Goal: Task Accomplishment & Management: Manage account settings

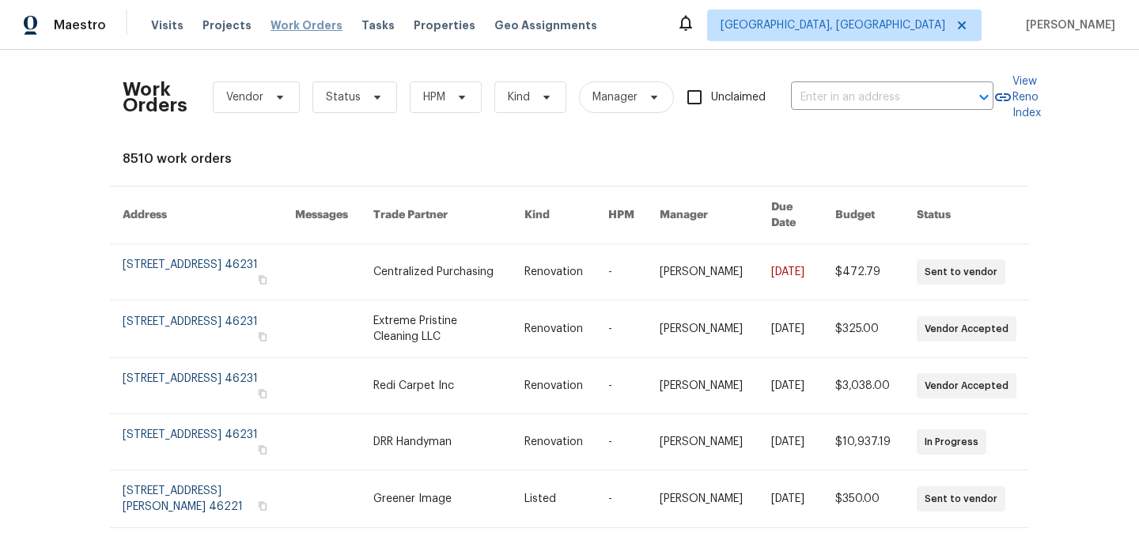
click at [282, 27] on span "Work Orders" at bounding box center [306, 25] width 72 height 16
click at [348, 96] on span "Status" at bounding box center [343, 97] width 35 height 16
click at [282, 102] on icon at bounding box center [280, 97] width 13 height 13
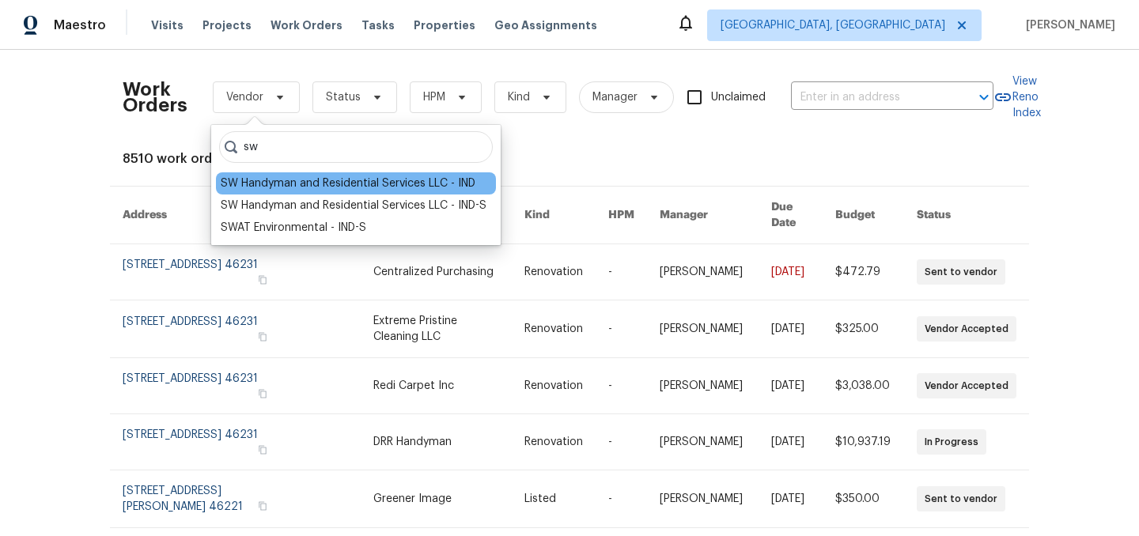
type input "sw"
click at [301, 186] on div "SW Handyman and Residential Services LLC - IND" at bounding box center [348, 184] width 255 height 16
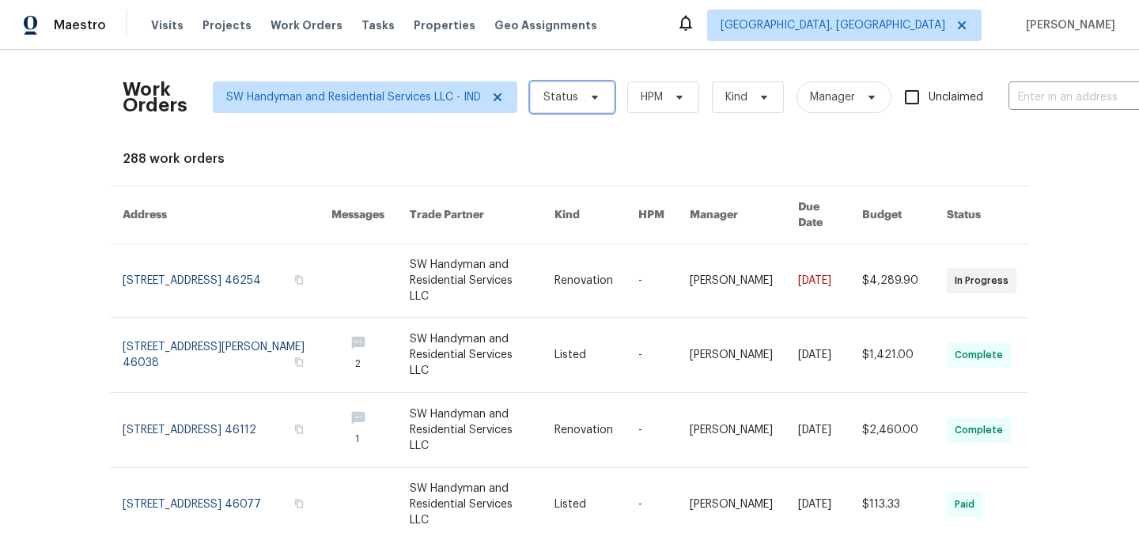
click at [569, 100] on span "Status" at bounding box center [560, 97] width 35 height 16
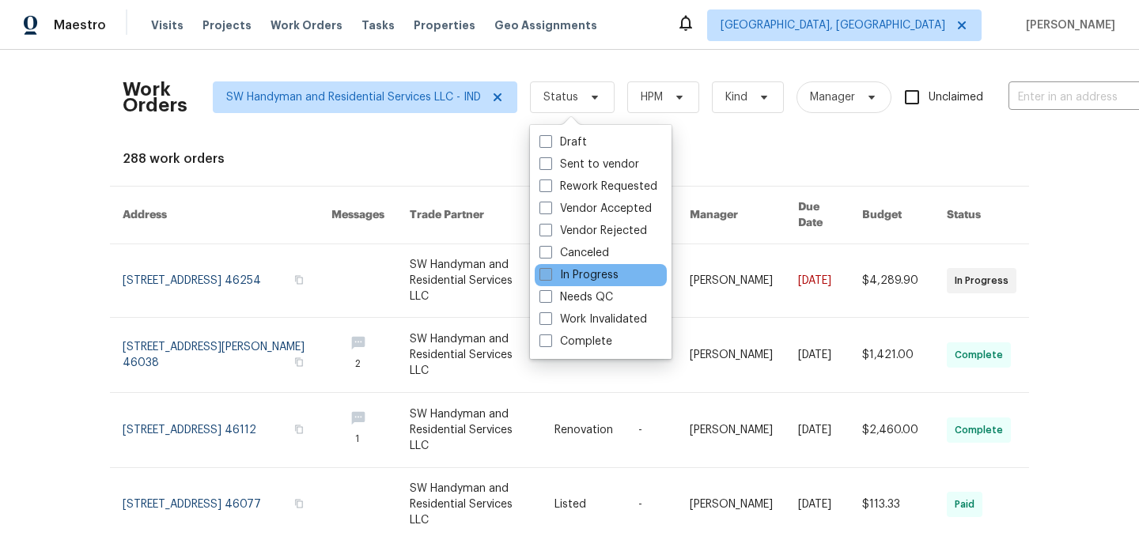
click at [586, 272] on label "In Progress" at bounding box center [578, 275] width 79 height 16
click at [550, 272] on input "In Progress" at bounding box center [544, 272] width 10 height 10
checkbox input "true"
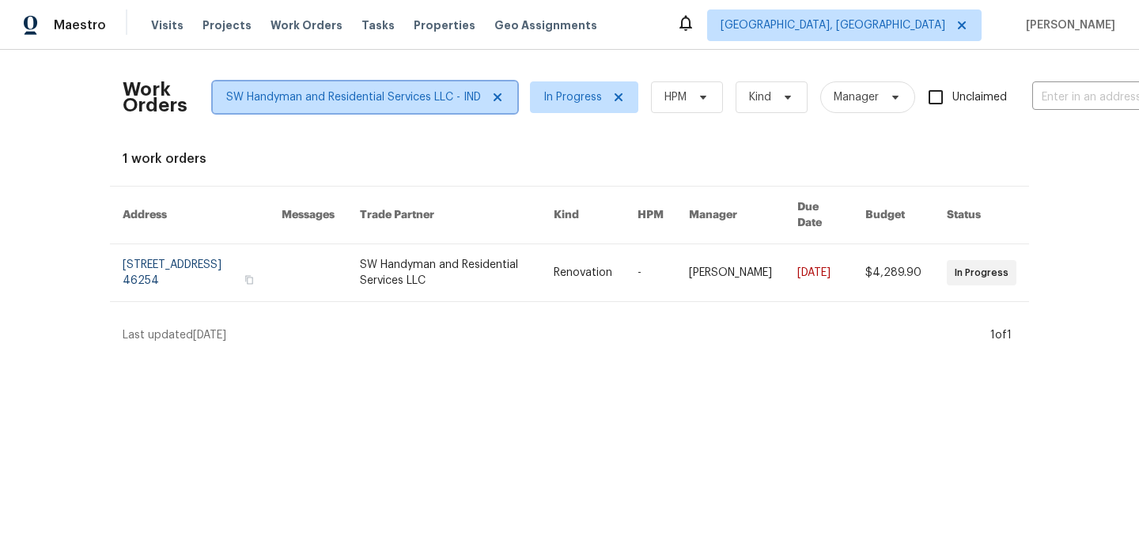
click at [499, 96] on icon at bounding box center [497, 97] width 13 height 13
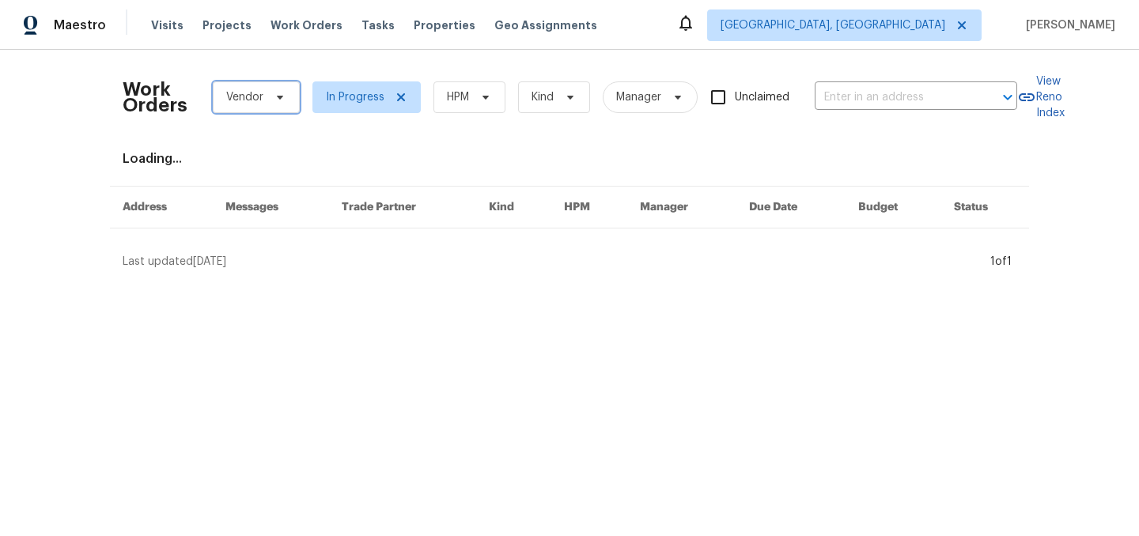
click at [259, 97] on span "Vendor" at bounding box center [244, 97] width 37 height 16
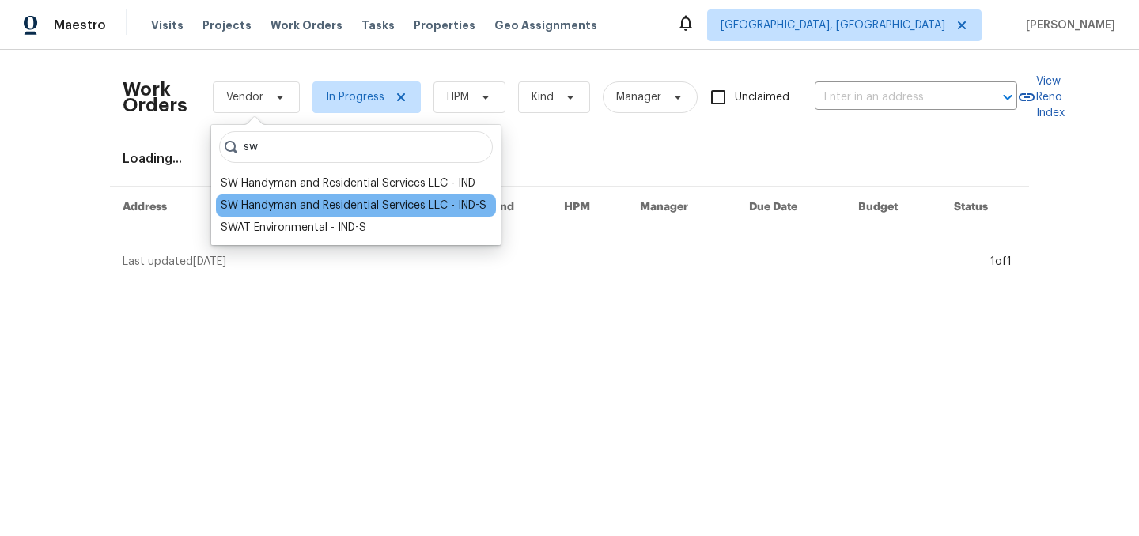
type input "sw"
click at [347, 202] on div "SW Handyman and Residential Services LLC - IND-S" at bounding box center [354, 206] width 266 height 16
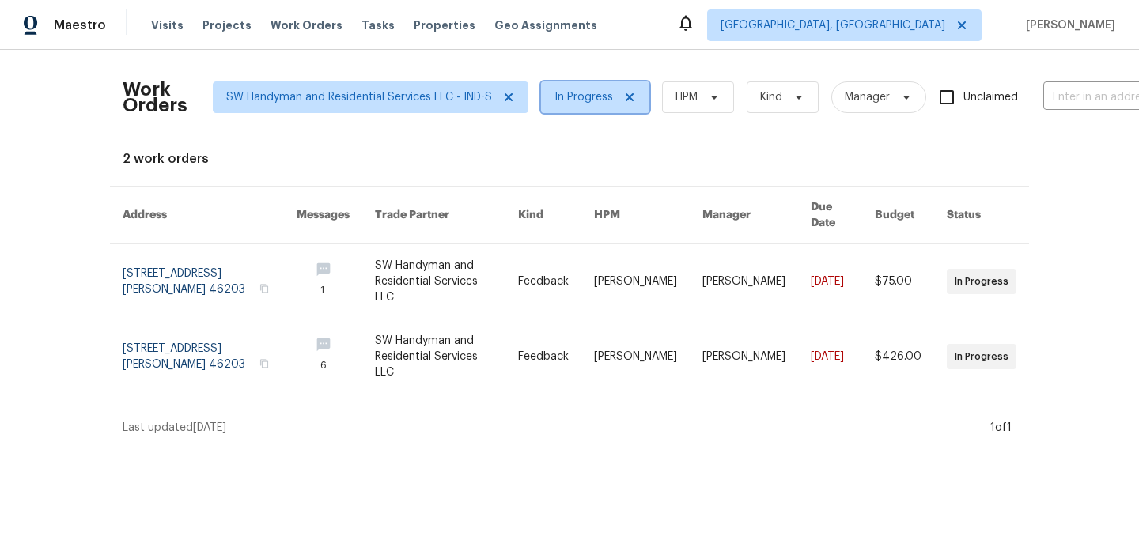
click at [629, 100] on icon at bounding box center [629, 97] width 13 height 13
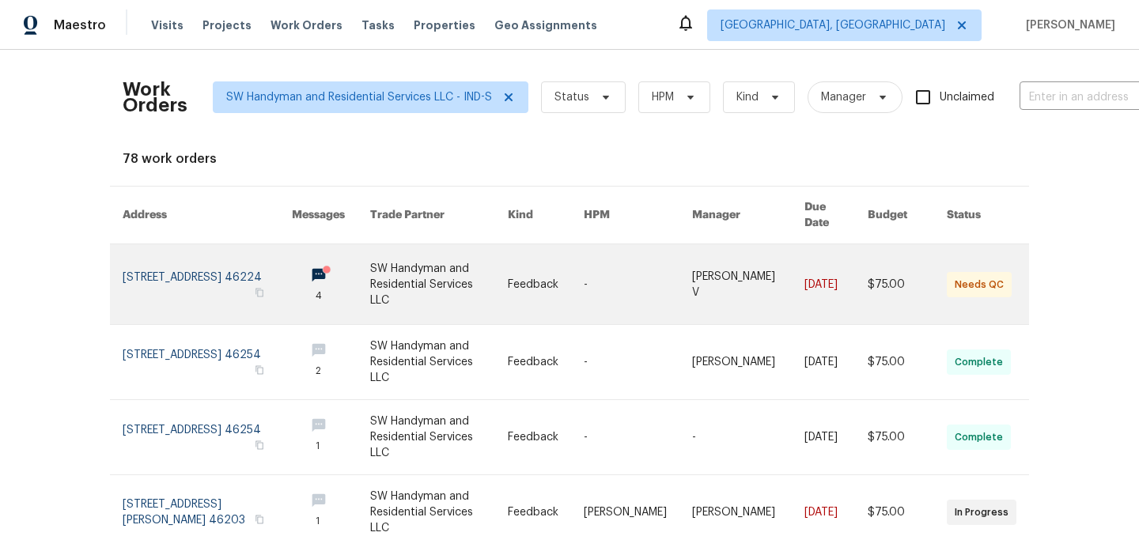
click at [423, 271] on link at bounding box center [439, 284] width 138 height 80
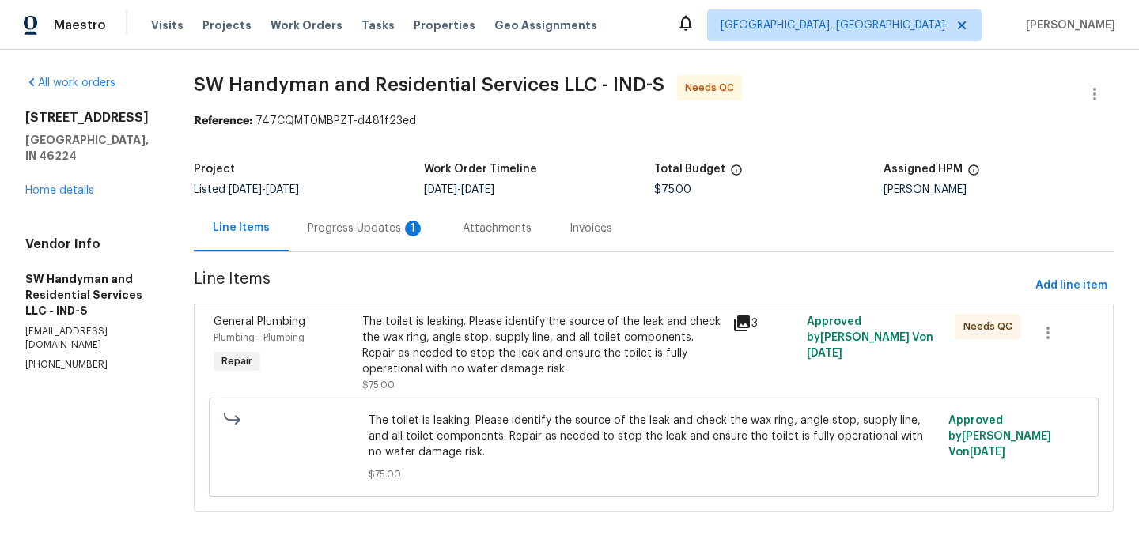
click at [354, 230] on div "Progress Updates 1" at bounding box center [366, 229] width 117 height 16
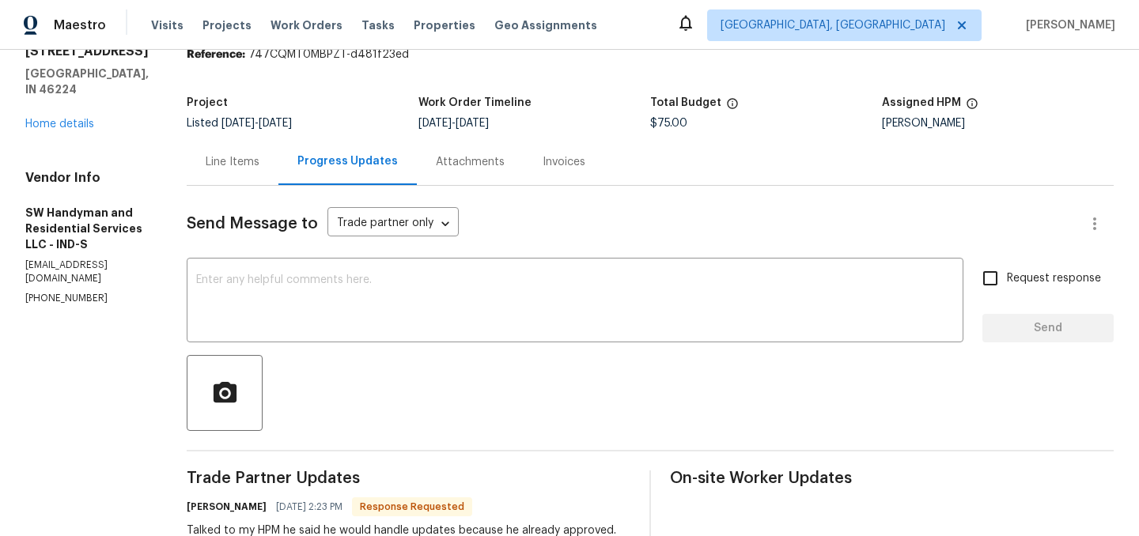
scroll to position [76, 0]
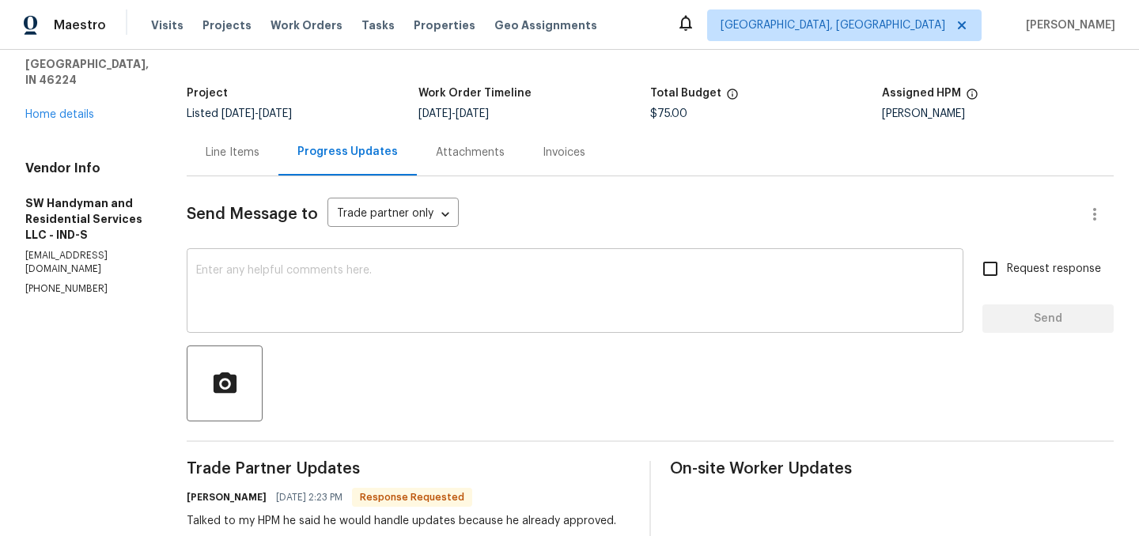
click at [365, 278] on textarea at bounding box center [575, 292] width 758 height 55
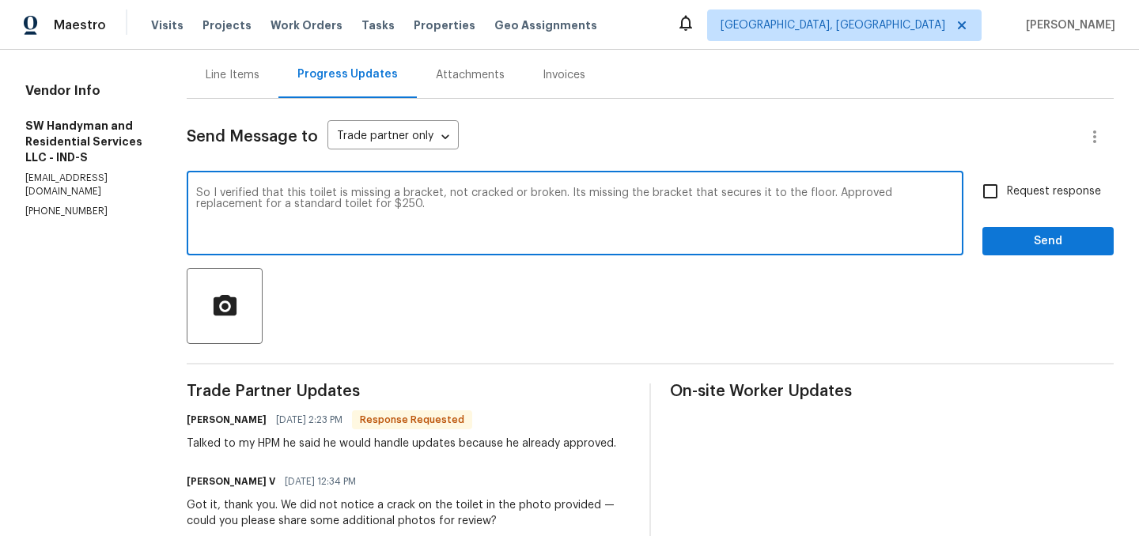
scroll to position [146, 0]
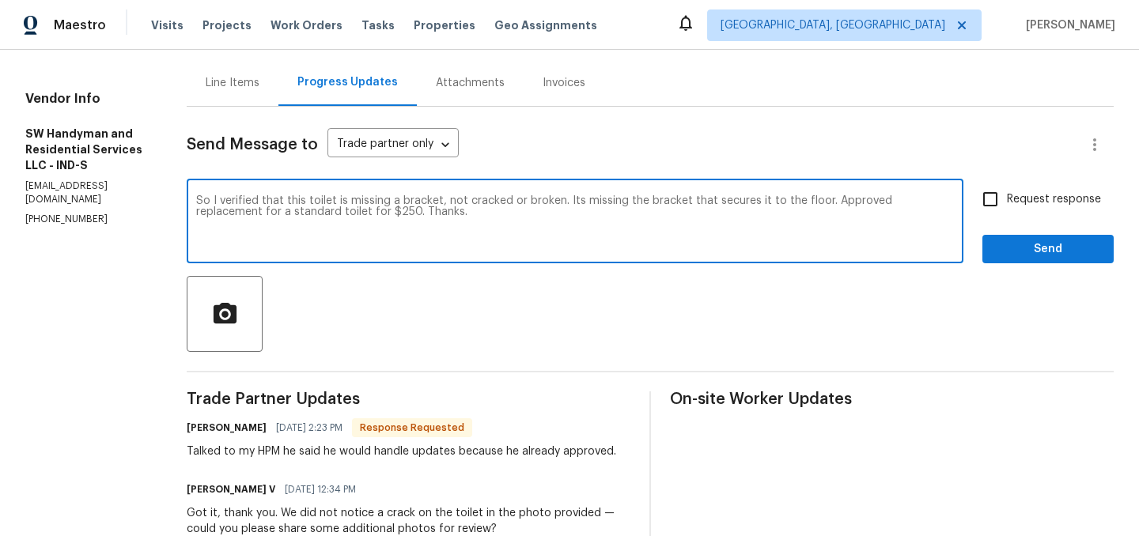
click at [569, 202] on textarea "So I verified that this toilet is missing a bracket, not cracked or broken. Its…" at bounding box center [575, 222] width 758 height 55
click at [824, 201] on textarea "So I verified that this toilet is missing a bracket, not cracked or broken. It'…" at bounding box center [575, 222] width 758 height 55
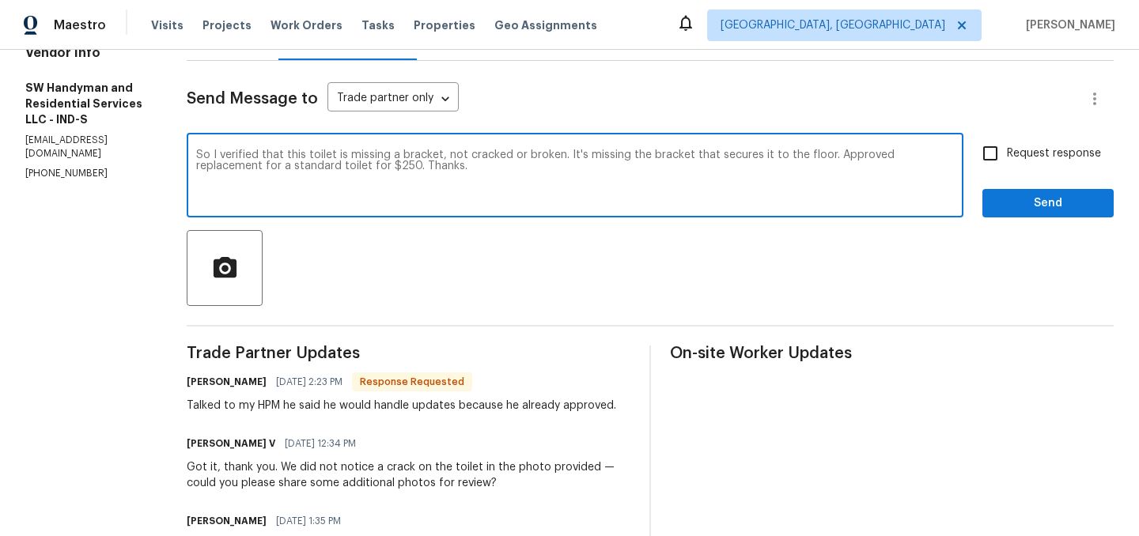
scroll to position [180, 0]
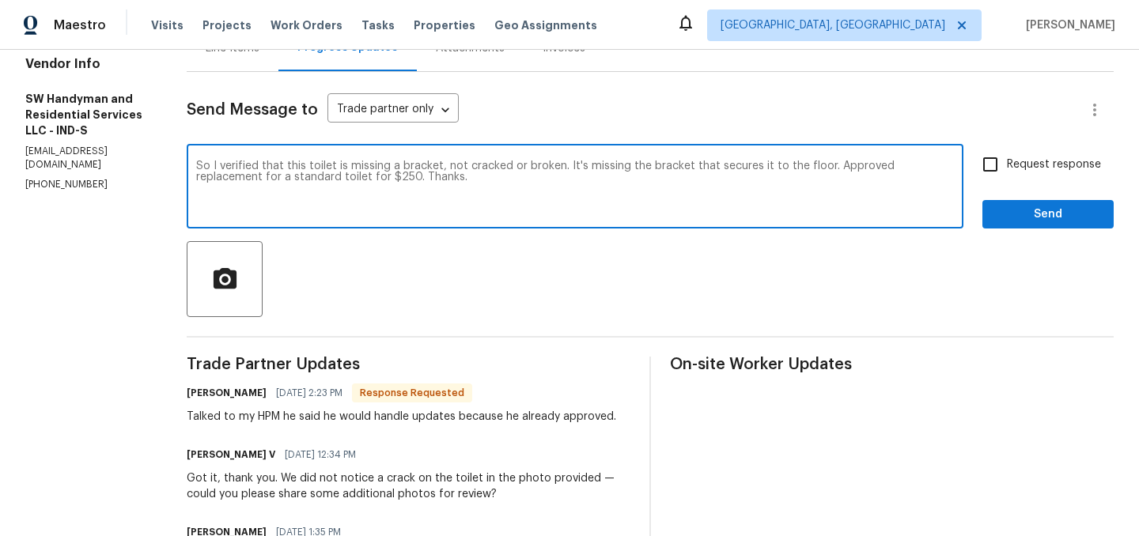
type textarea "So I verified that this toilet is missing a bracket, not cracked or broken. It'…"
click at [1035, 216] on span "Send" at bounding box center [1048, 215] width 106 height 20
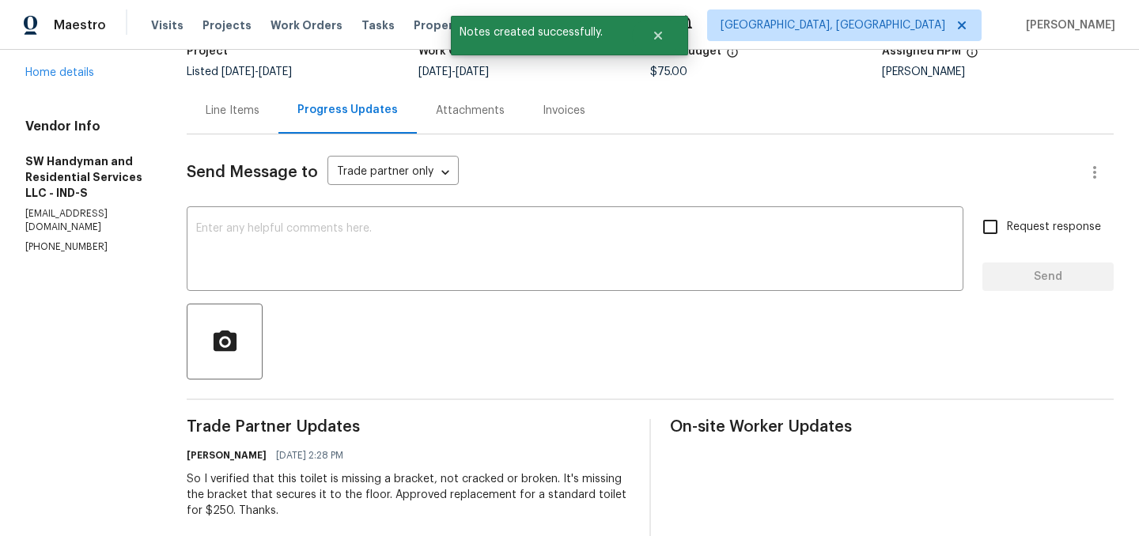
click at [234, 120] on div "Line Items" at bounding box center [233, 110] width 92 height 47
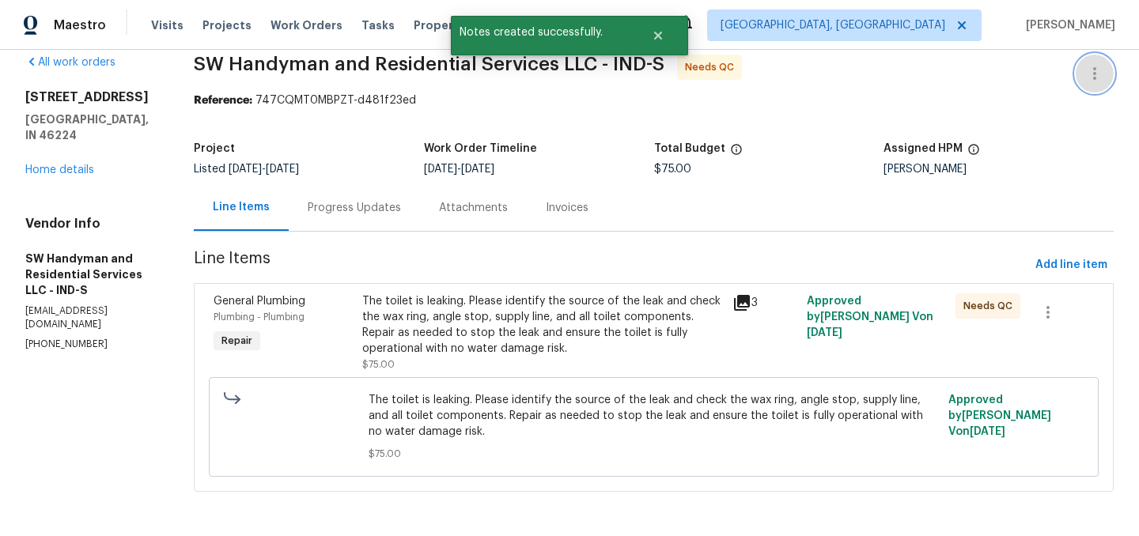
click at [1088, 77] on icon "button" at bounding box center [1094, 73] width 19 height 19
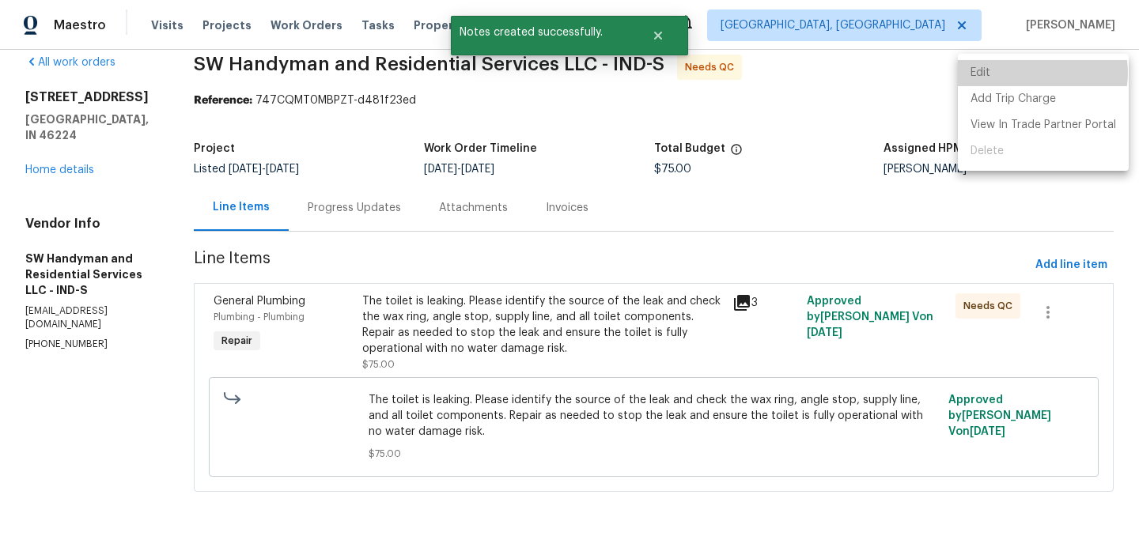
click at [1034, 73] on li "Edit" at bounding box center [1043, 73] width 171 height 26
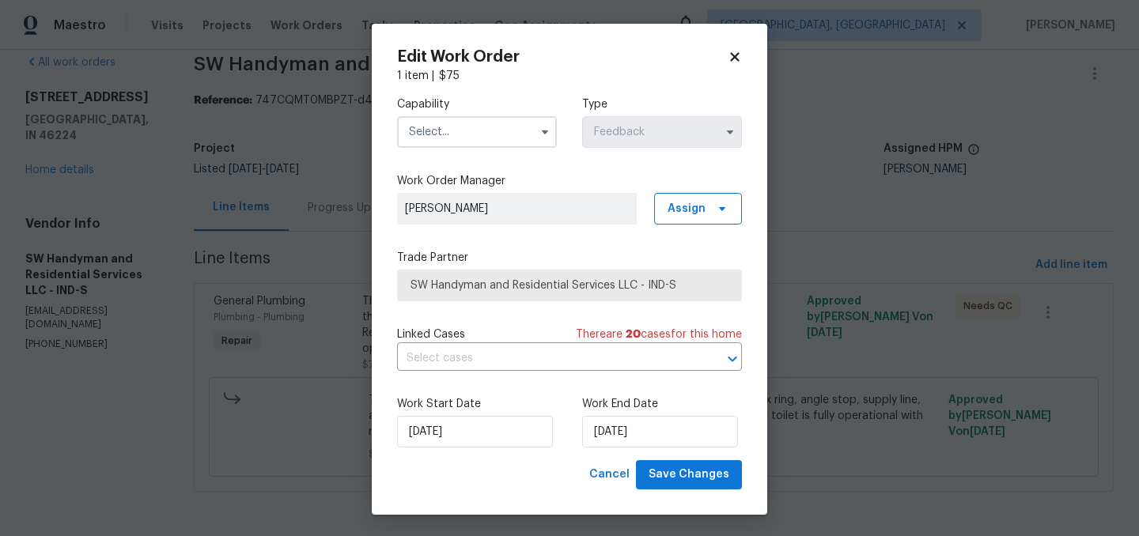
click at [738, 59] on icon at bounding box center [734, 56] width 9 height 9
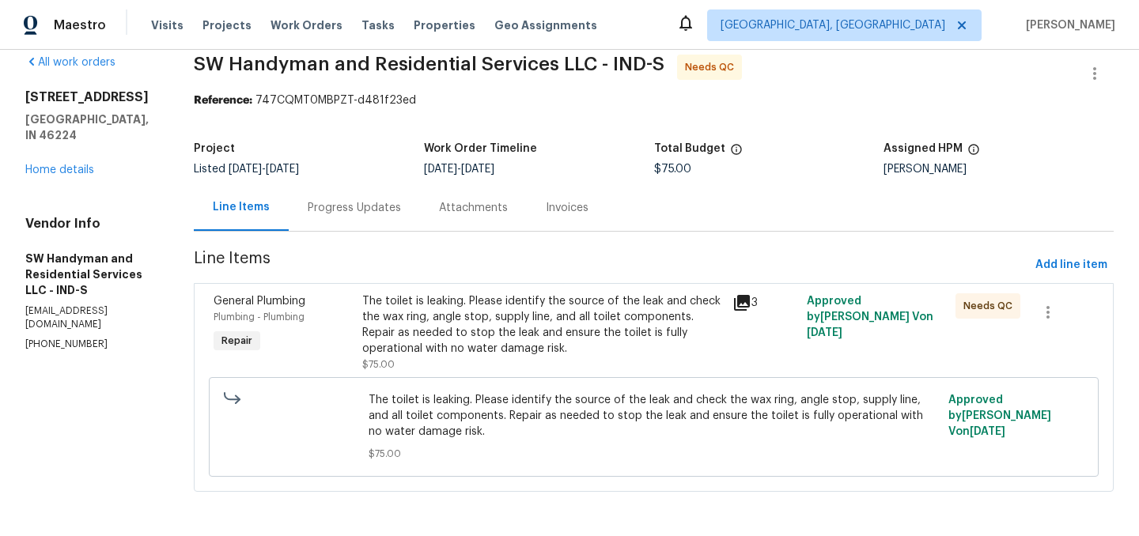
click at [438, 310] on div "The toilet is leaking. Please identify the source of the leak and check the wax…" at bounding box center [542, 324] width 361 height 63
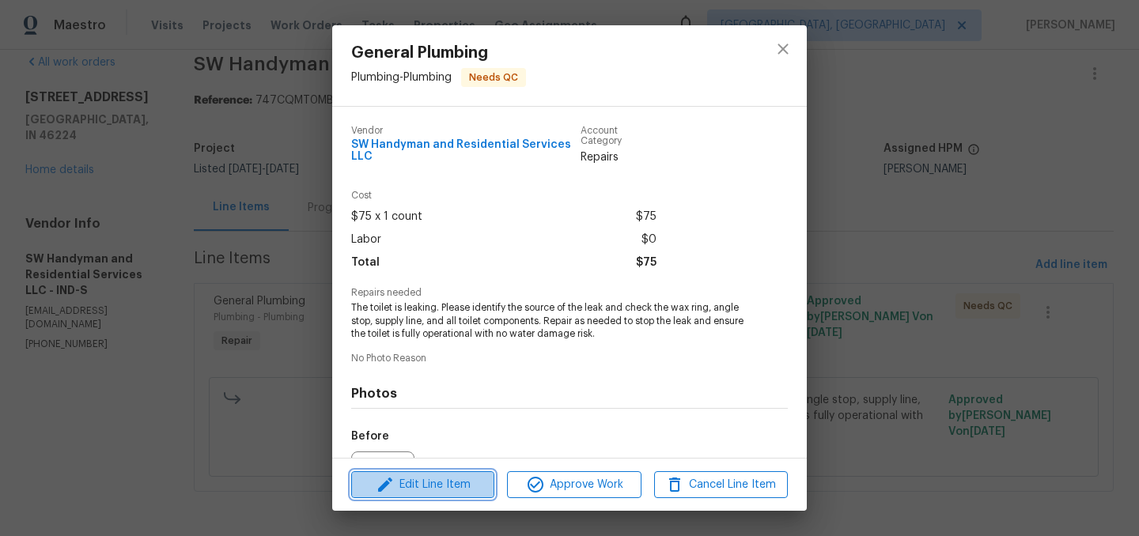
click at [433, 481] on span "Edit Line Item" at bounding box center [423, 485] width 134 height 20
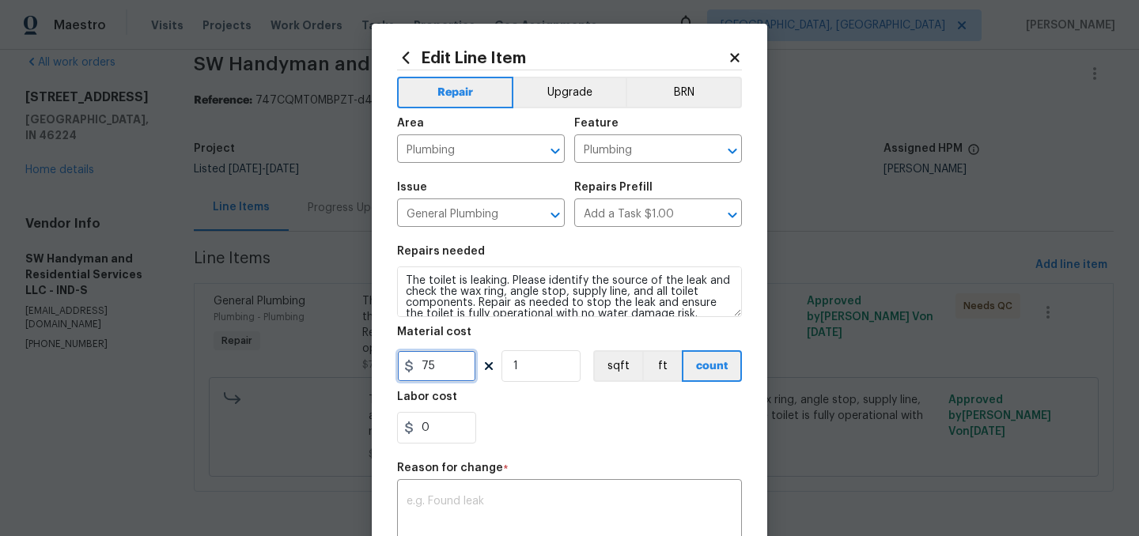
click at [447, 365] on input "75" at bounding box center [436, 366] width 79 height 32
type input "250"
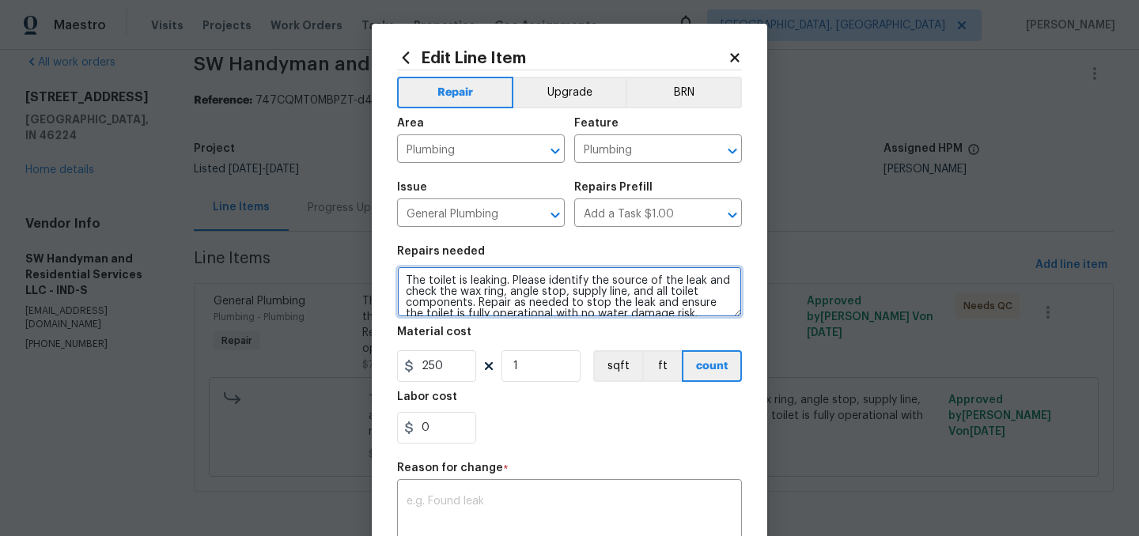
click at [405, 282] on textarea "The toilet is leaking. Please identify the source of the leak and check the wax…" at bounding box center [569, 292] width 345 height 51
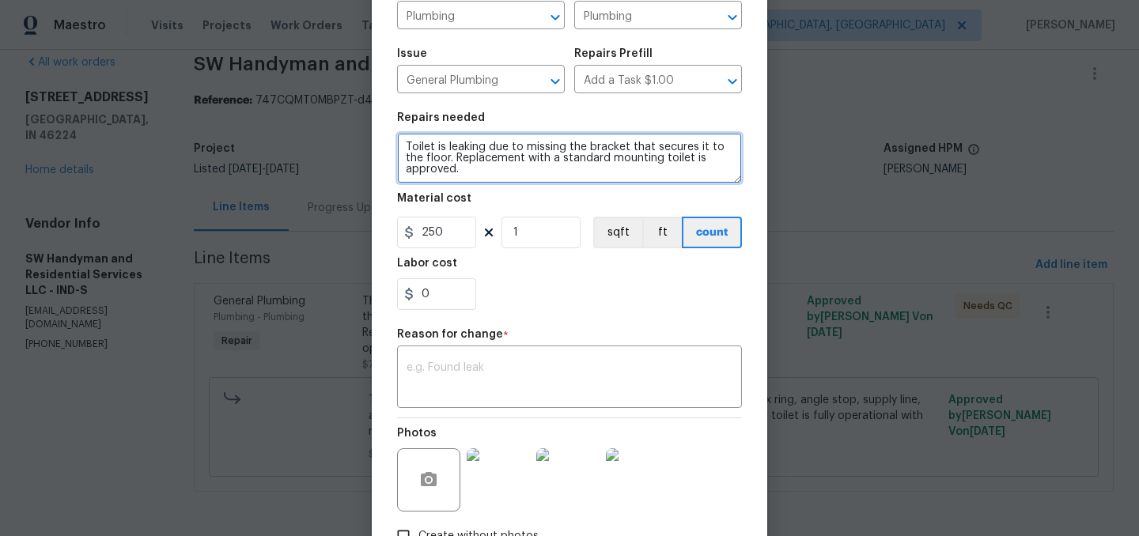
scroll to position [148, 0]
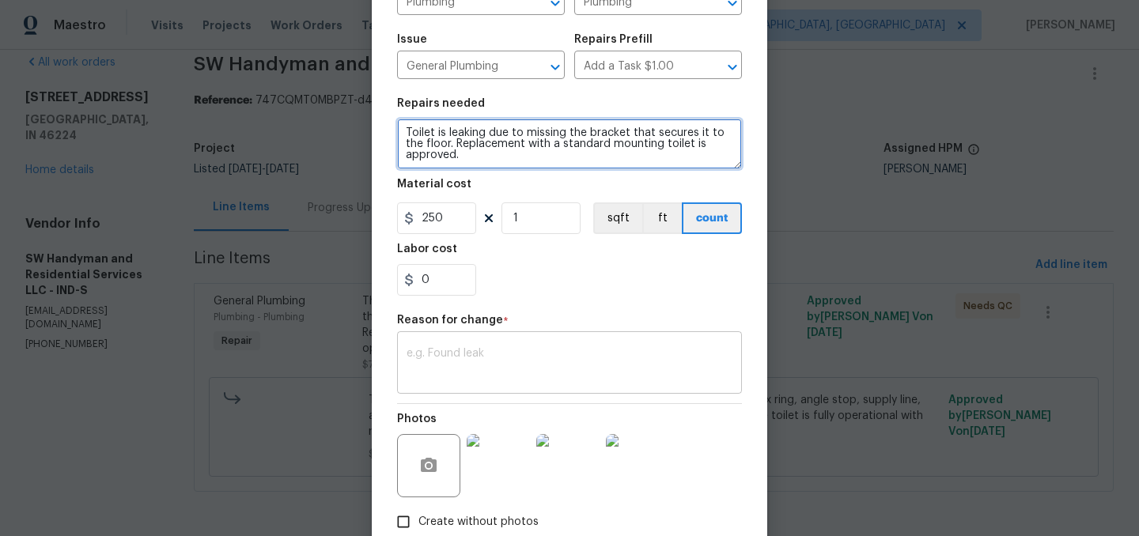
type textarea "Toilet is leaking due to missing the bracket that secures it to the floor. Repl…"
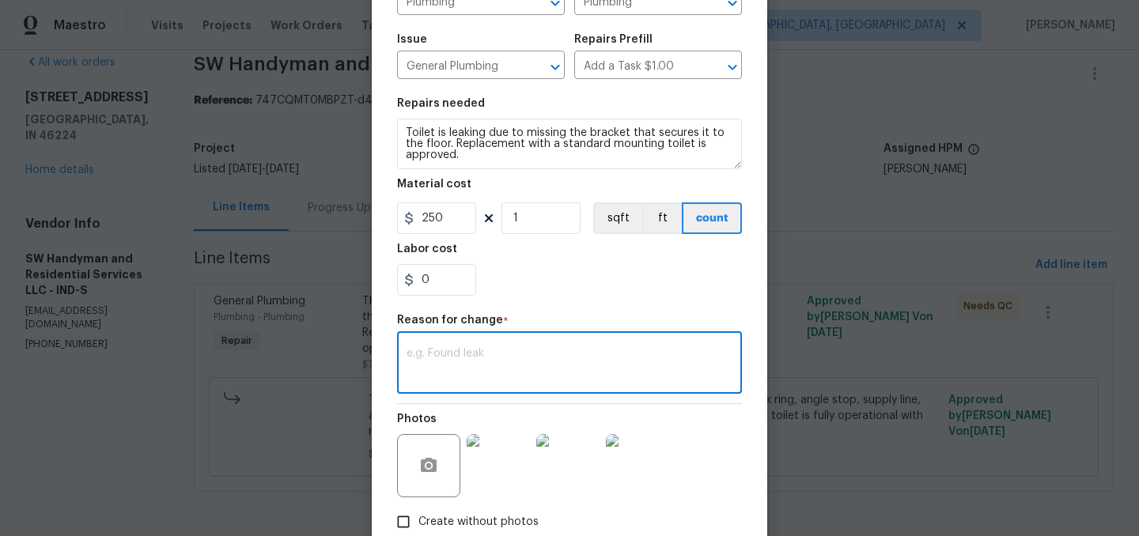
click at [531, 352] on textarea at bounding box center [570, 364] width 326 height 33
type textarea "."
click at [574, 299] on section "Repairs needed Toilet is leaking due to missing the bracket that secures it to …" at bounding box center [569, 197] width 345 height 217
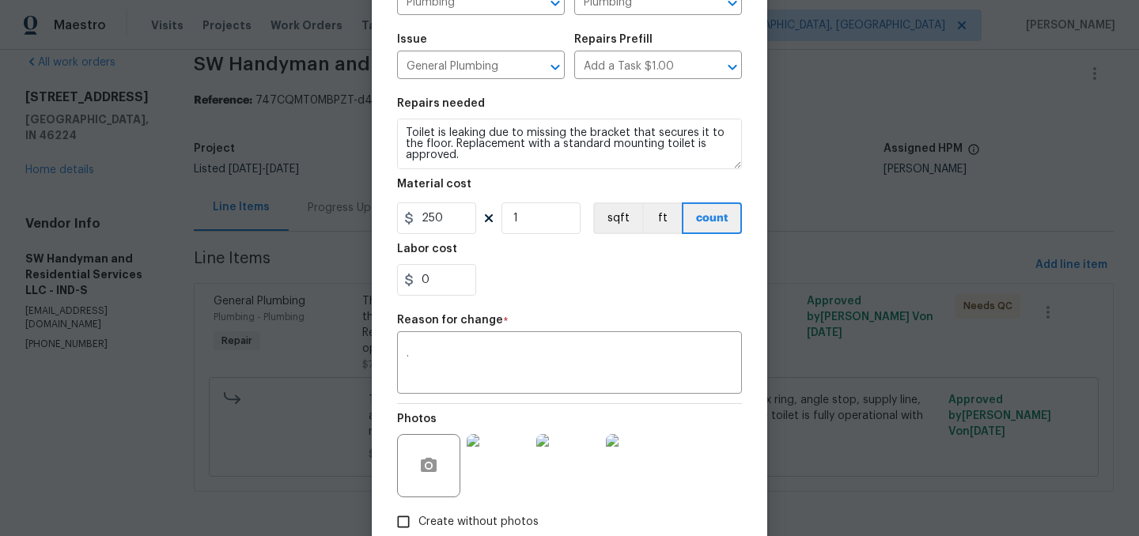
scroll to position [244, 0]
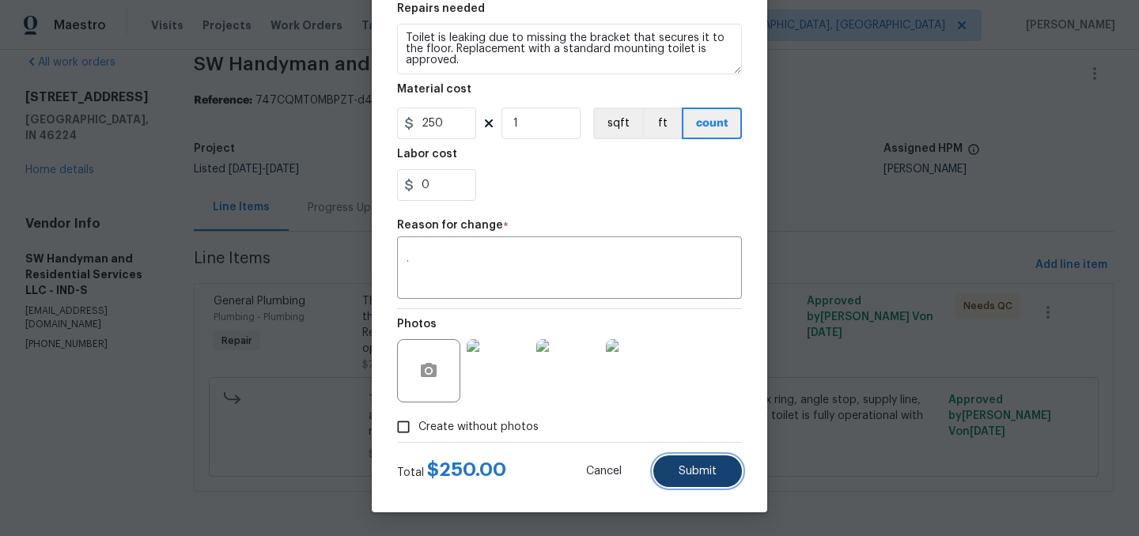
click at [698, 472] on span "Submit" at bounding box center [698, 472] width 38 height 12
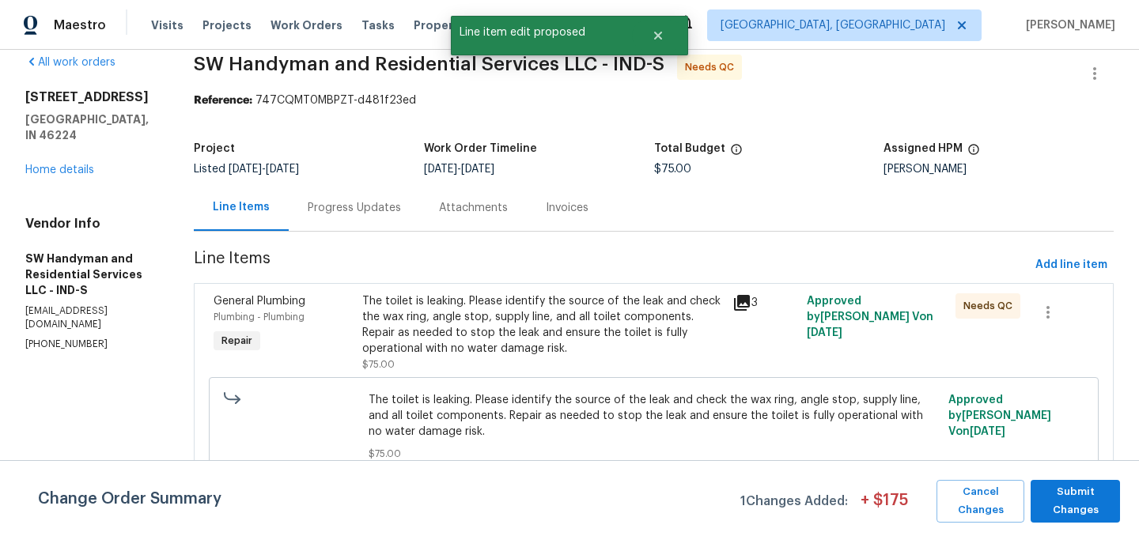
scroll to position [0, 0]
click at [1087, 496] on span "Submit Changes" at bounding box center [1075, 501] width 74 height 36
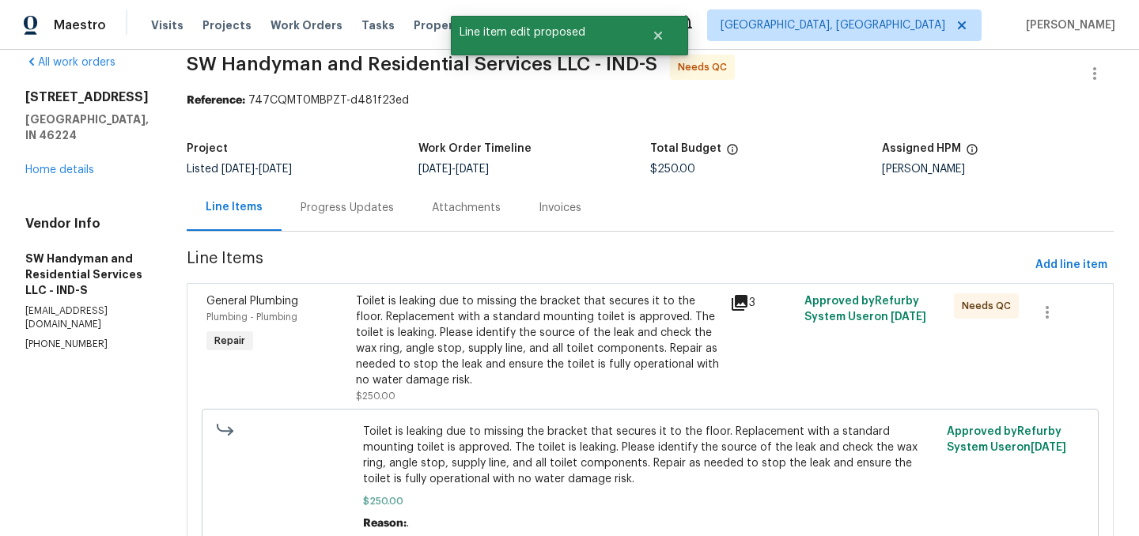
click at [537, 330] on div "Toilet is leaking due to missing the bracket that secures it to the floor. Repl…" at bounding box center [538, 340] width 365 height 95
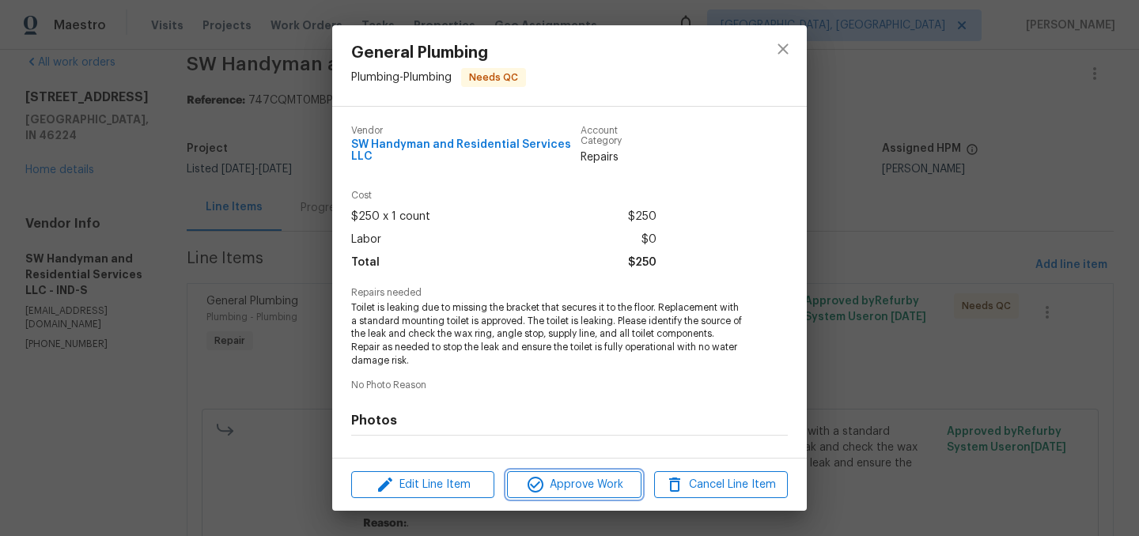
click at [565, 485] on span "Approve Work" at bounding box center [574, 485] width 124 height 20
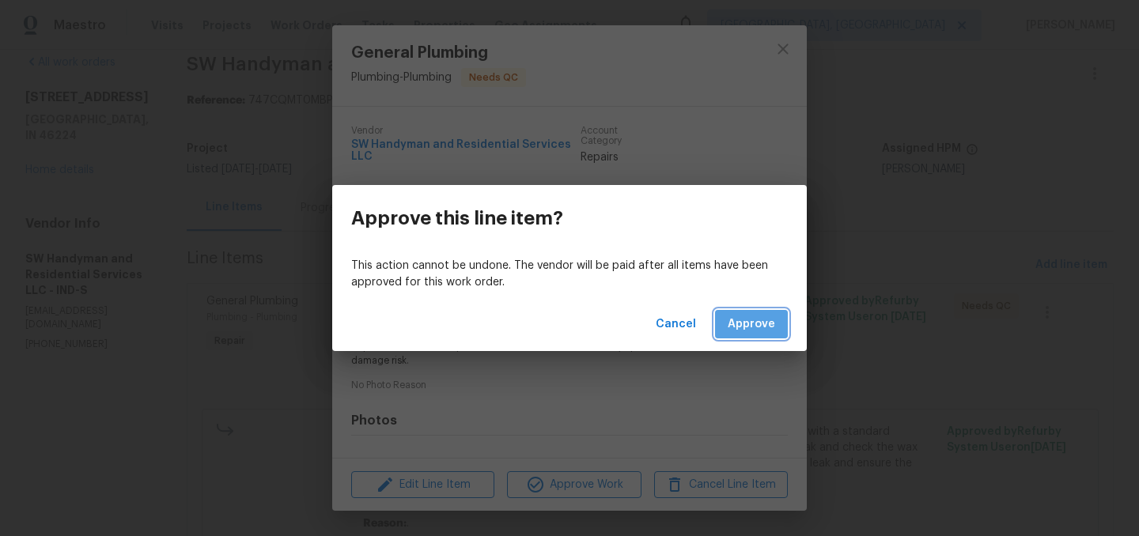
click at [767, 320] on span "Approve" at bounding box center [751, 325] width 47 height 20
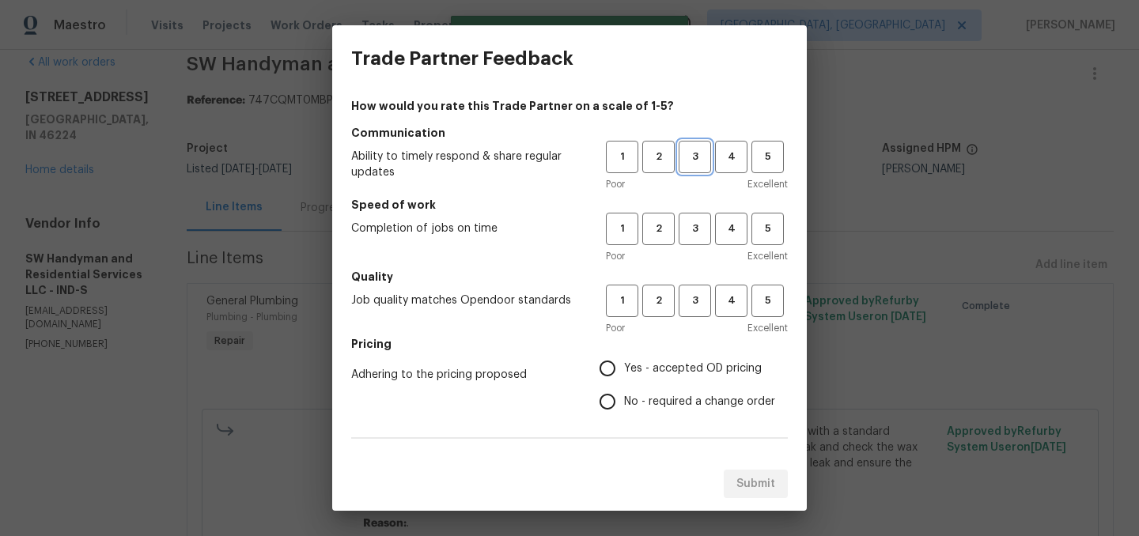
click at [702, 161] on span "3" at bounding box center [694, 157] width 29 height 18
click at [692, 214] on button "3" at bounding box center [695, 229] width 32 height 32
click at [698, 299] on span "3" at bounding box center [694, 301] width 29 height 18
click at [606, 365] on input "Yes - accepted OD pricing" at bounding box center [607, 368] width 33 height 33
radio input "true"
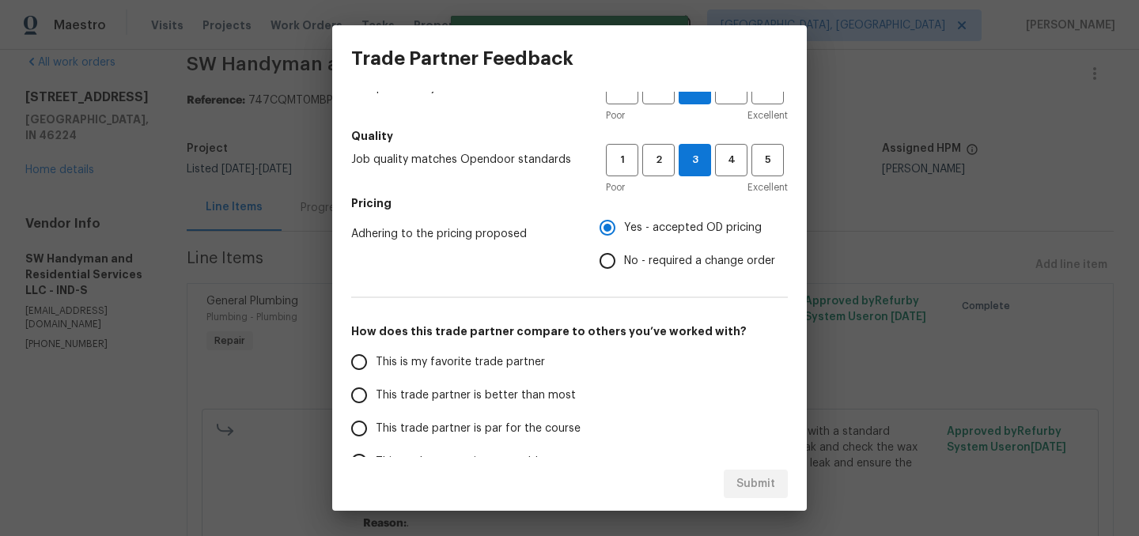
scroll to position [142, 0]
click at [501, 389] on span "This trade partner is better than most" at bounding box center [476, 395] width 200 height 17
click at [376, 389] on input "This trade partner is better than most" at bounding box center [358, 394] width 33 height 33
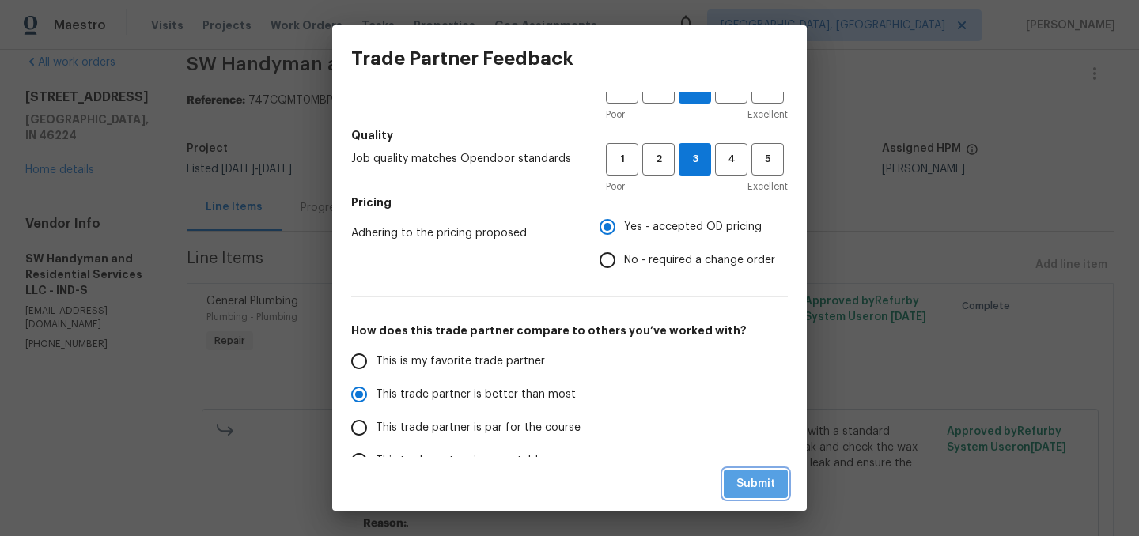
click at [764, 488] on span "Submit" at bounding box center [755, 485] width 39 height 20
radio input "true"
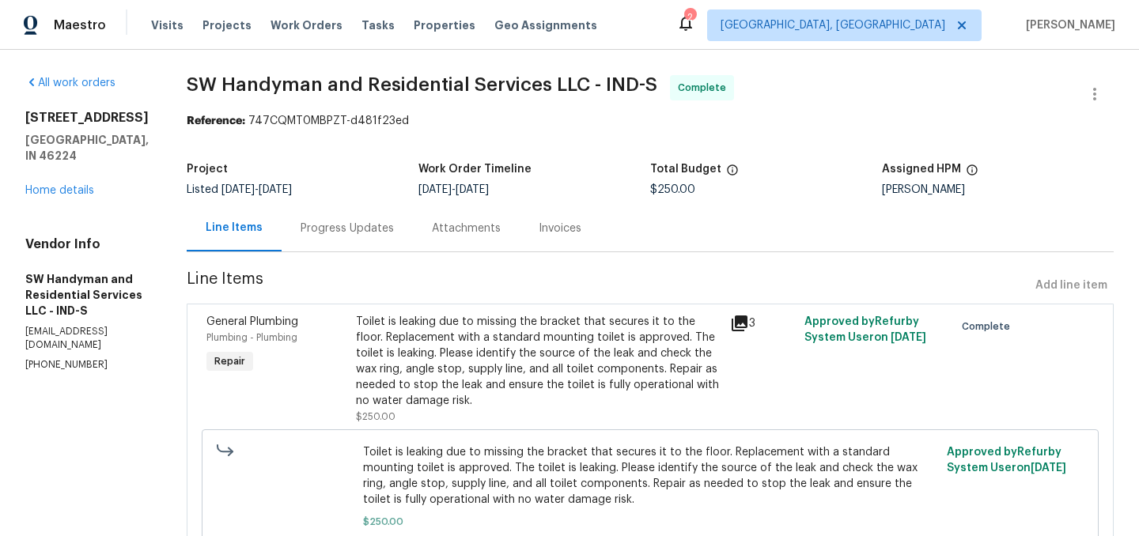
click at [625, 318] on div "Toilet is leaking due to missing the bracket that secures it to the floor. Repl…" at bounding box center [538, 361] width 365 height 95
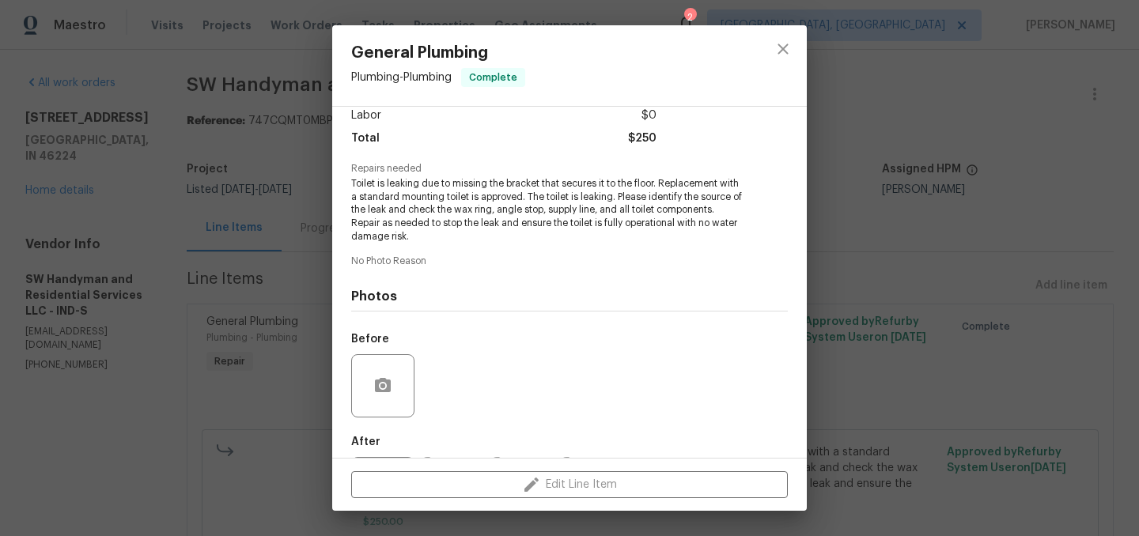
scroll to position [202, 0]
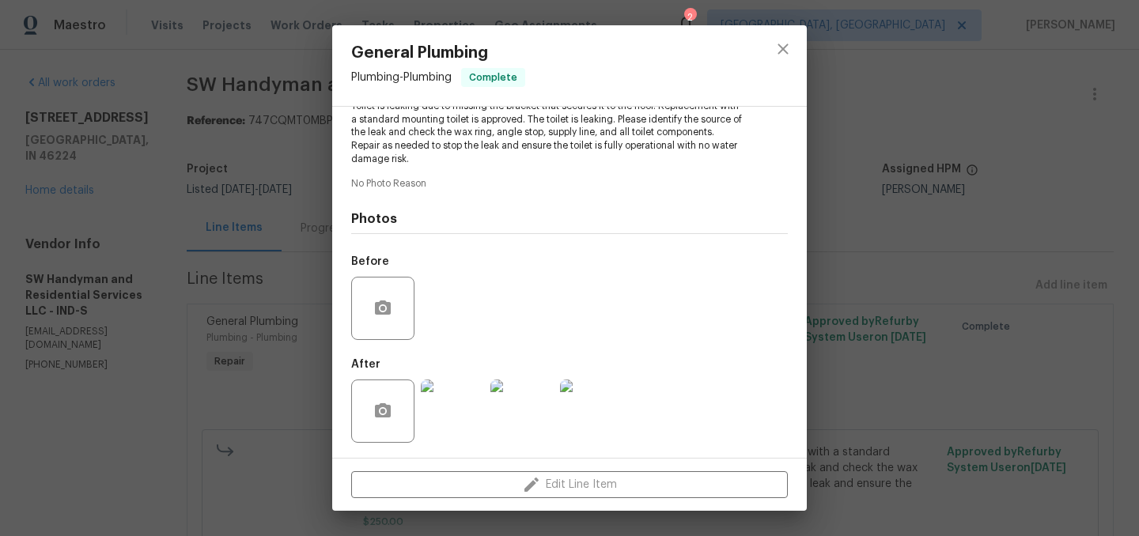
click at [446, 428] on img at bounding box center [452, 411] width 63 height 63
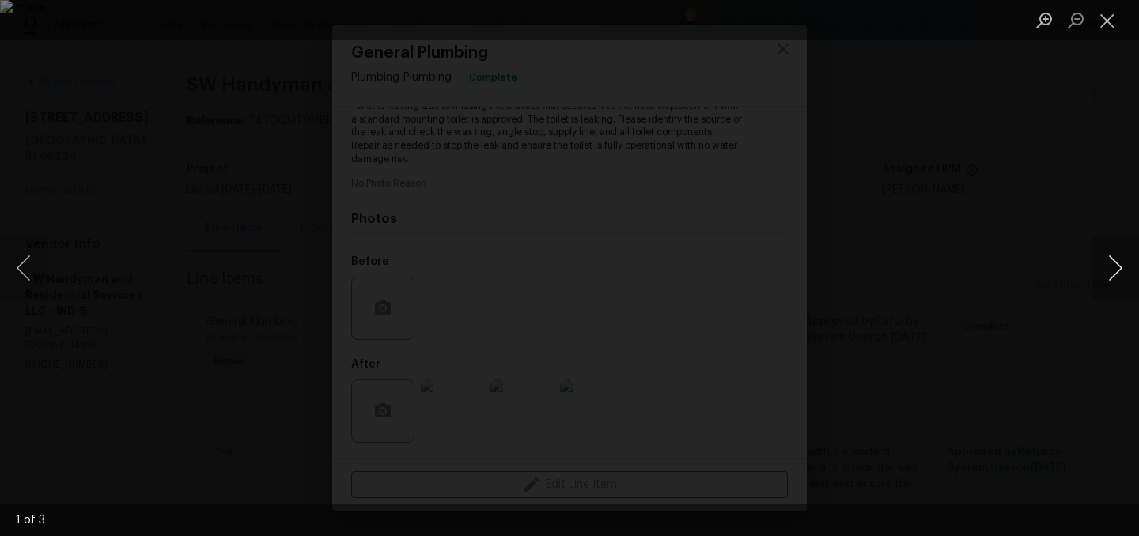
click at [1117, 268] on button "Next image" at bounding box center [1114, 267] width 47 height 63
click at [1118, 21] on button "Close lightbox" at bounding box center [1107, 20] width 32 height 28
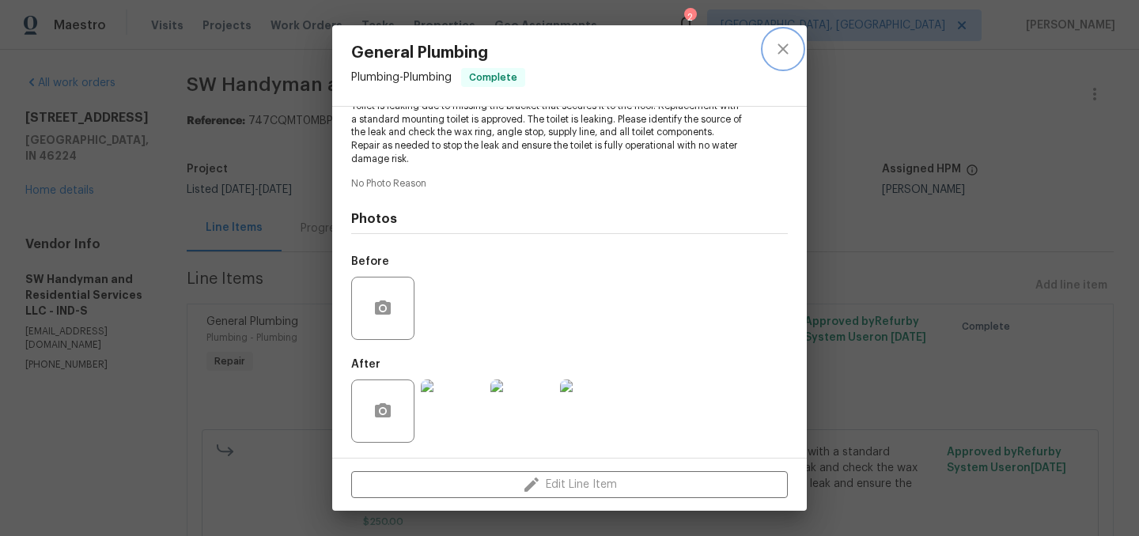
click at [794, 51] on button "close" at bounding box center [783, 49] width 38 height 38
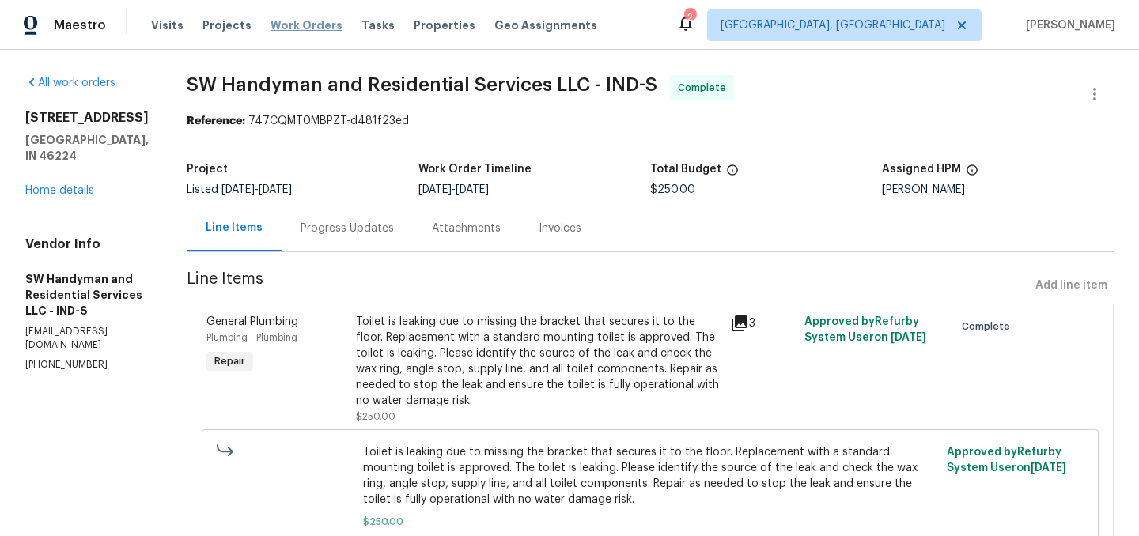
click at [303, 27] on span "Work Orders" at bounding box center [306, 25] width 72 height 16
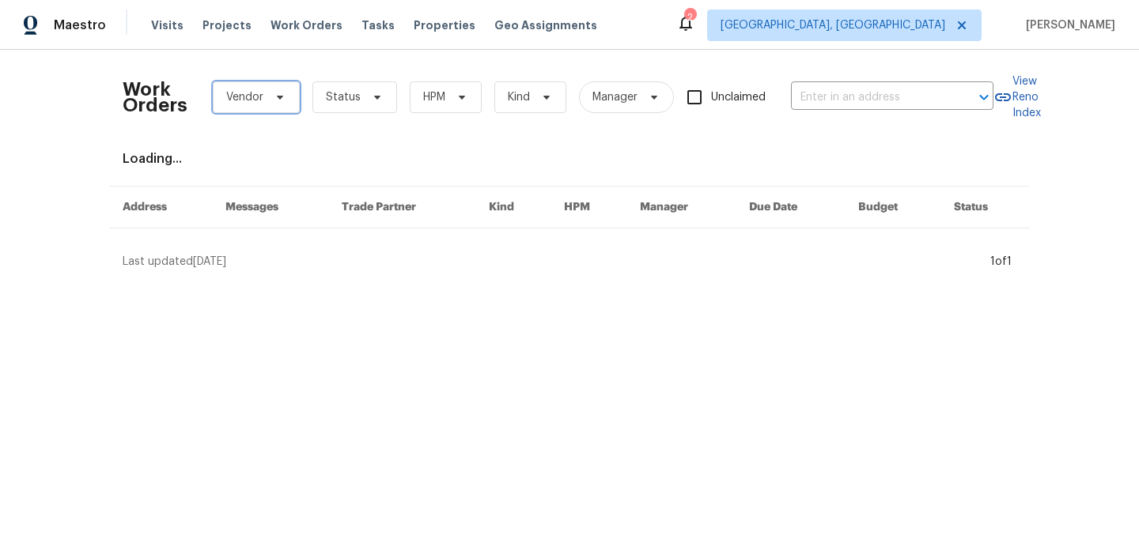
click at [251, 91] on span "Vendor" at bounding box center [244, 97] width 37 height 16
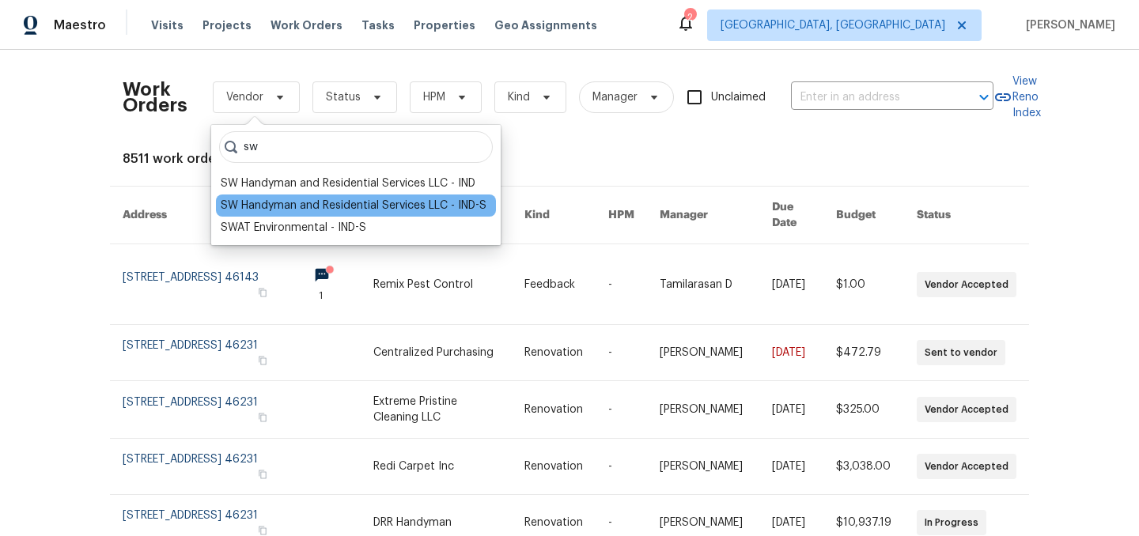
type input "sw"
click at [276, 205] on div "SW Handyman and Residential Services LLC - IND-S" at bounding box center [354, 206] width 266 height 16
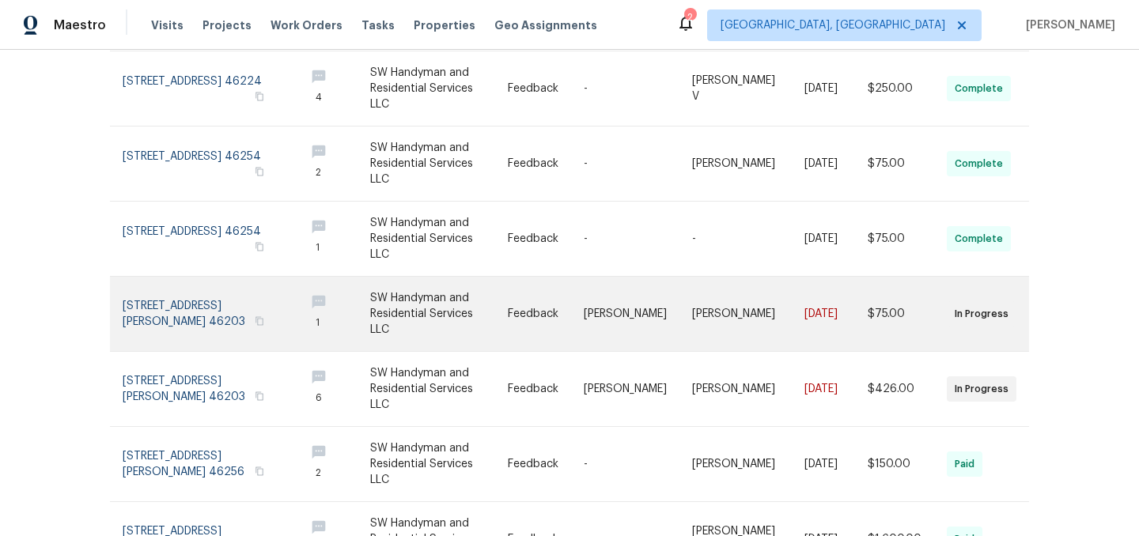
scroll to position [194, 0]
click at [455, 295] on link at bounding box center [439, 313] width 138 height 74
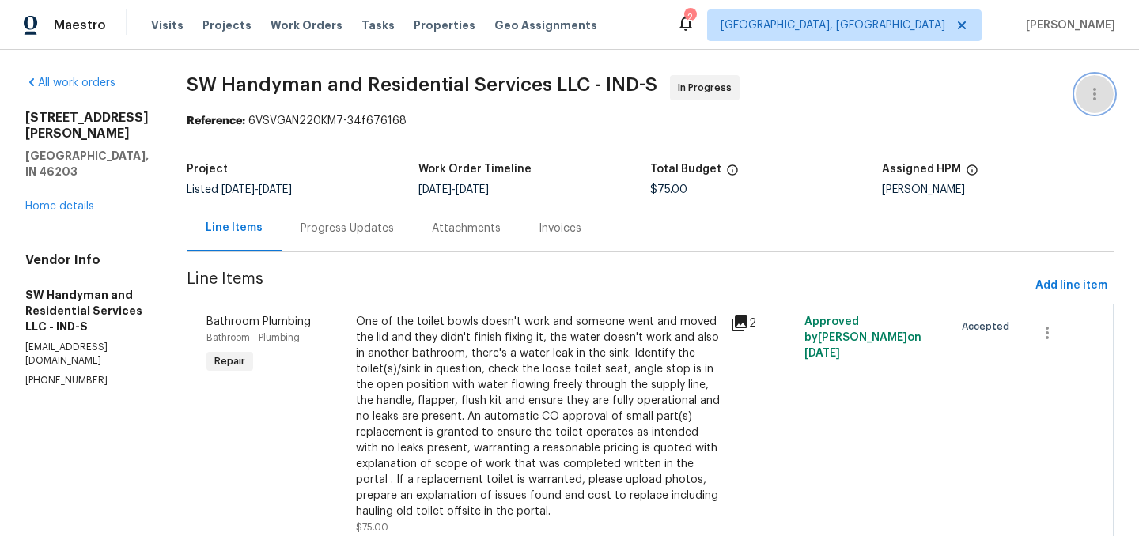
click at [1090, 91] on icon "button" at bounding box center [1094, 94] width 19 height 19
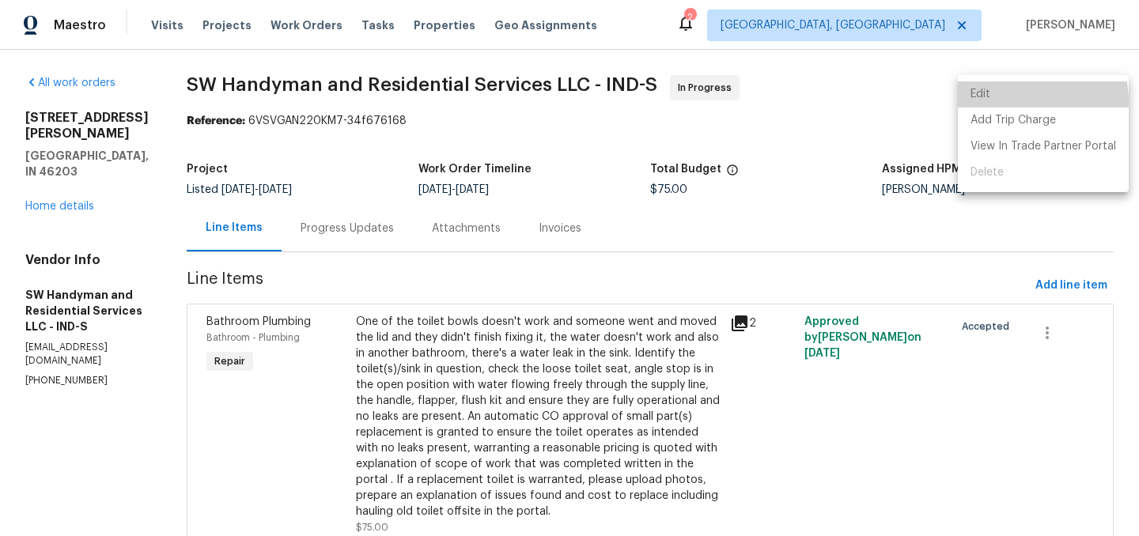
click at [1034, 100] on li "Edit" at bounding box center [1043, 94] width 171 height 26
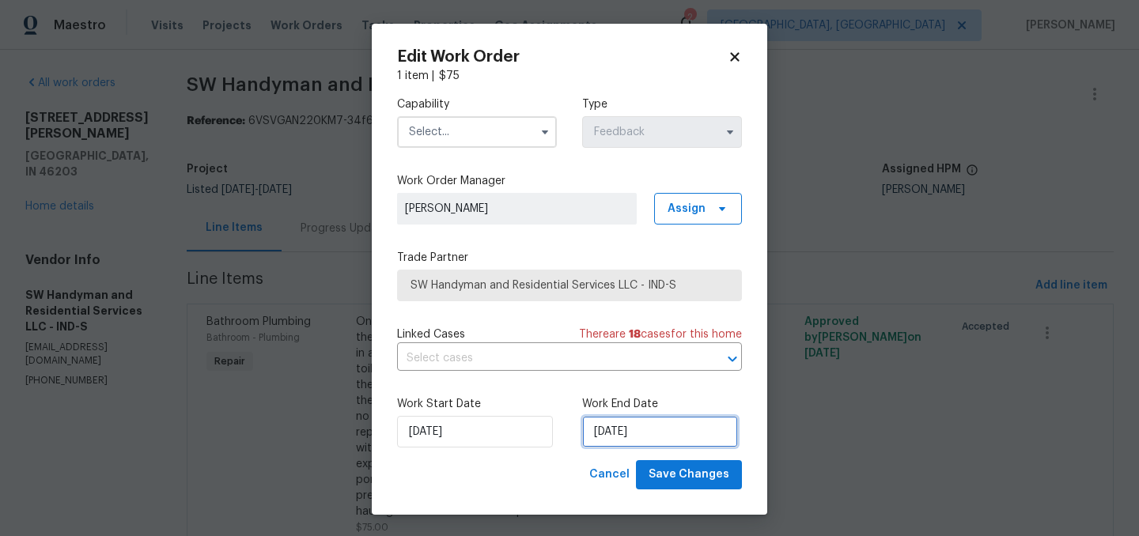
click at [656, 429] on input "8/28/2025" at bounding box center [660, 432] width 156 height 32
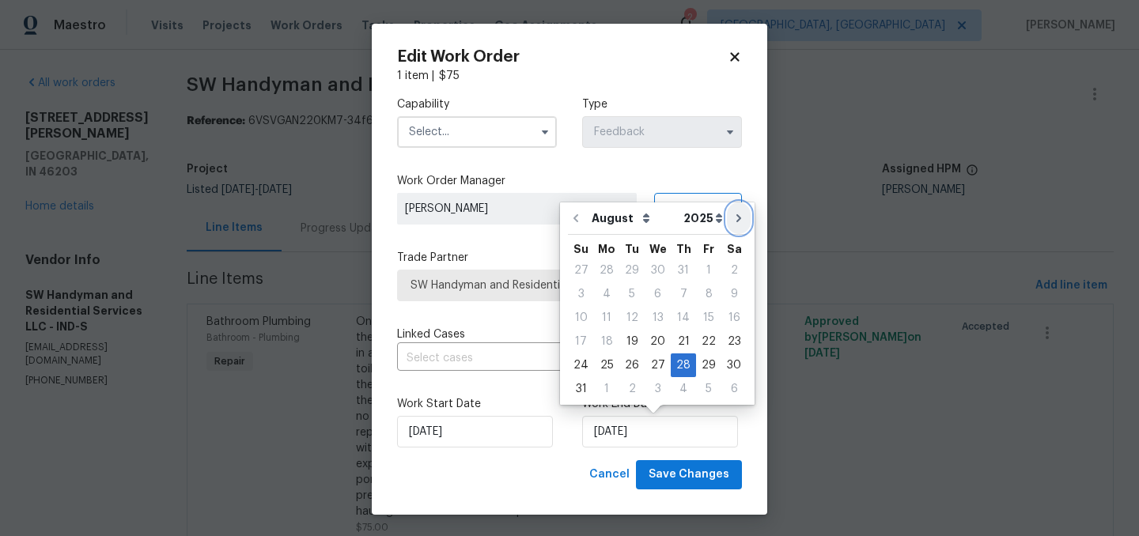
click at [735, 217] on icon "Go to next month" at bounding box center [738, 218] width 13 height 13
type input "9/28/2025"
select select "8"
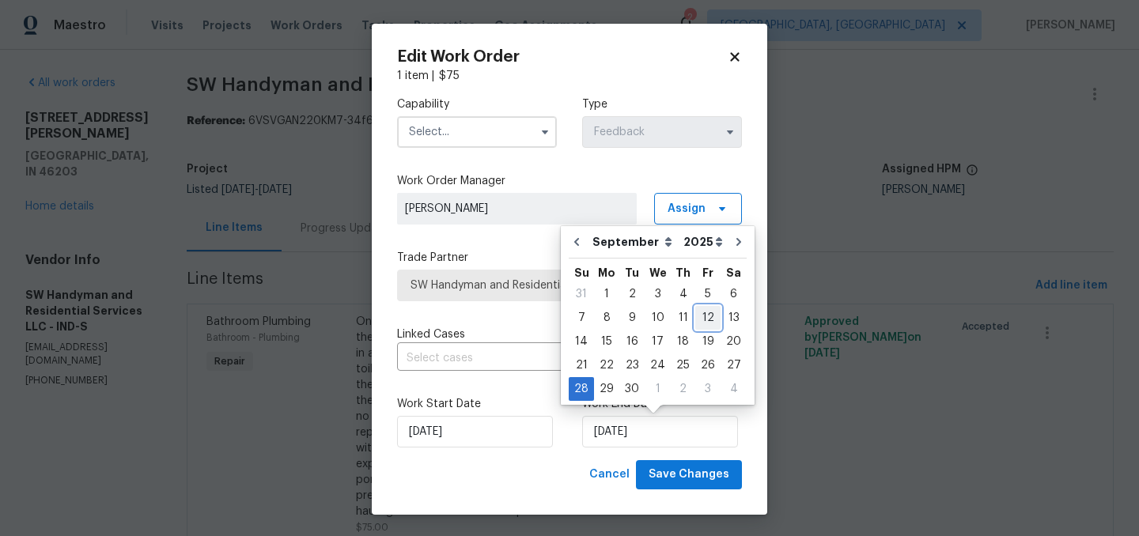
click at [705, 315] on div "12" at bounding box center [707, 318] width 25 height 22
type input "9/12/2025"
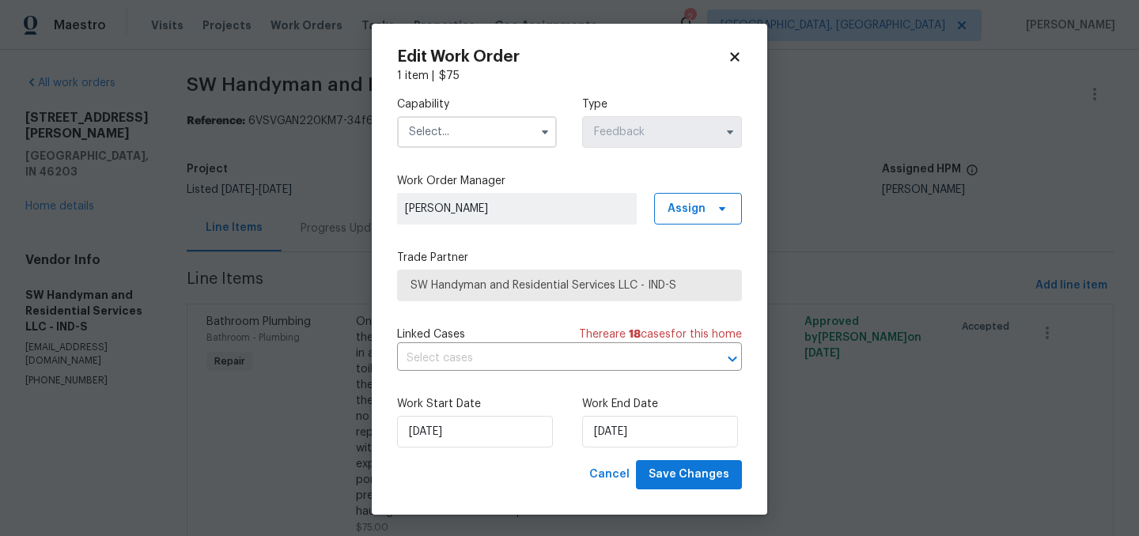
click at [438, 129] on input "text" at bounding box center [477, 132] width 160 height 32
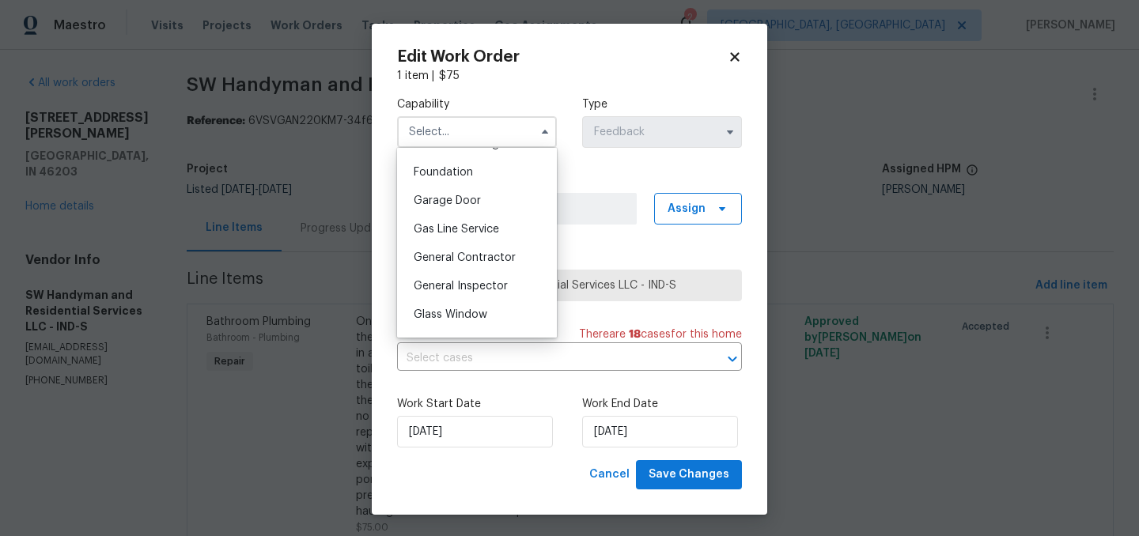
scroll to position [659, 0]
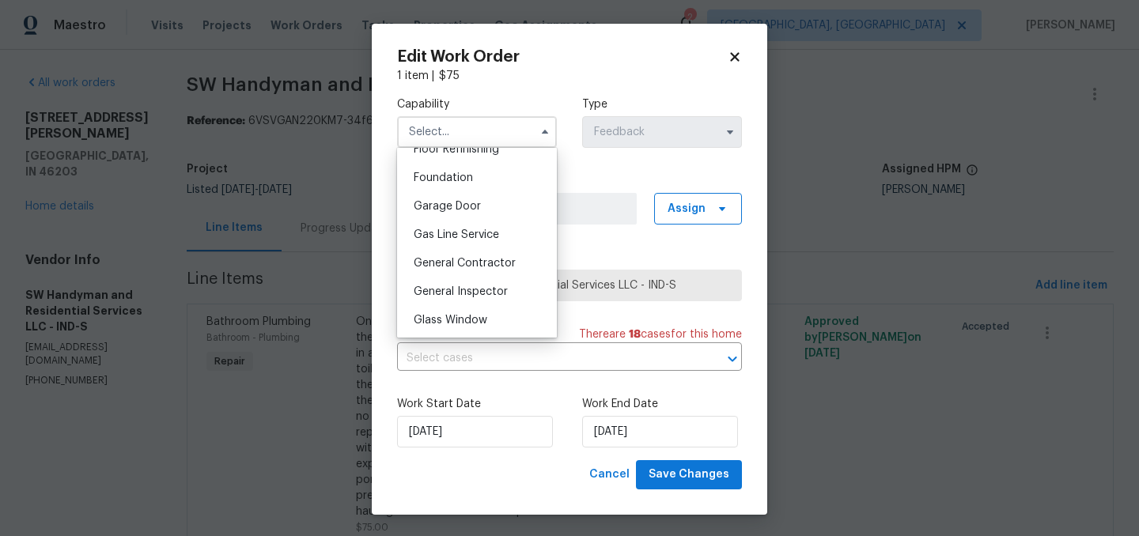
click at [482, 263] on span "General Contractor" at bounding box center [465, 263] width 102 height 11
type input "General Contractor"
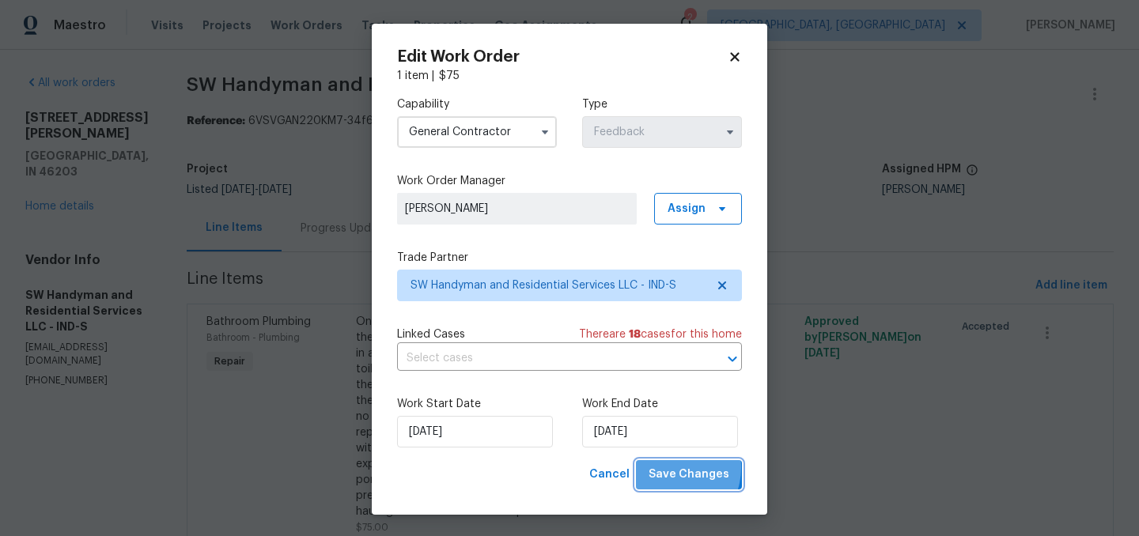
click at [671, 468] on span "Save Changes" at bounding box center [689, 475] width 81 height 20
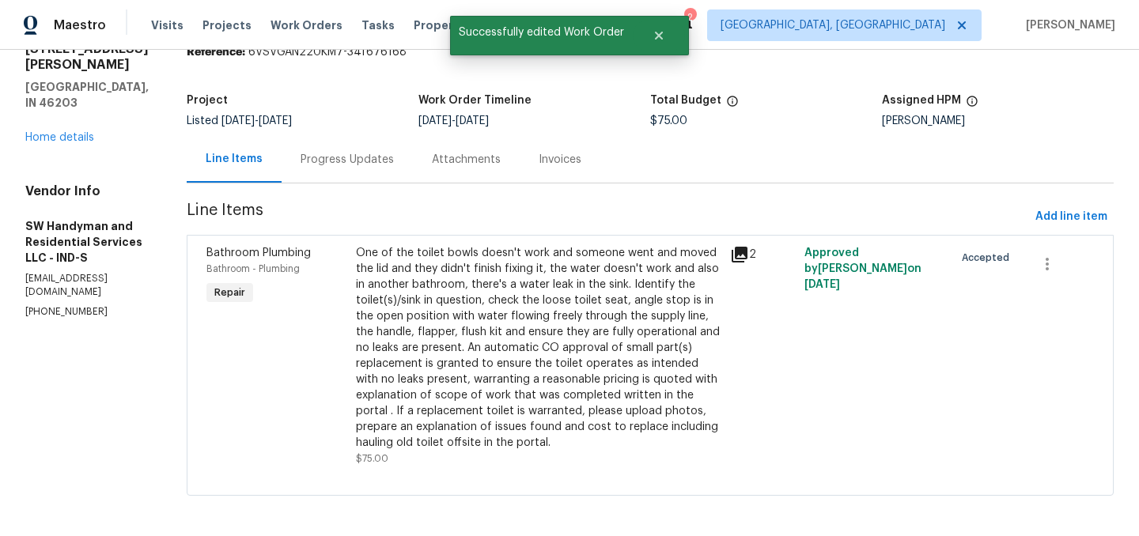
scroll to position [73, 0]
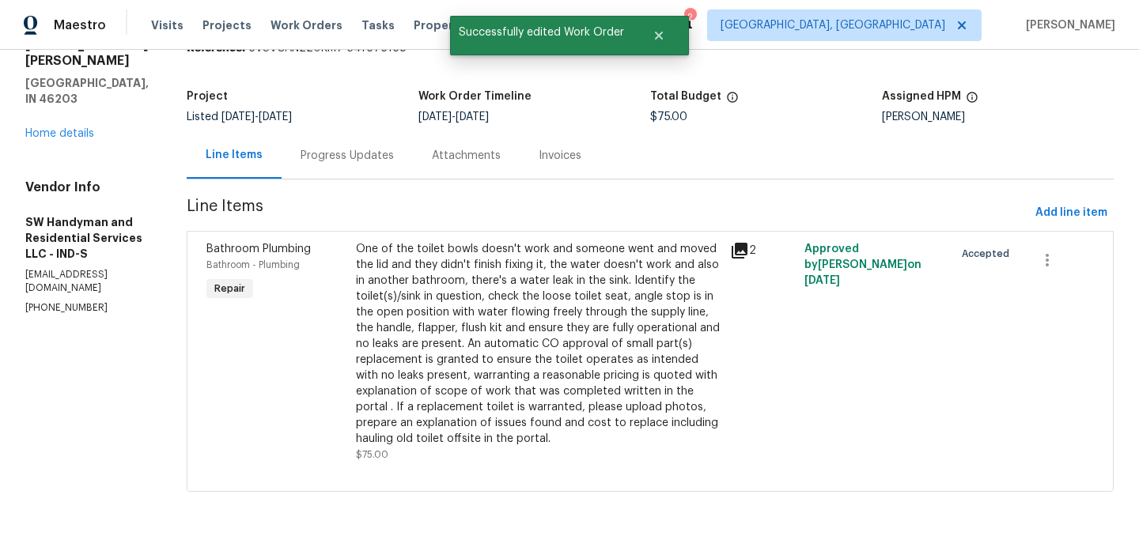
click at [343, 160] on div "Progress Updates" at bounding box center [347, 156] width 93 height 16
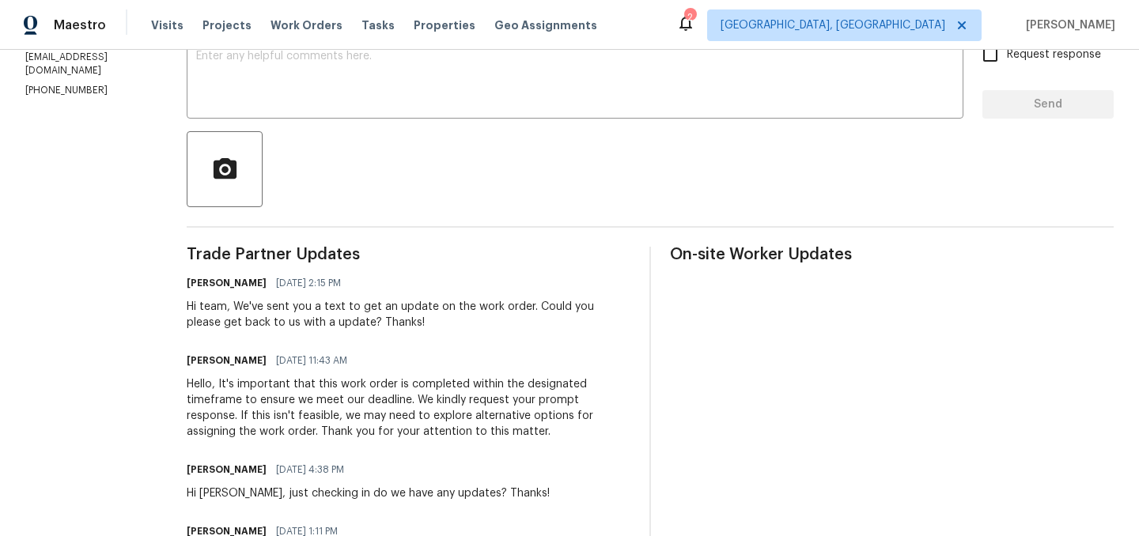
scroll to position [219, 0]
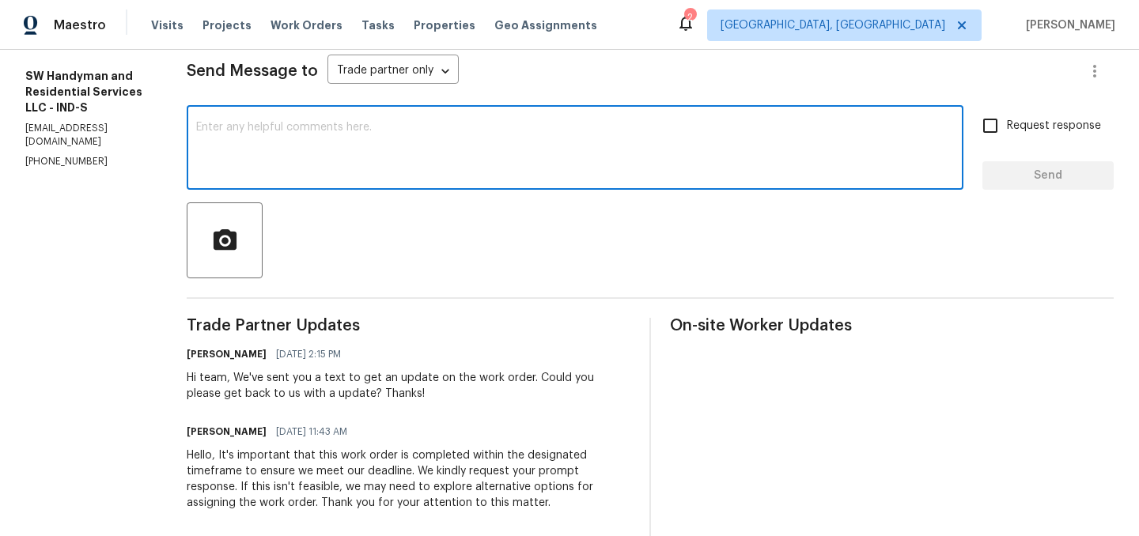
click at [365, 150] on textarea at bounding box center [575, 149] width 758 height 55
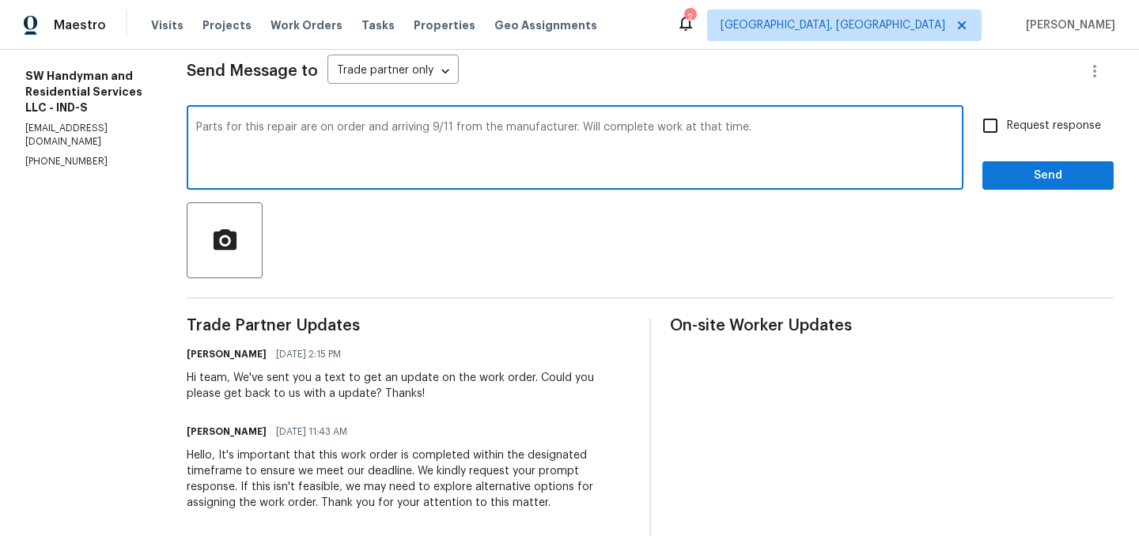
type textarea "Parts for this repair are on order and arriving 9/11 from the manufacturer. Wil…"
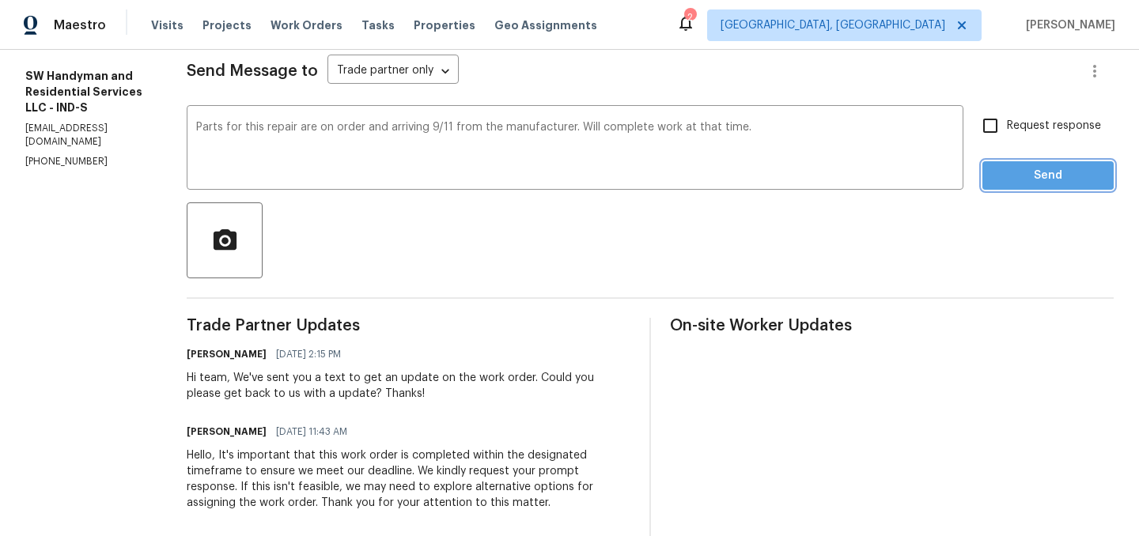
click at [1015, 173] on span "Send" at bounding box center [1048, 176] width 106 height 20
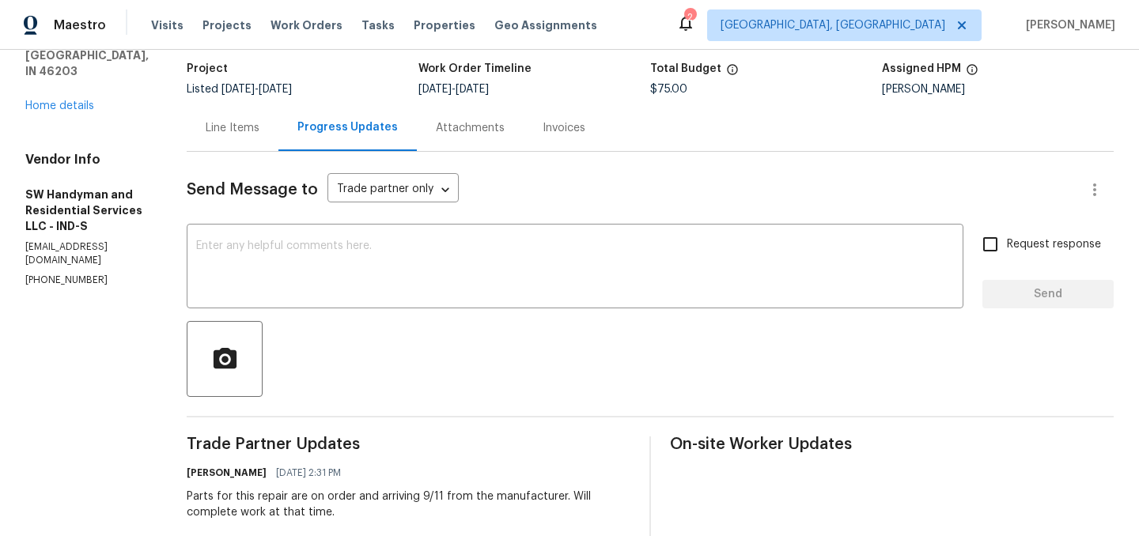
scroll to position [0, 0]
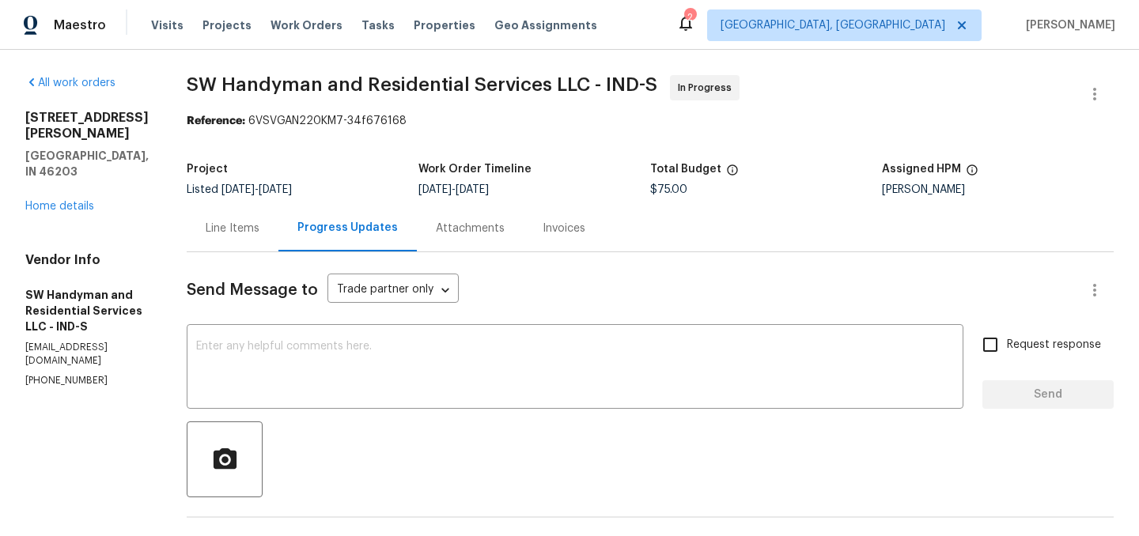
click at [233, 237] on div "Line Items" at bounding box center [233, 228] width 92 height 47
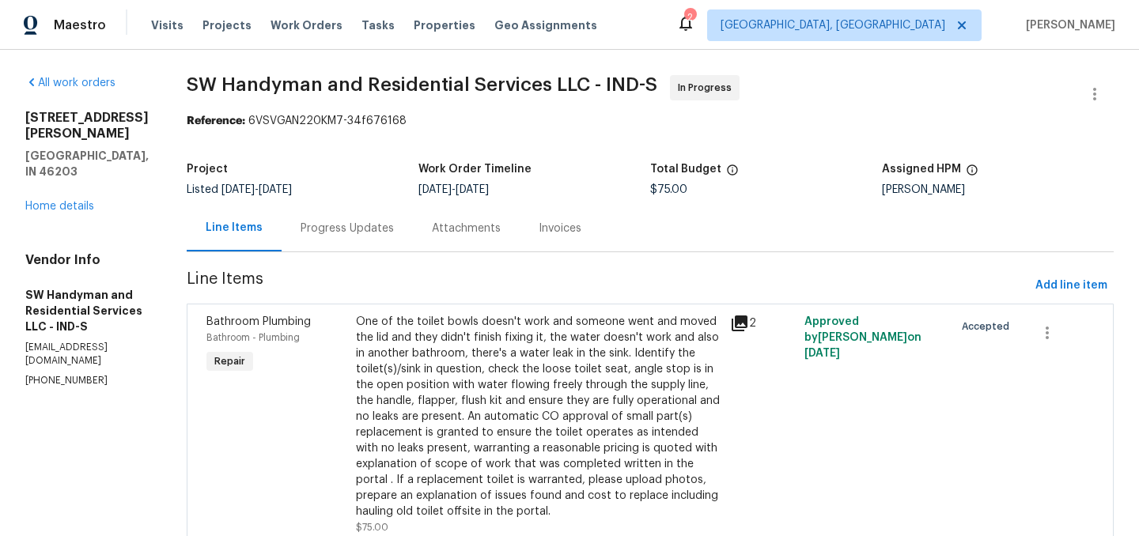
click at [324, 237] on div "Progress Updates" at bounding box center [347, 228] width 131 height 47
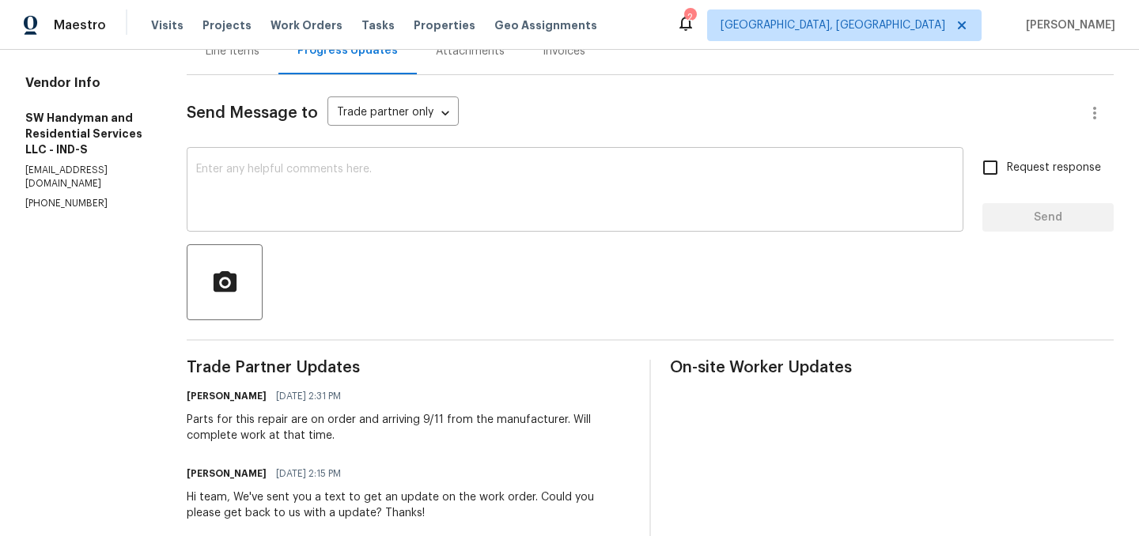
scroll to position [221, 0]
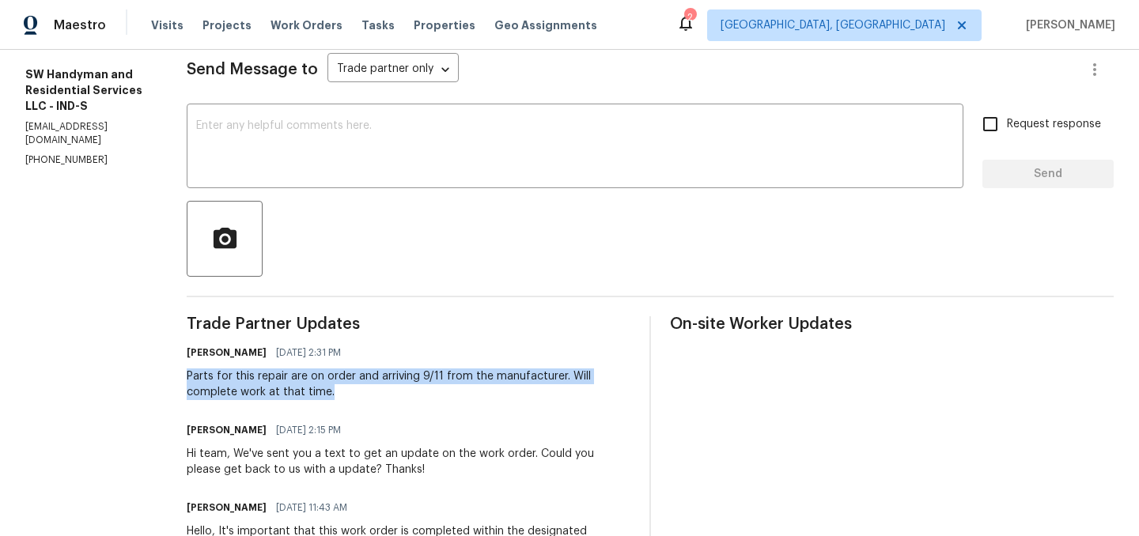
drag, startPoint x: 332, startPoint y: 393, endPoint x: 185, endPoint y: 377, distance: 147.9
click at [187, 377] on div "Parts for this repair are on order and arriving 9/11 from the manufacturer. Wil…" at bounding box center [409, 385] width 444 height 32
copy div "Parts for this repair are on order and arriving 9/11 from the manufacturer. Wil…"
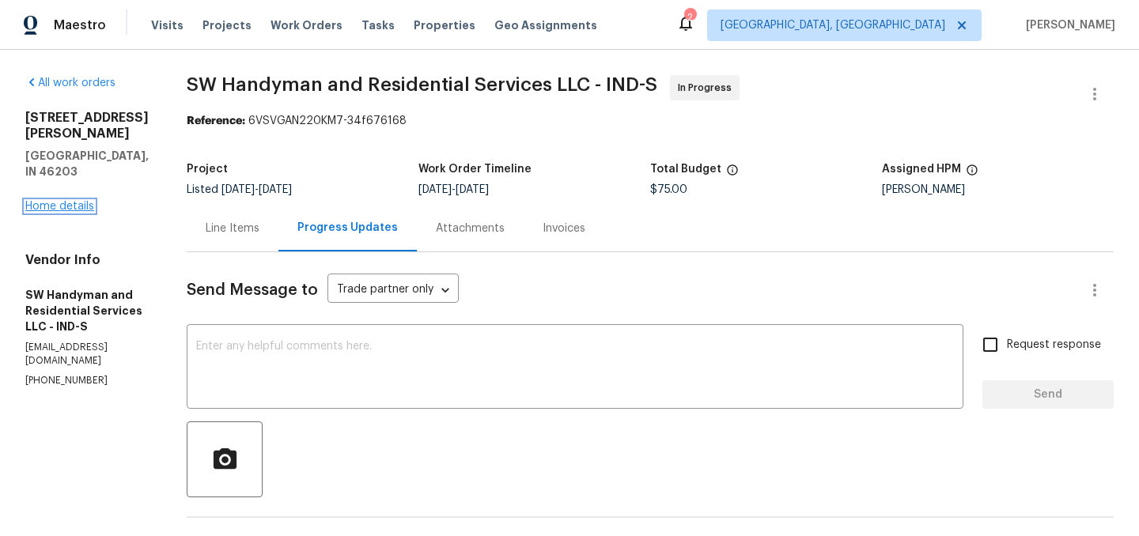
click at [85, 201] on link "Home details" at bounding box center [59, 206] width 69 height 11
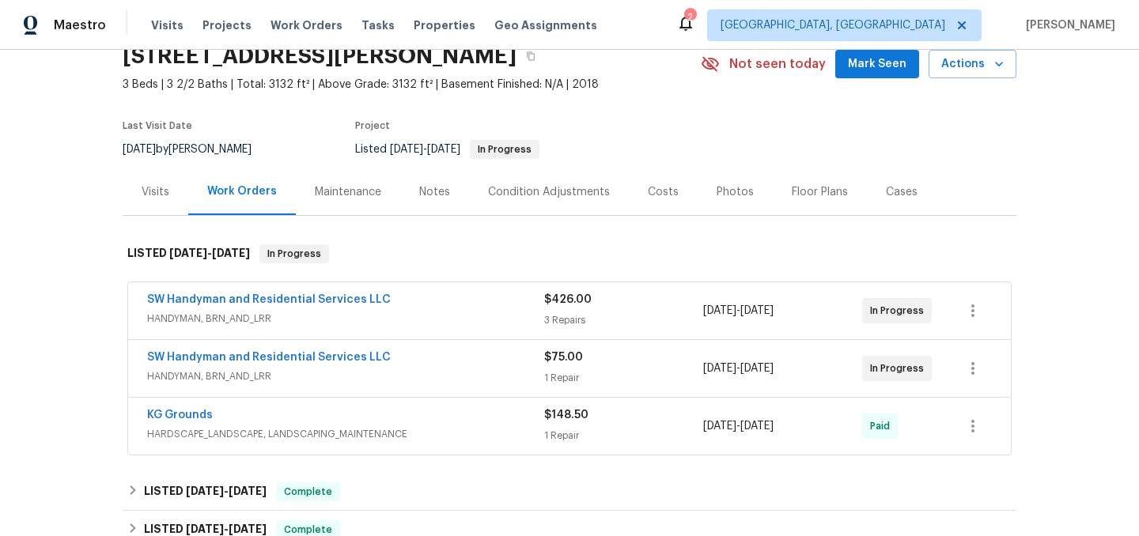
scroll to position [73, 0]
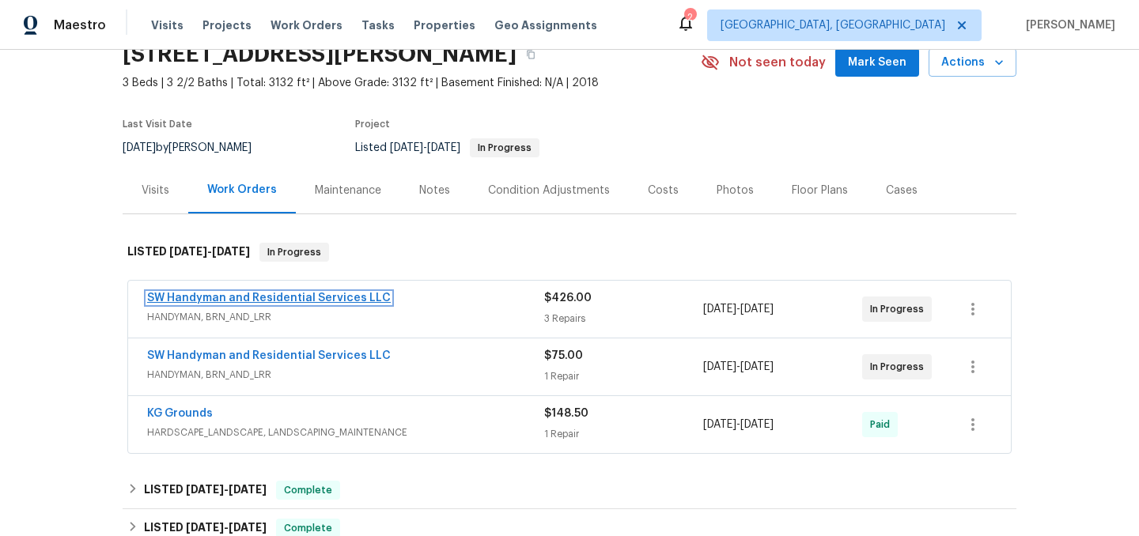
click at [316, 301] on link "SW Handyman and Residential Services LLC" at bounding box center [269, 298] width 244 height 11
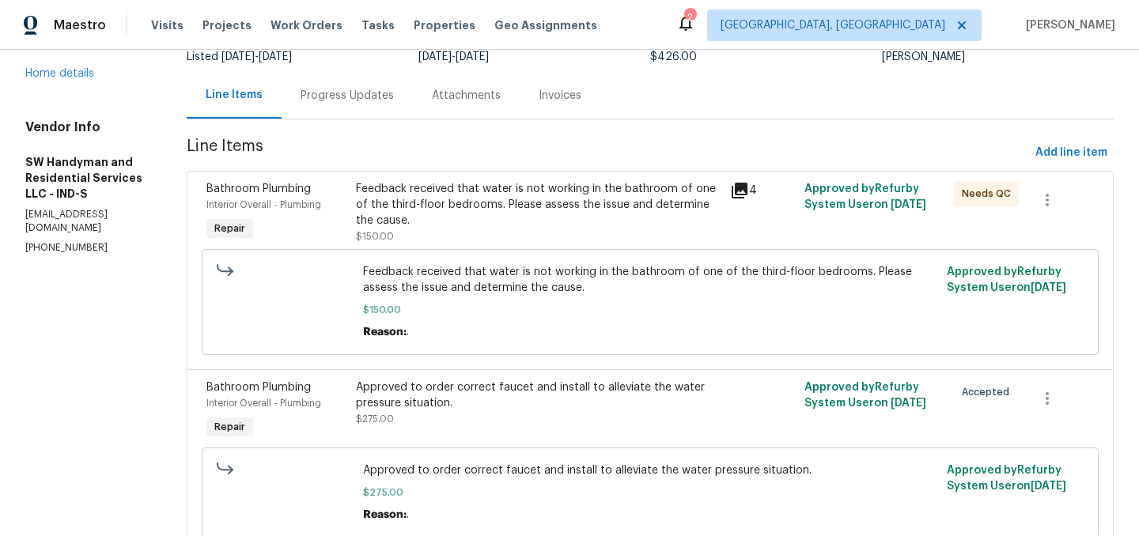
scroll to position [130, 0]
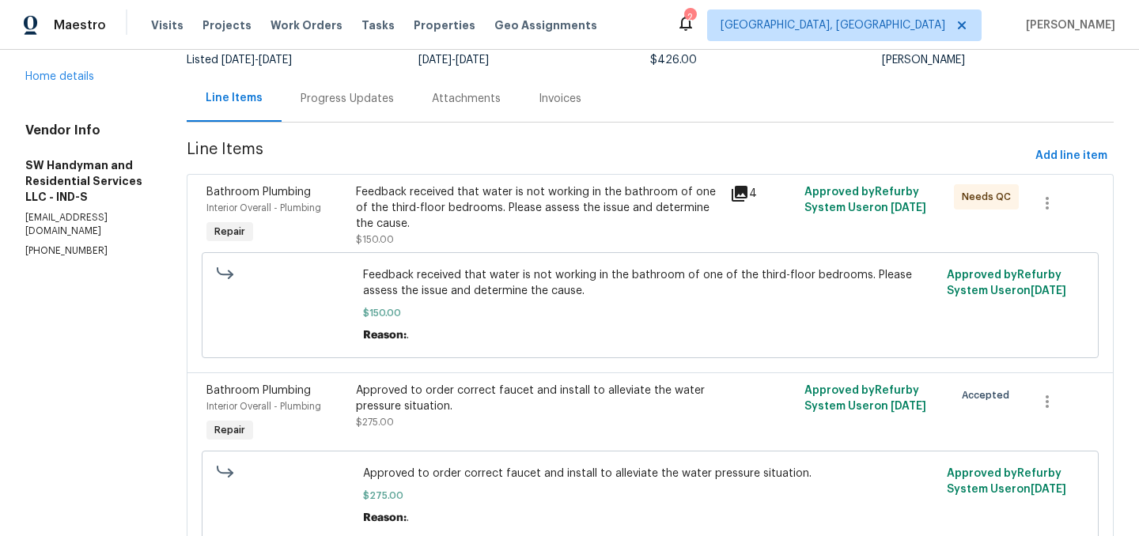
click at [366, 106] on div "Progress Updates" at bounding box center [347, 98] width 131 height 47
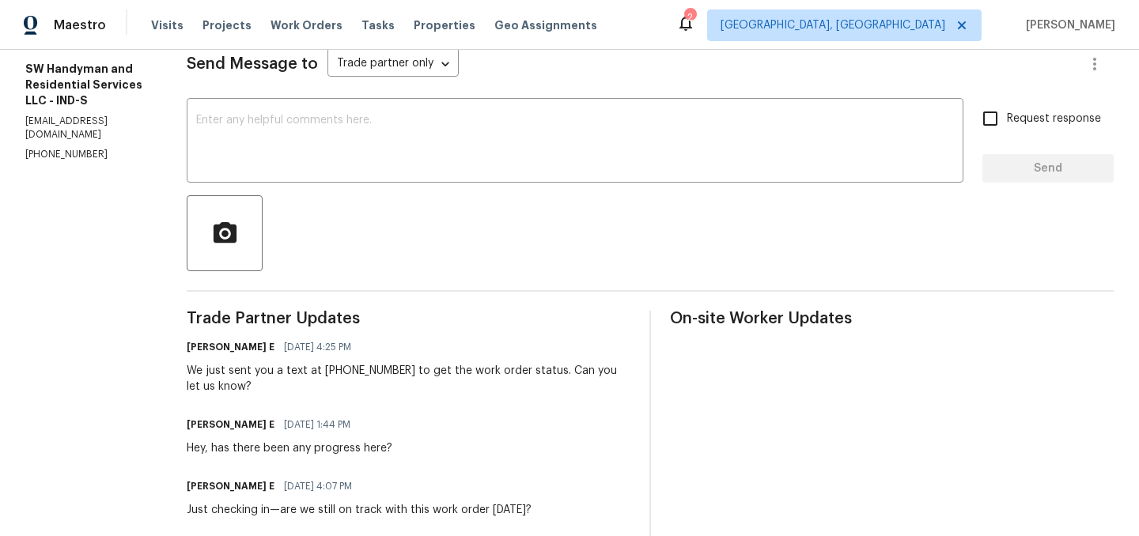
scroll to position [215, 0]
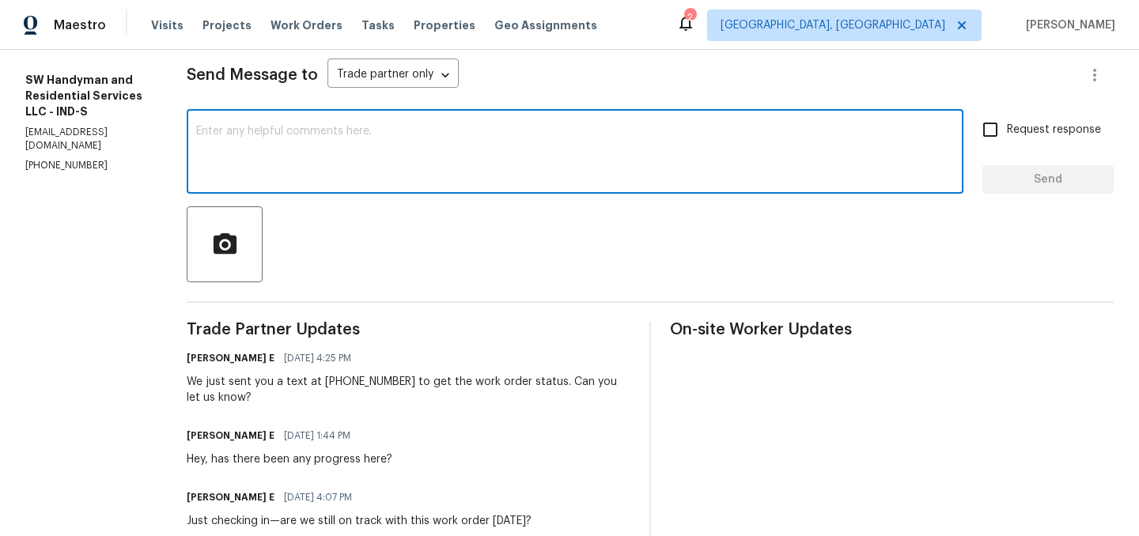
click at [368, 158] on textarea at bounding box center [575, 153] width 758 height 55
paste textarea "Parts for this repair are on order and arriving 9/11 from the manufacturer. Wil…"
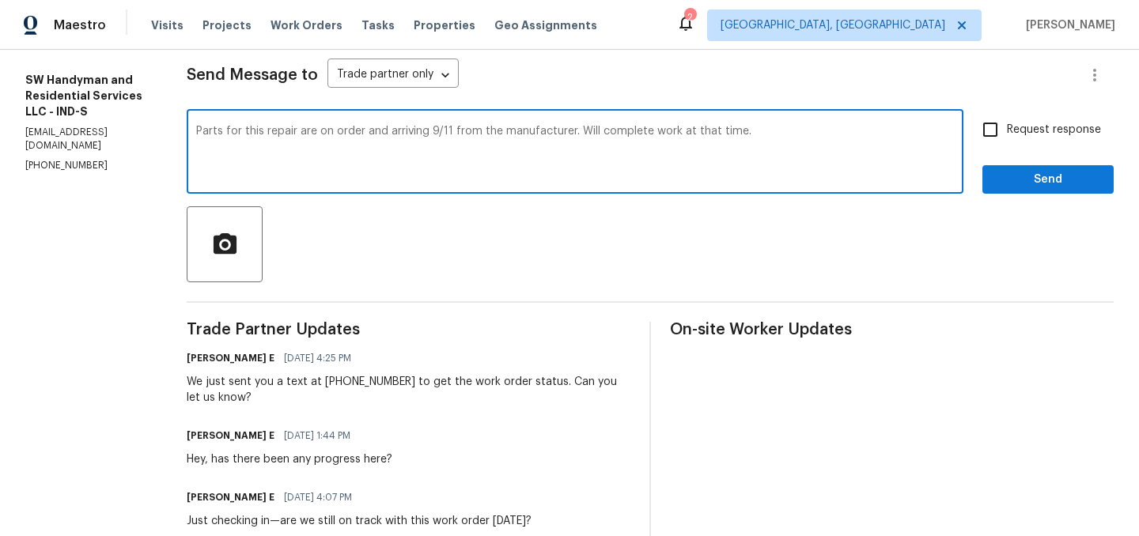
type textarea "Parts for this repair are on order and arriving 9/11 from the manufacturer. Wil…"
click at [1043, 182] on span "Send" at bounding box center [1048, 180] width 106 height 20
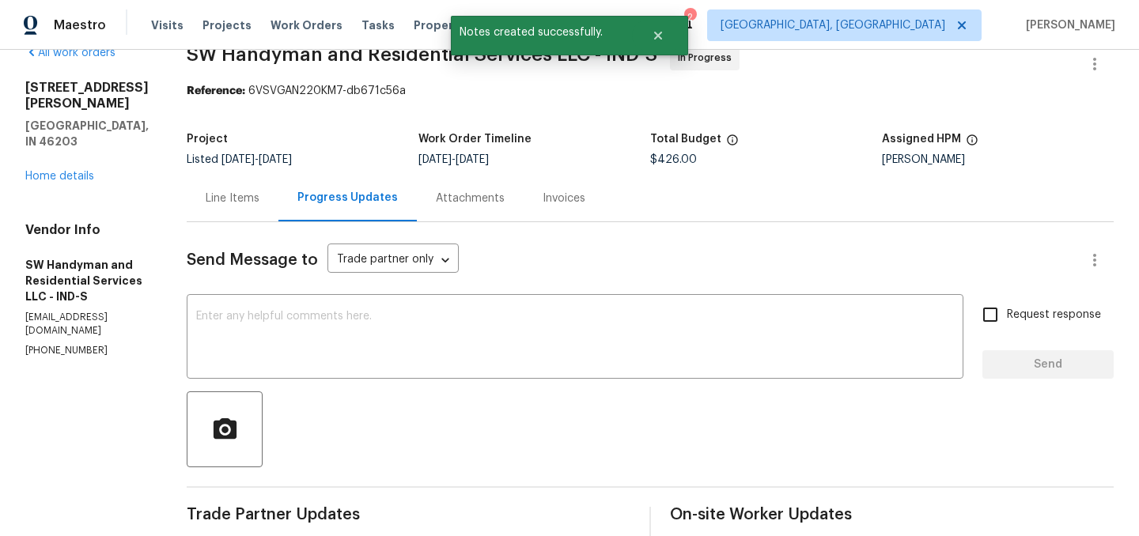
scroll to position [0, 0]
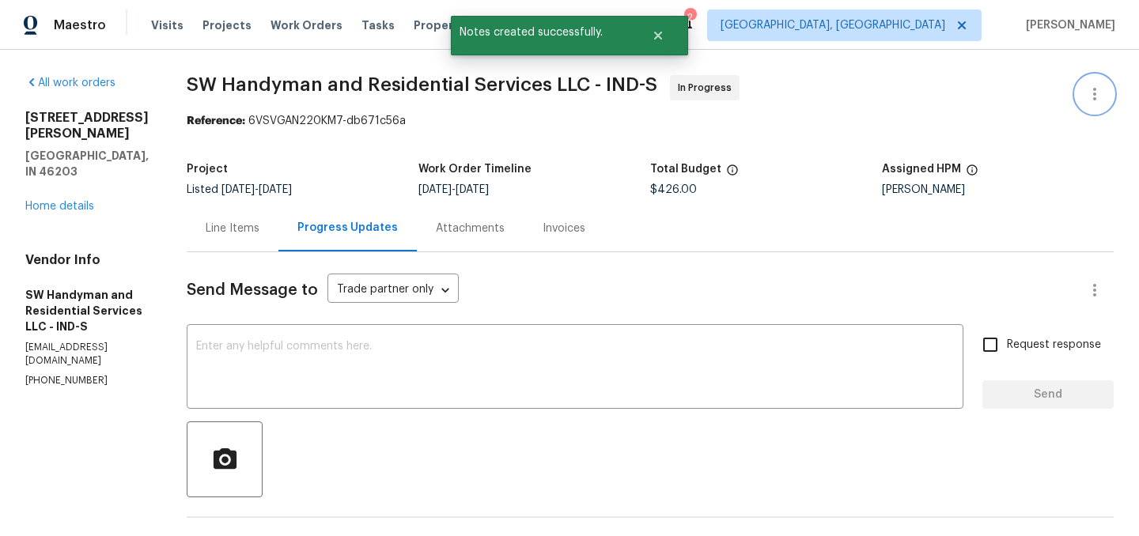
click at [1091, 90] on icon "button" at bounding box center [1094, 94] width 19 height 19
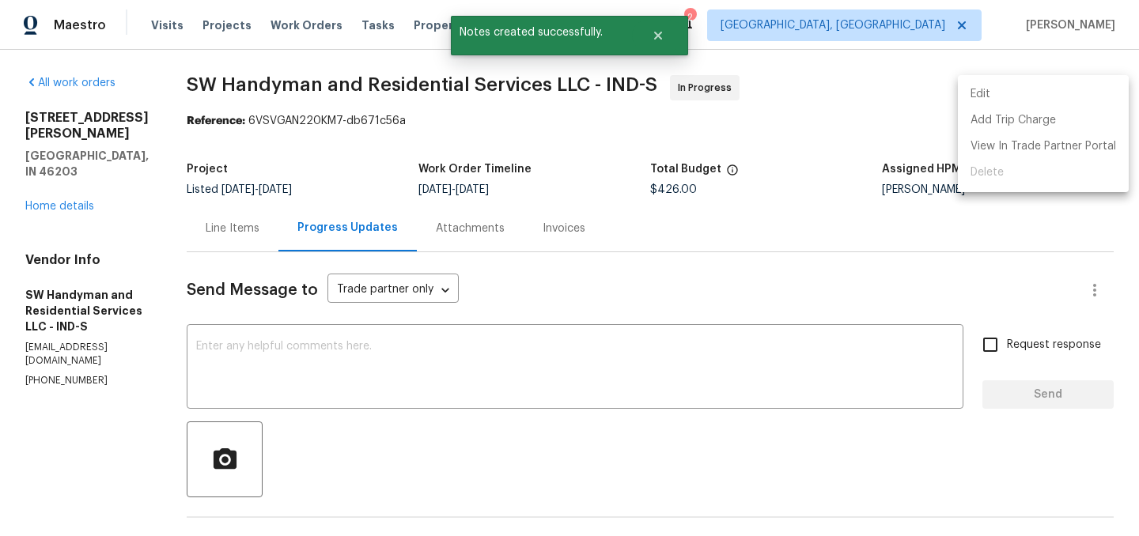
click at [1045, 96] on li "Edit" at bounding box center [1043, 94] width 171 height 26
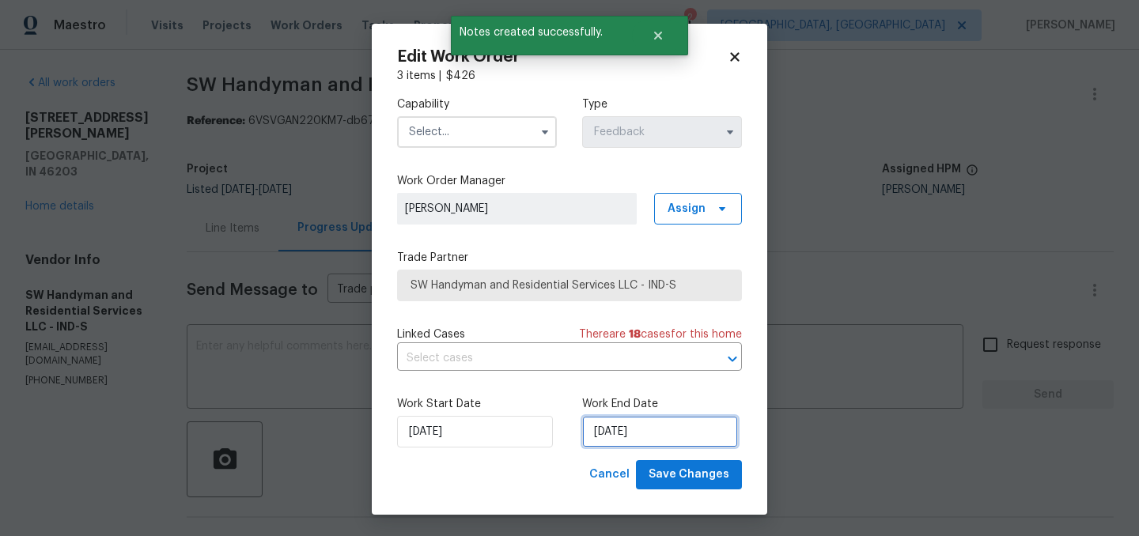
click at [640, 428] on input "8/28/2025" at bounding box center [660, 432] width 156 height 32
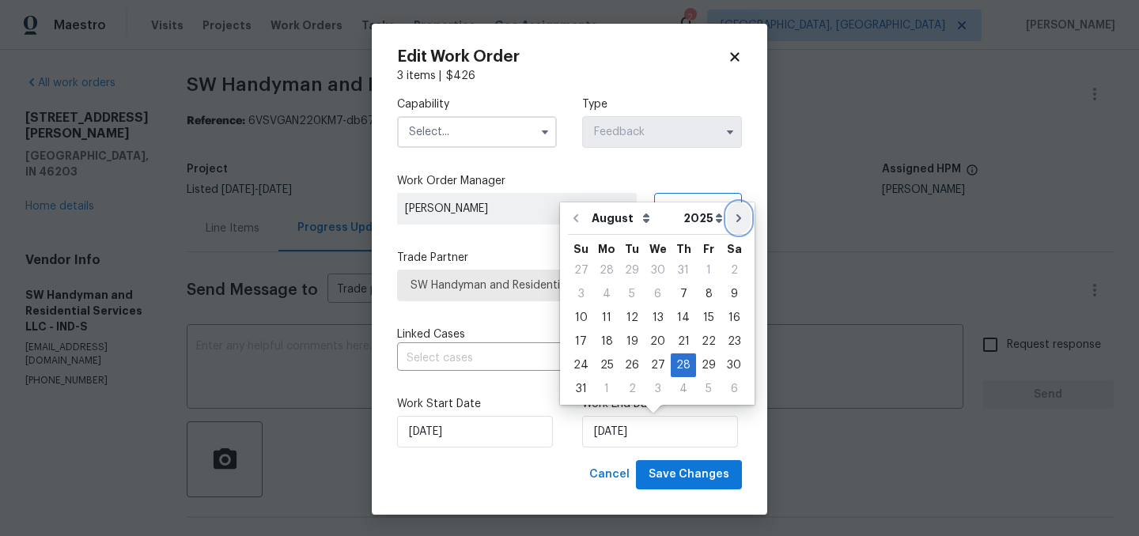
click at [738, 221] on button "Go to next month" at bounding box center [739, 218] width 24 height 32
type input "9/28/2025"
select select "8"
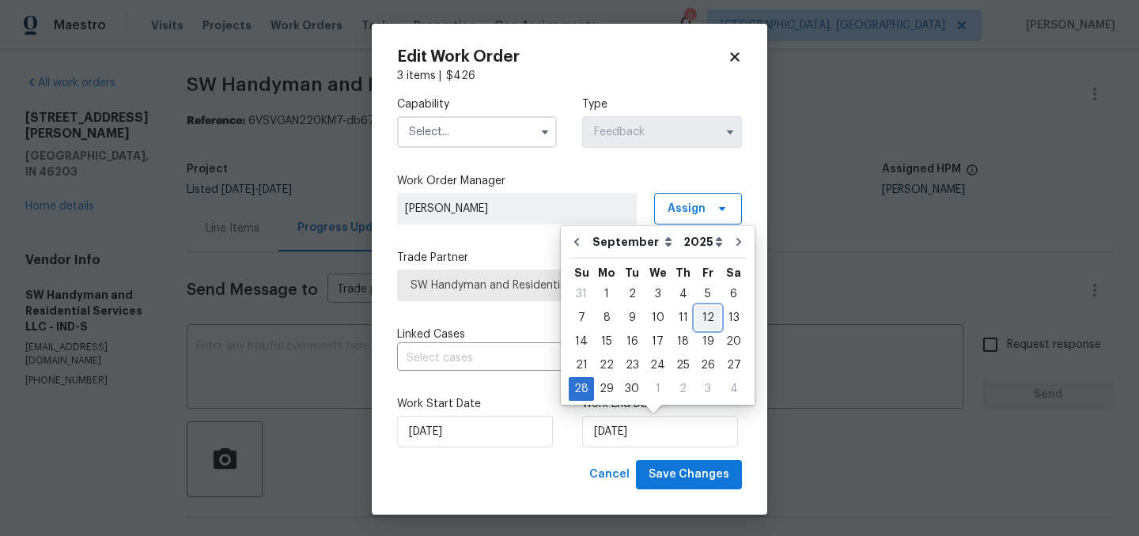
click at [698, 315] on div "12" at bounding box center [707, 318] width 25 height 22
type input "9/12/2025"
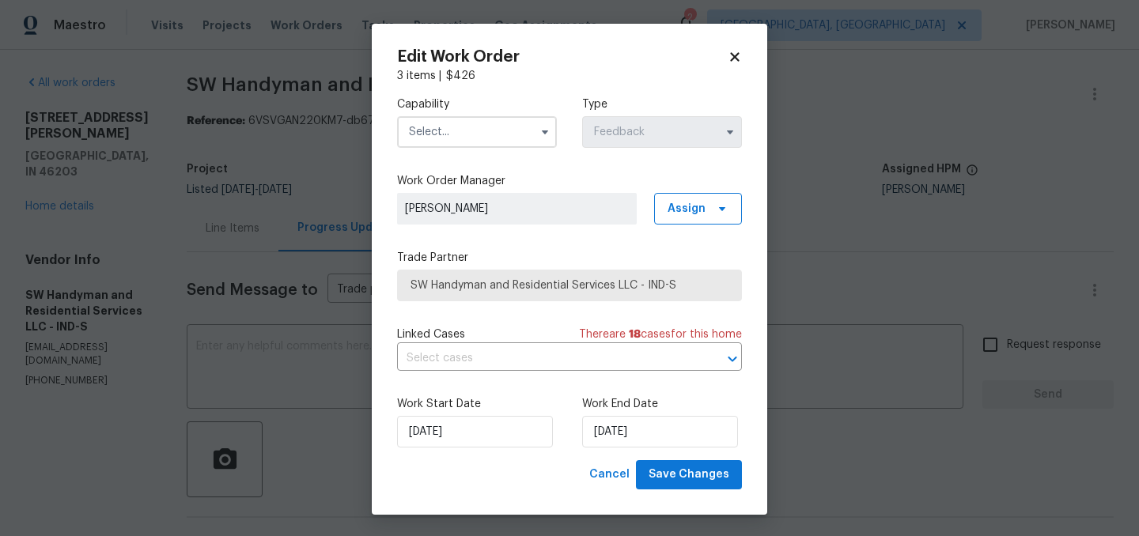
click at [445, 126] on input "text" at bounding box center [477, 132] width 160 height 32
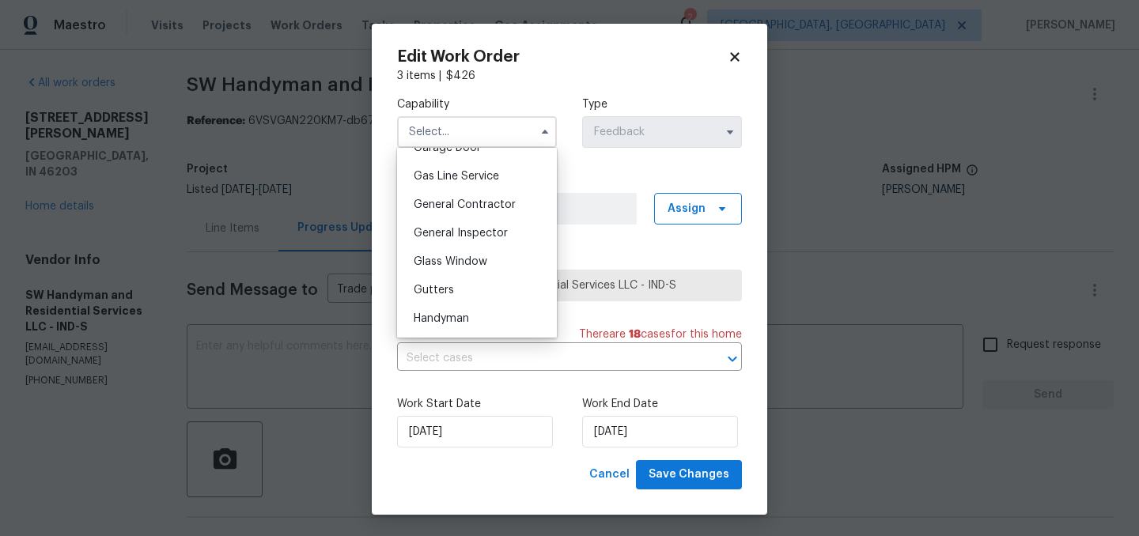
scroll to position [686, 0]
click at [461, 238] on span "General Contractor" at bounding box center [465, 235] width 102 height 11
type input "General Contractor"
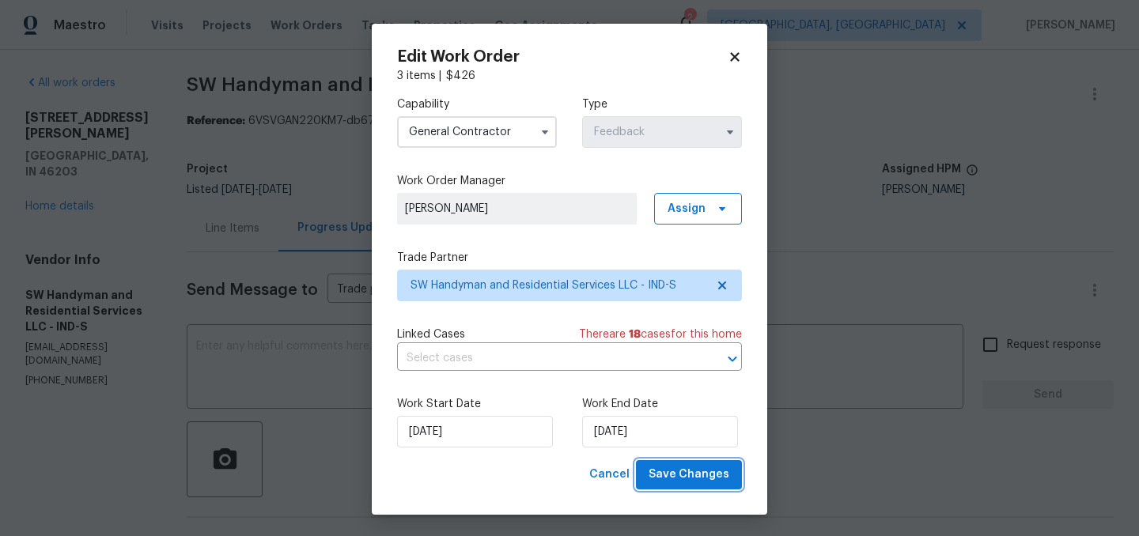
click at [687, 475] on span "Save Changes" at bounding box center [689, 475] width 81 height 20
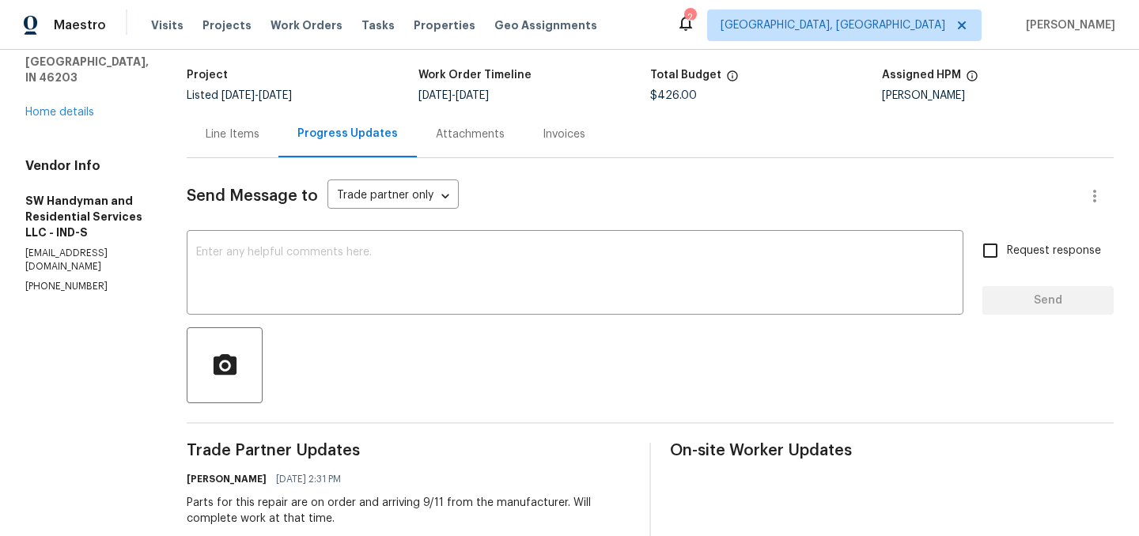
scroll to position [0, 0]
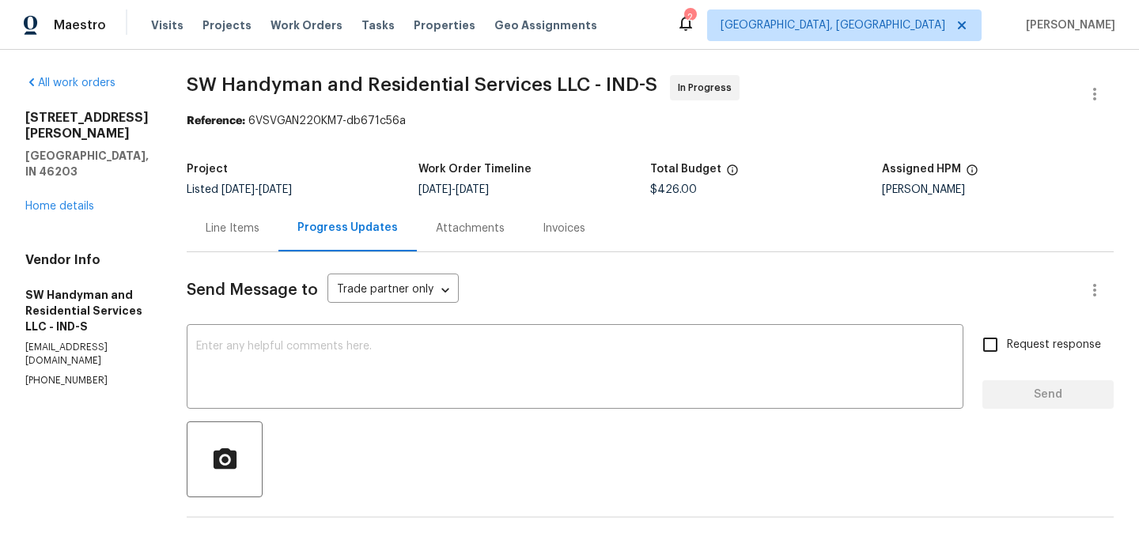
click at [246, 227] on div "Line Items" at bounding box center [233, 229] width 54 height 16
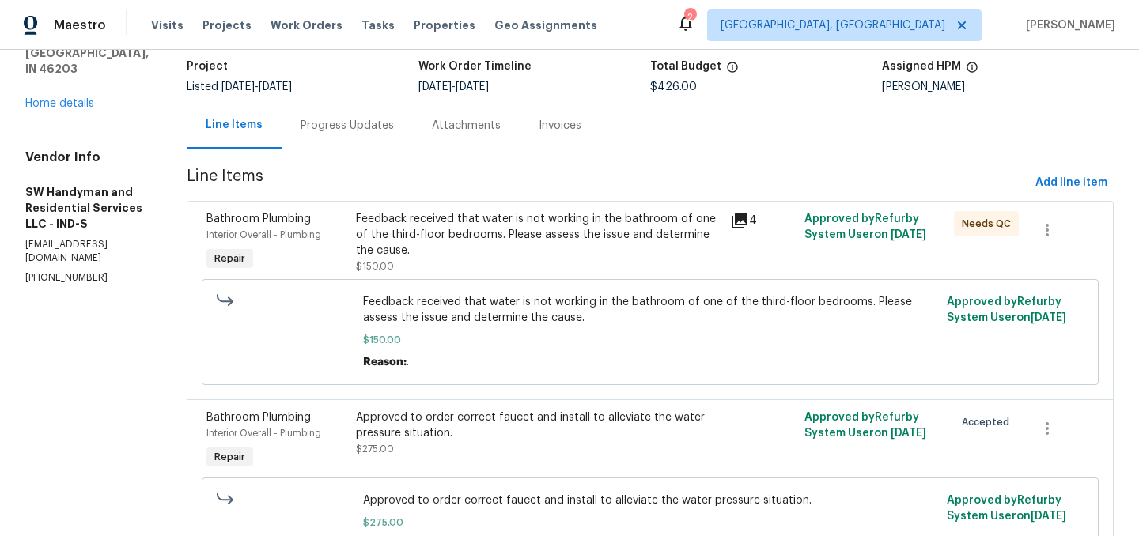
scroll to position [313, 0]
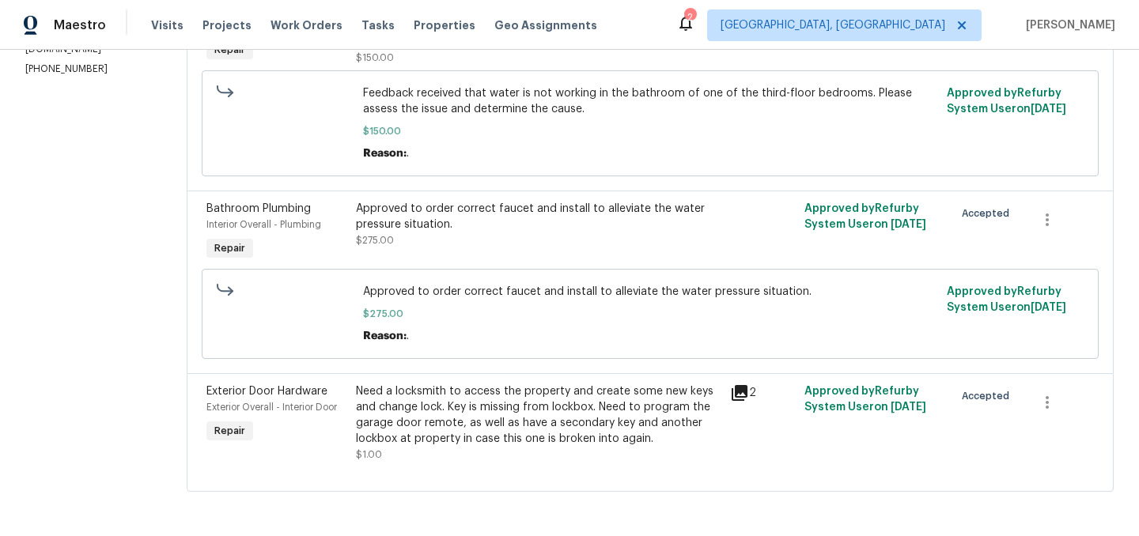
click at [478, 413] on div "Need a locksmith to access the property and create some new keys and change loc…" at bounding box center [538, 415] width 365 height 63
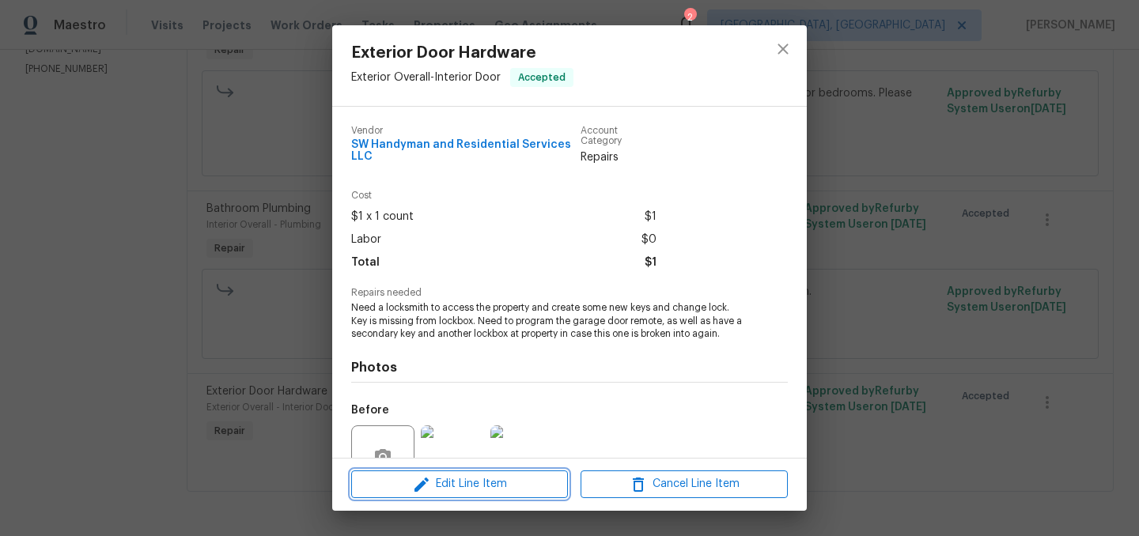
click at [469, 474] on button "Edit Line Item" at bounding box center [459, 485] width 217 height 28
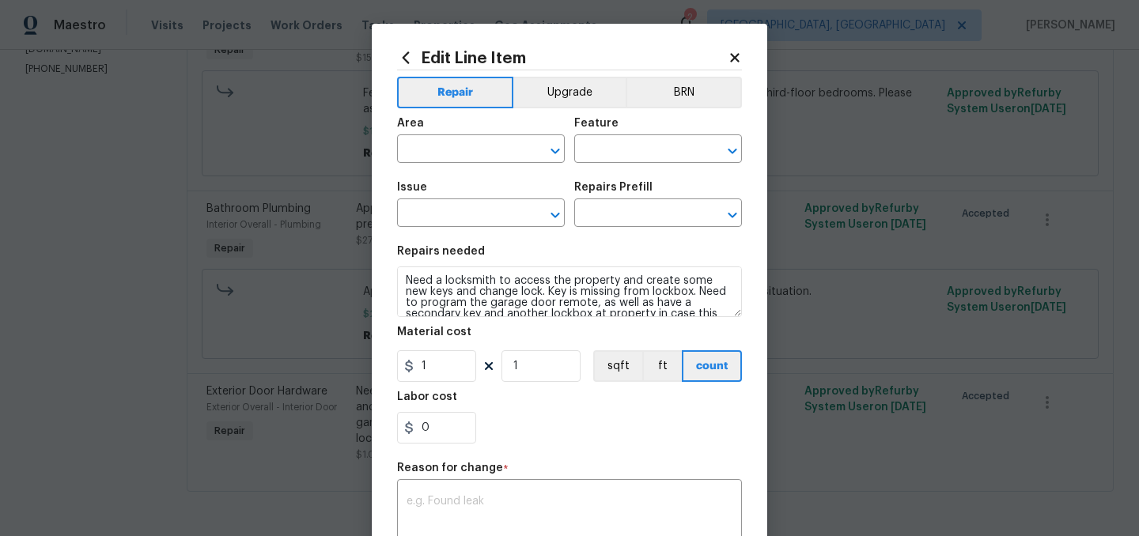
type input "Exterior Overall"
type input "Interior Door"
type input "Exterior Door Hardware"
type input "Add a Task $1.00"
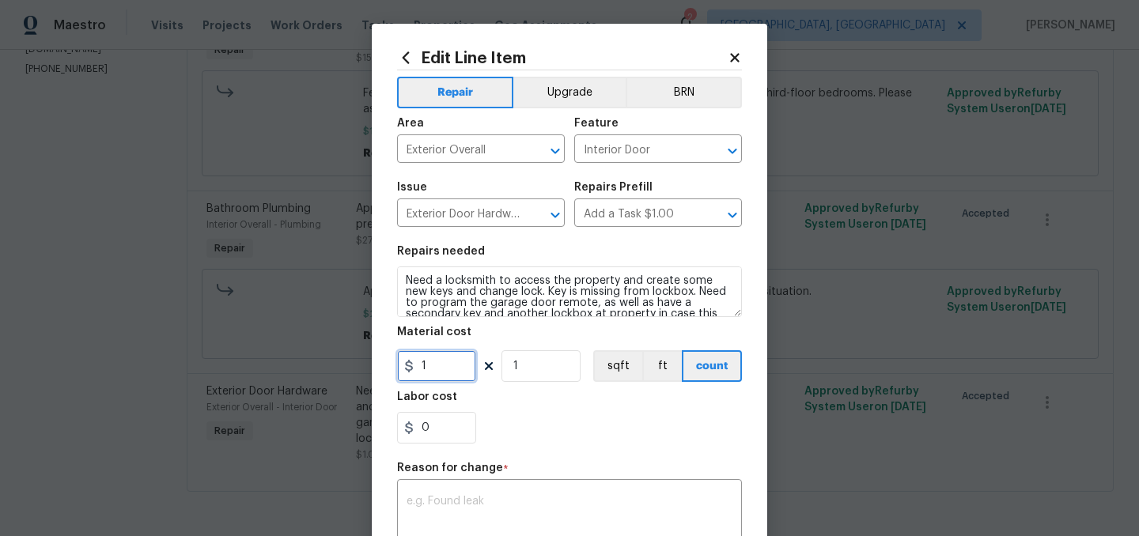
click at [470, 373] on input "1" at bounding box center [436, 366] width 79 height 32
type input "530"
click at [516, 430] on div "0" at bounding box center [569, 428] width 345 height 32
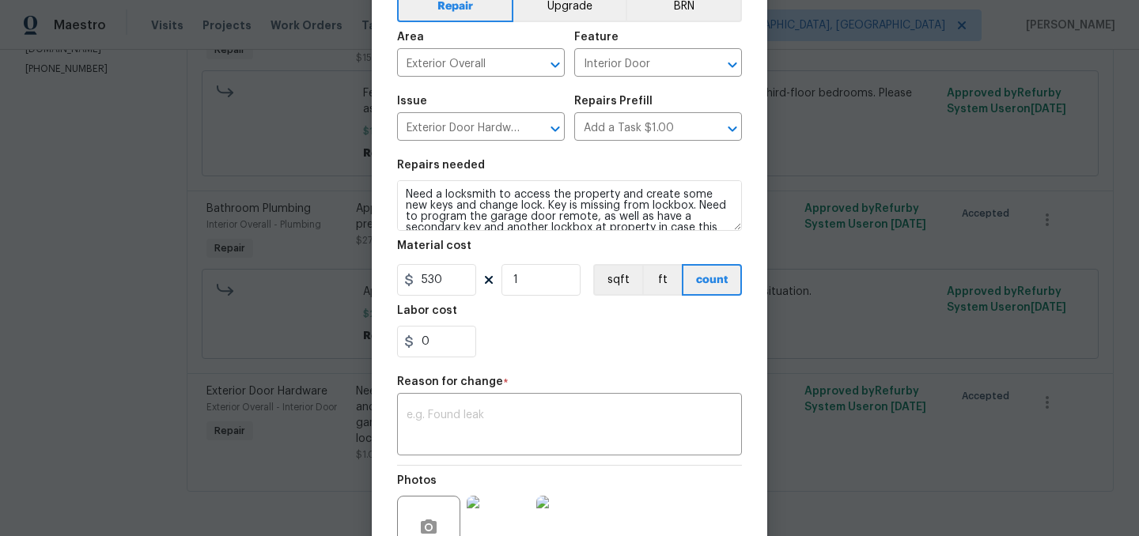
scroll to position [95, 0]
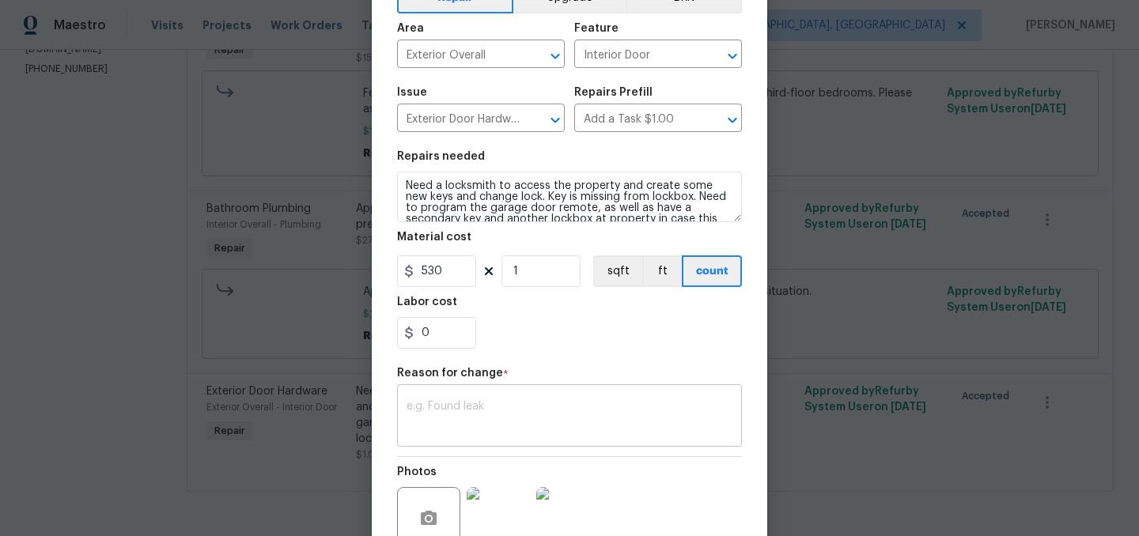
click at [501, 414] on textarea at bounding box center [570, 417] width 326 height 33
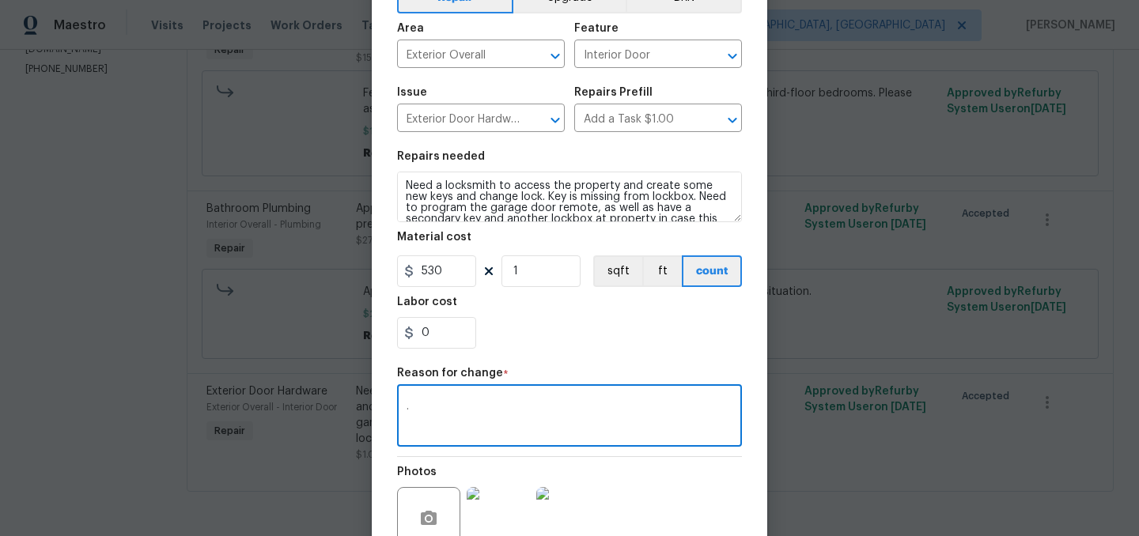
type textarea "."
click at [544, 354] on section "Repairs needed Need a locksmith to access the property and create some new keys…" at bounding box center [569, 250] width 345 height 217
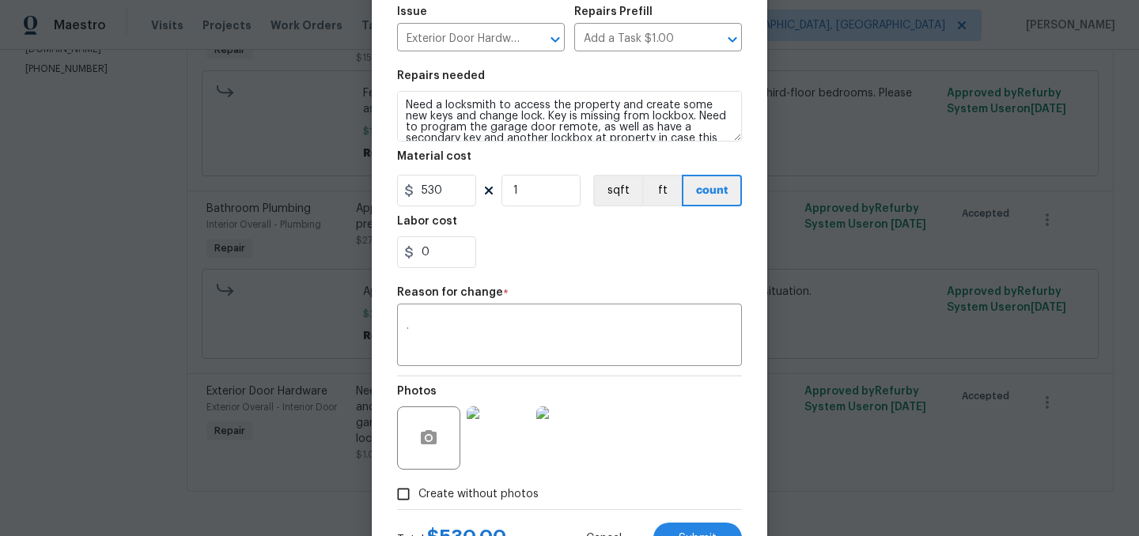
scroll to position [244, 0]
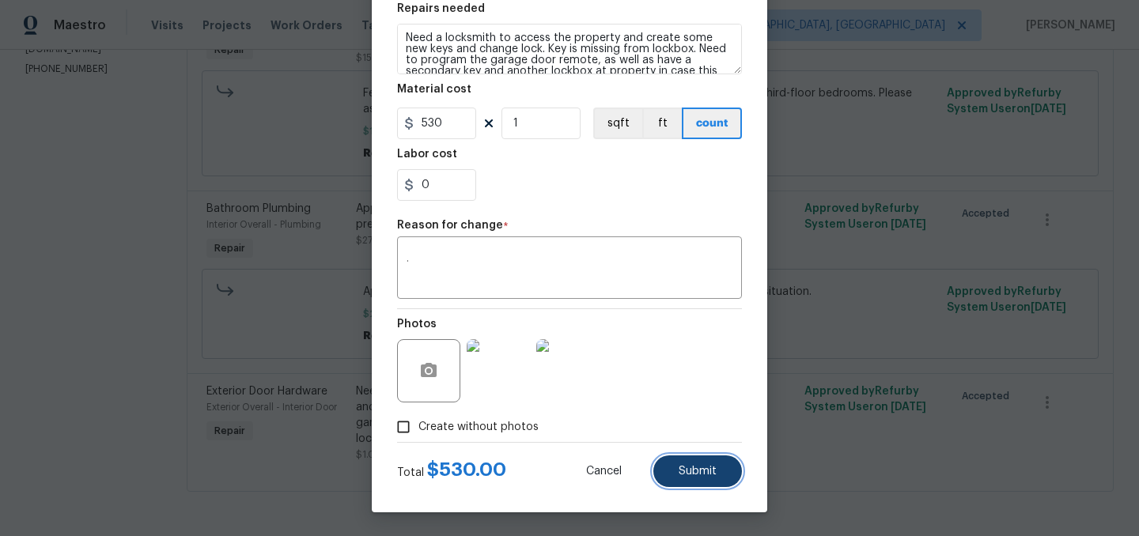
click at [689, 473] on span "Submit" at bounding box center [698, 472] width 38 height 12
type input "1"
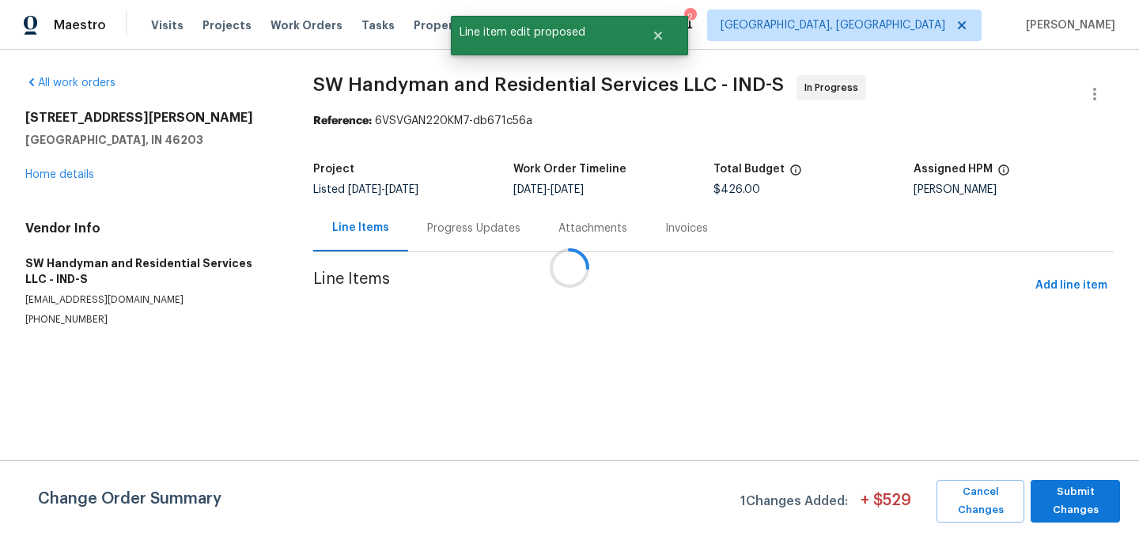
scroll to position [0, 0]
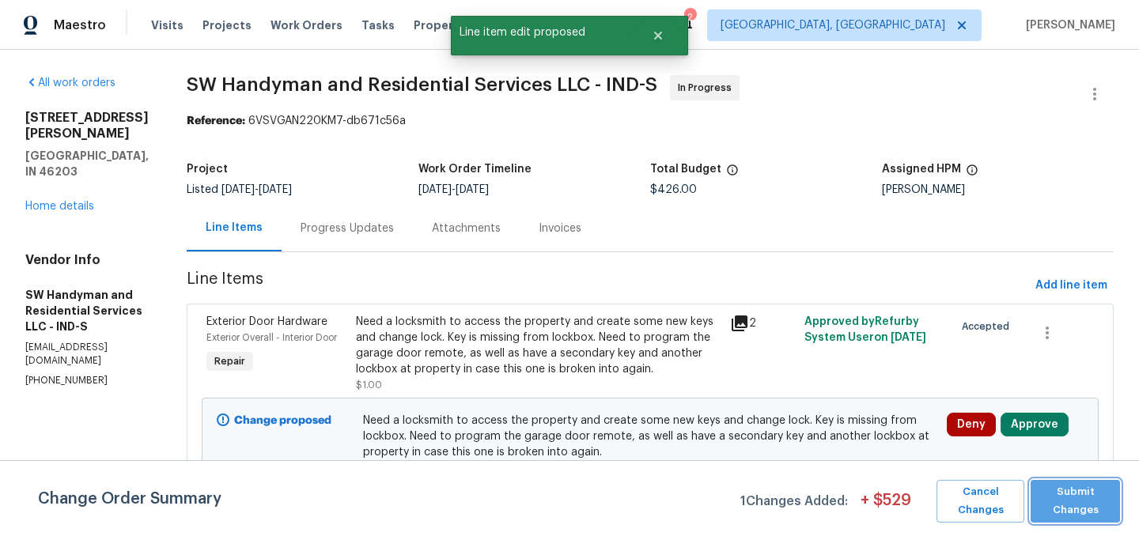
click at [1070, 506] on span "Submit Changes" at bounding box center [1075, 501] width 74 height 36
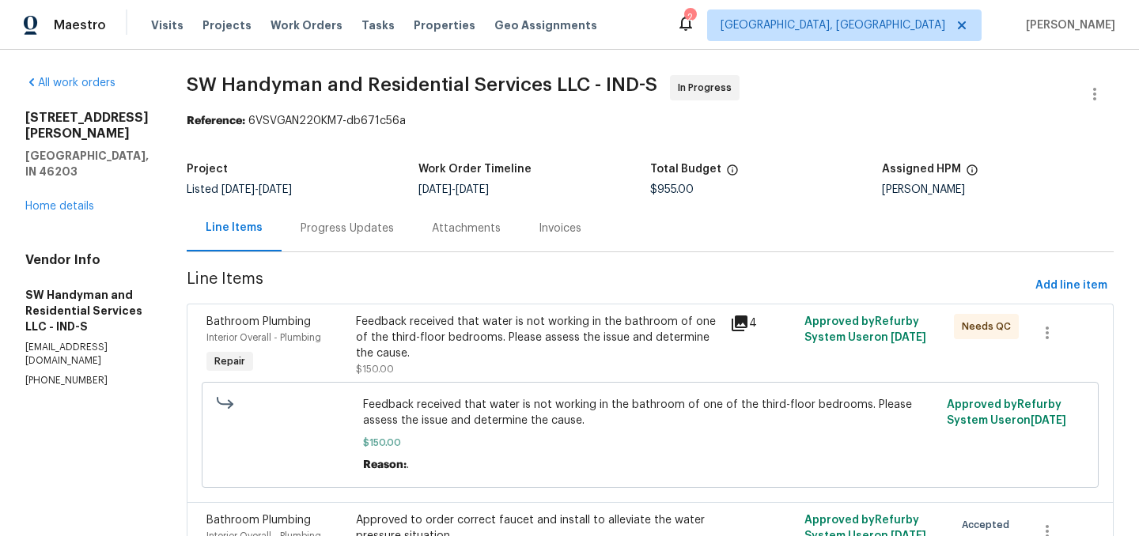
click at [346, 233] on div "Progress Updates" at bounding box center [347, 229] width 93 height 16
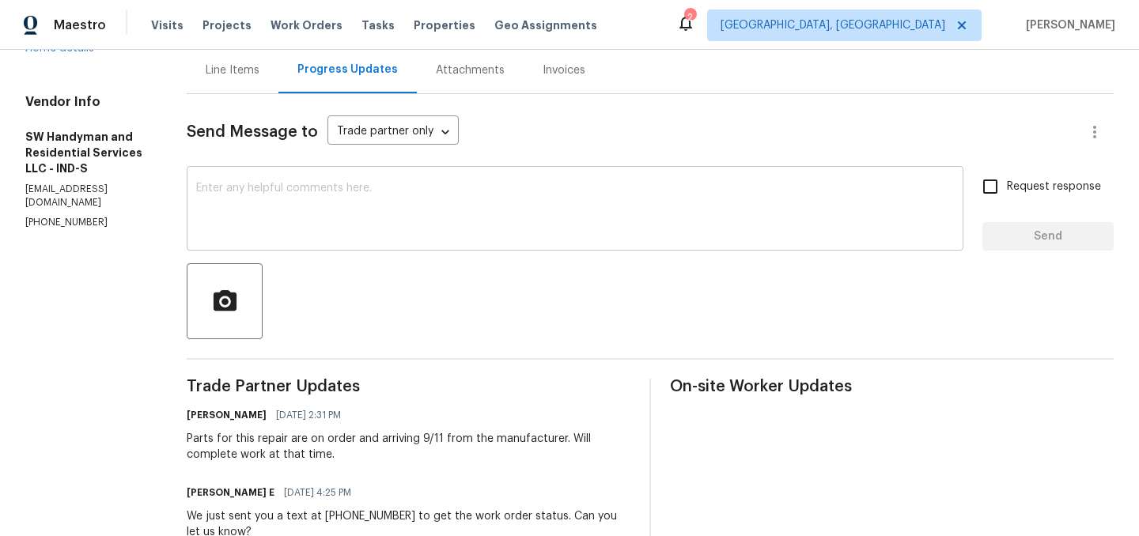
scroll to position [163, 0]
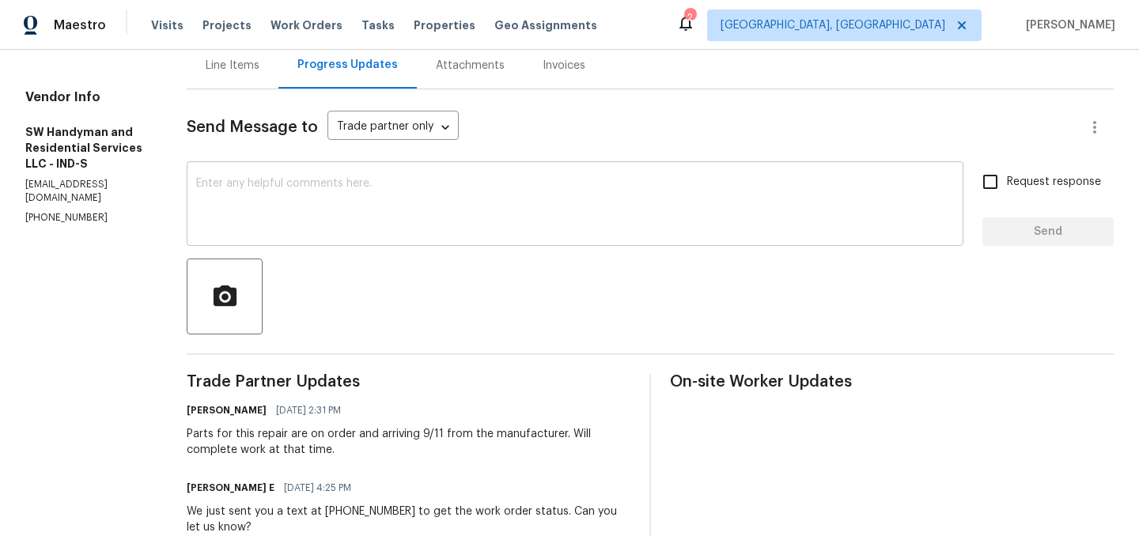
click at [328, 165] on div "x ​" at bounding box center [575, 205] width 777 height 81
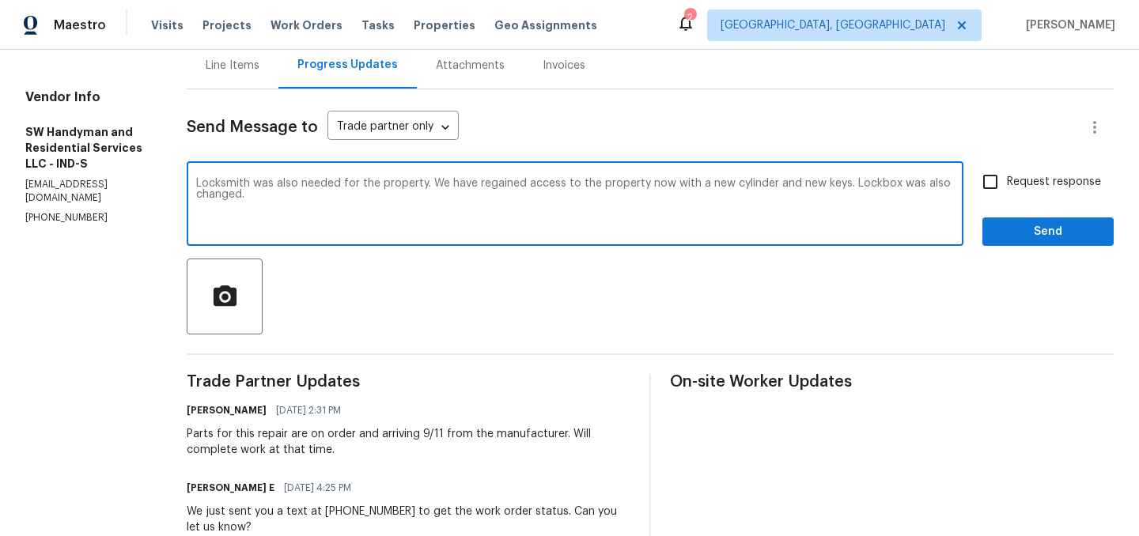
type textarea "Locksmith was also needed for the property. We have regained access to the prop…"
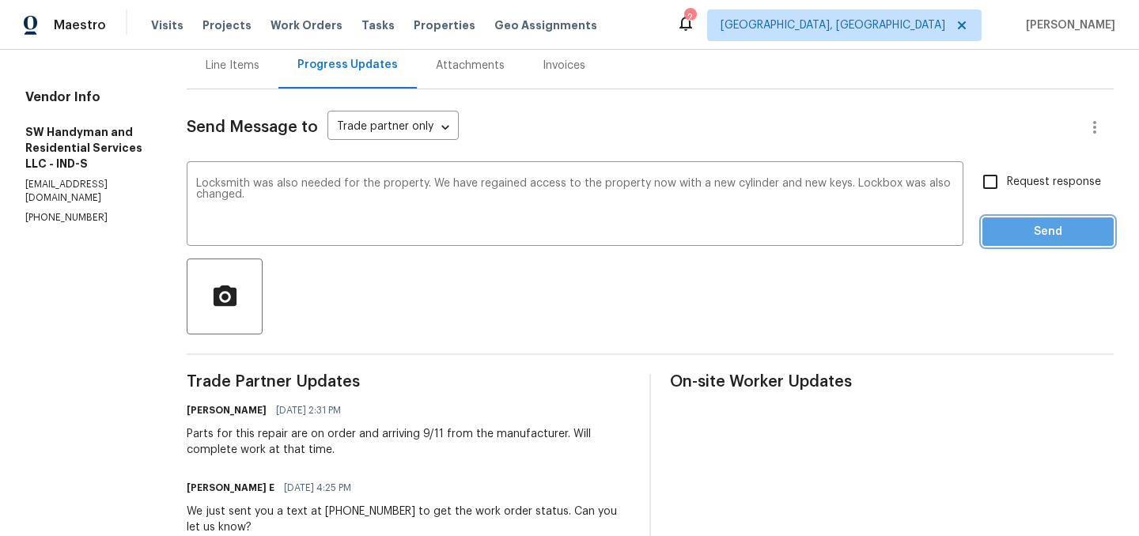
click at [1086, 240] on span "Send" at bounding box center [1048, 232] width 106 height 20
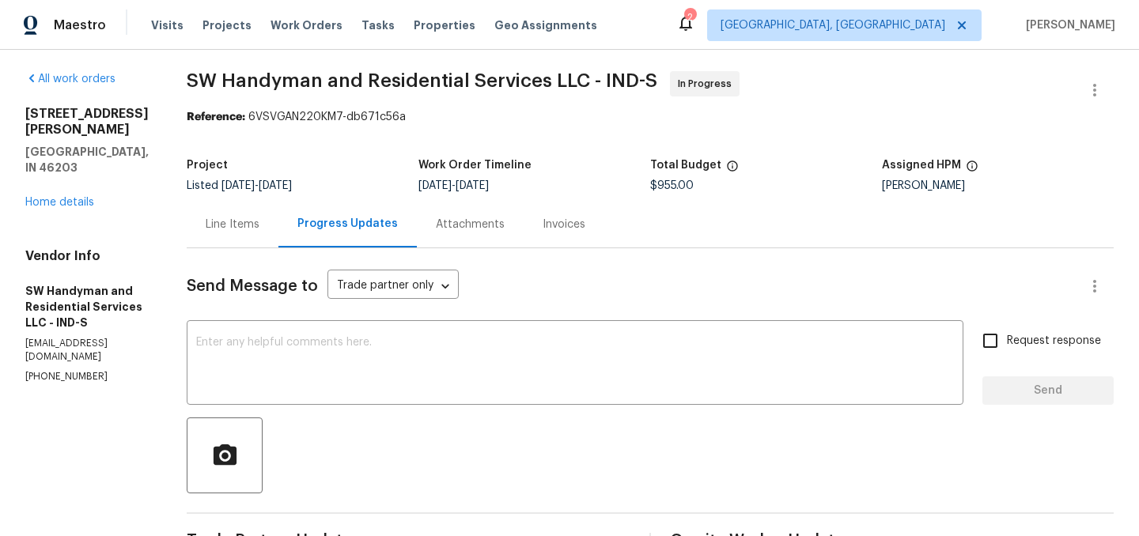
scroll to position [0, 0]
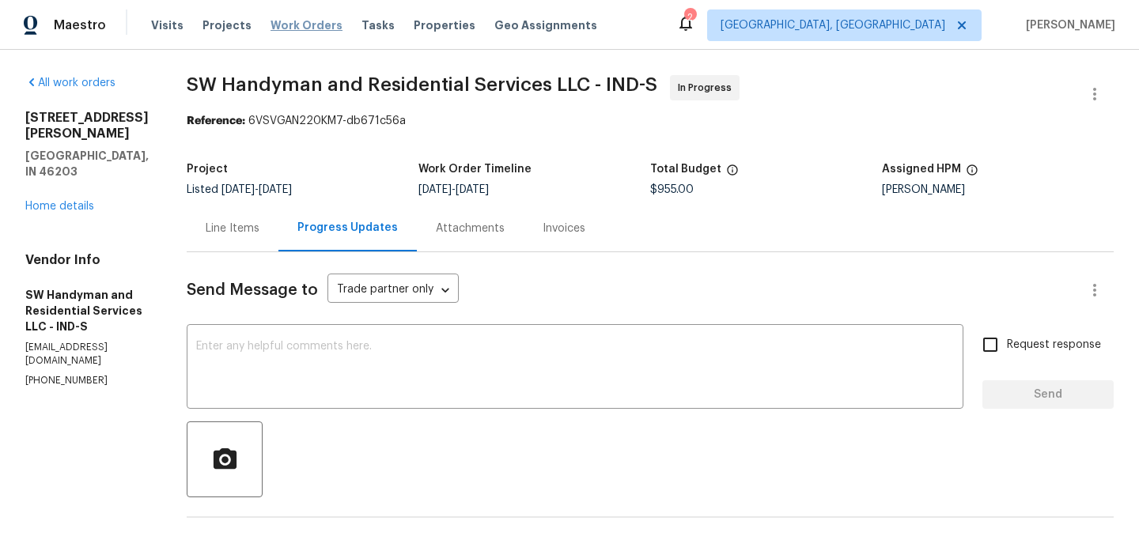
click at [291, 27] on span "Work Orders" at bounding box center [306, 25] width 72 height 16
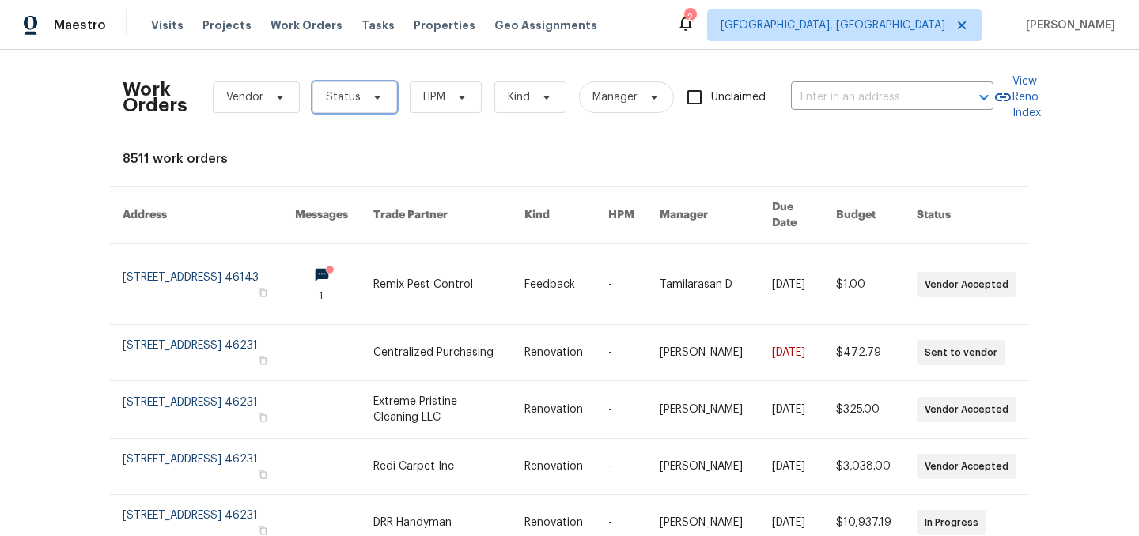
click at [354, 102] on span "Status" at bounding box center [343, 97] width 35 height 16
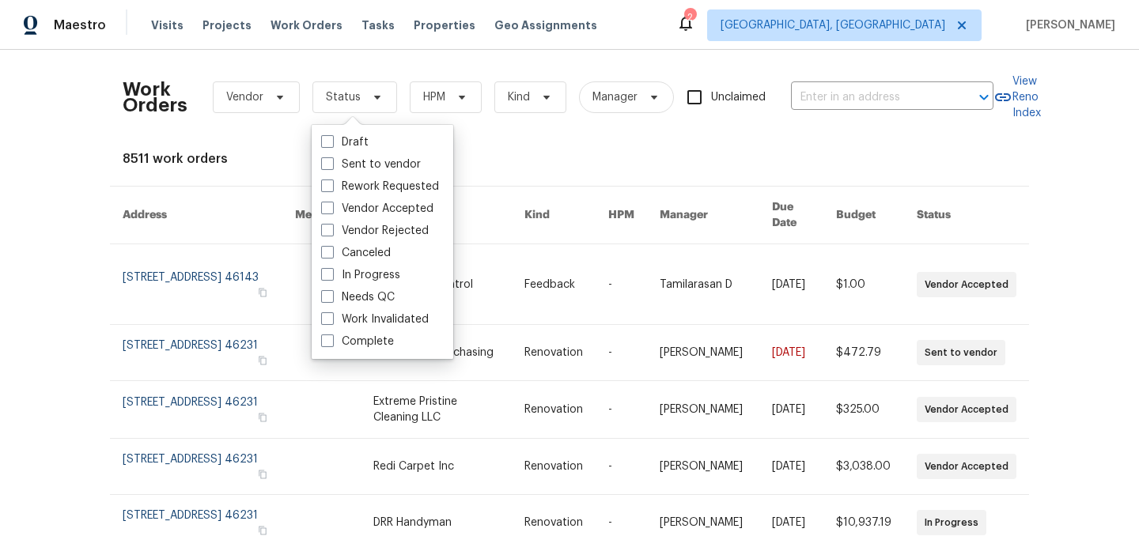
click at [482, 126] on div "Work Orders Vendor Status HPM Kind Manager Unclaimed ​" at bounding box center [558, 97] width 871 height 70
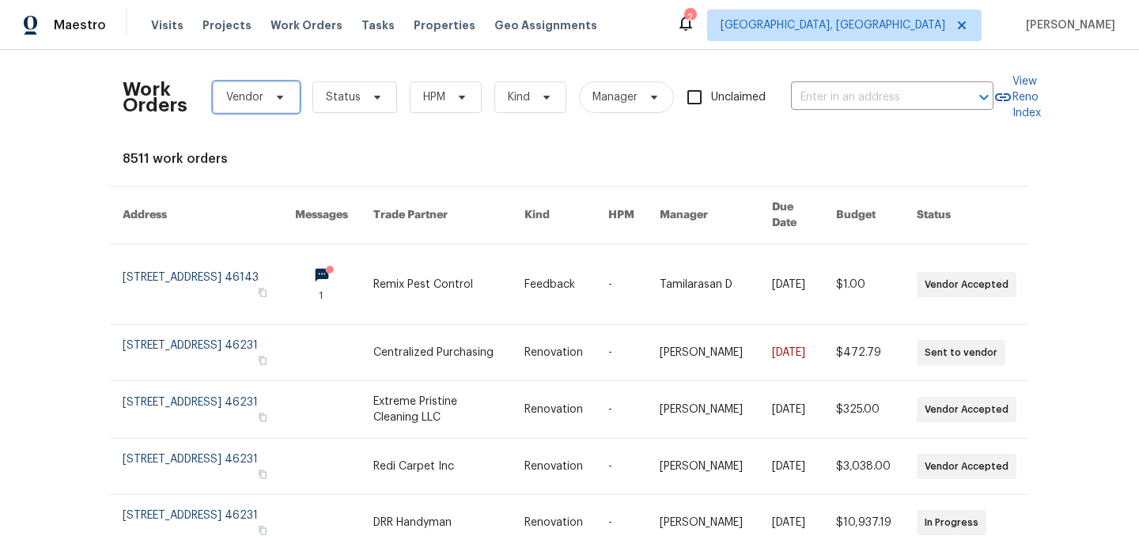
click at [253, 98] on span "Vendor" at bounding box center [244, 97] width 37 height 16
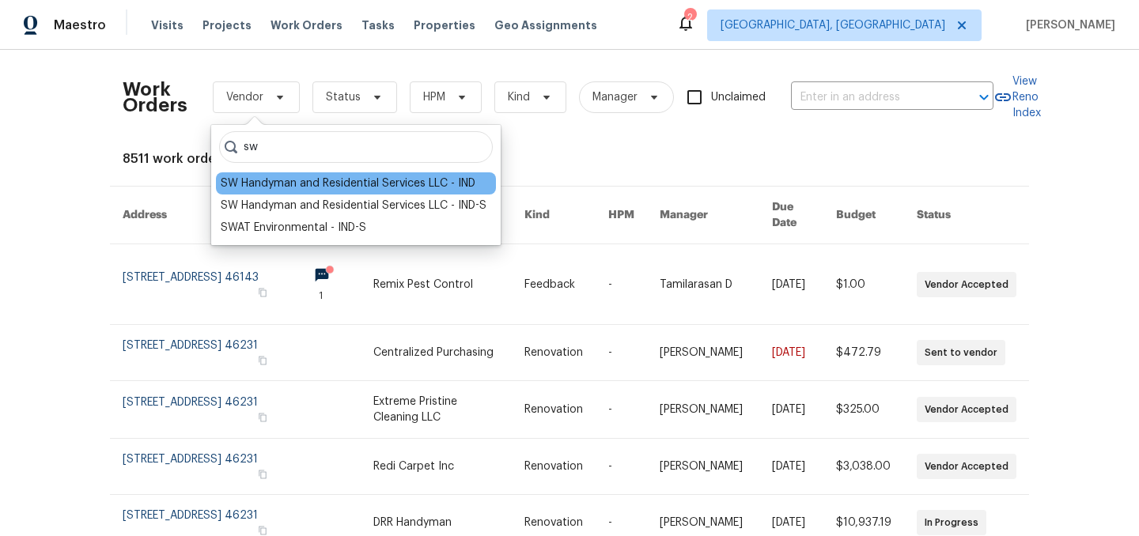
type input "sw"
click at [292, 182] on div "SW Handyman and Residential Services LLC - IND" at bounding box center [348, 184] width 255 height 16
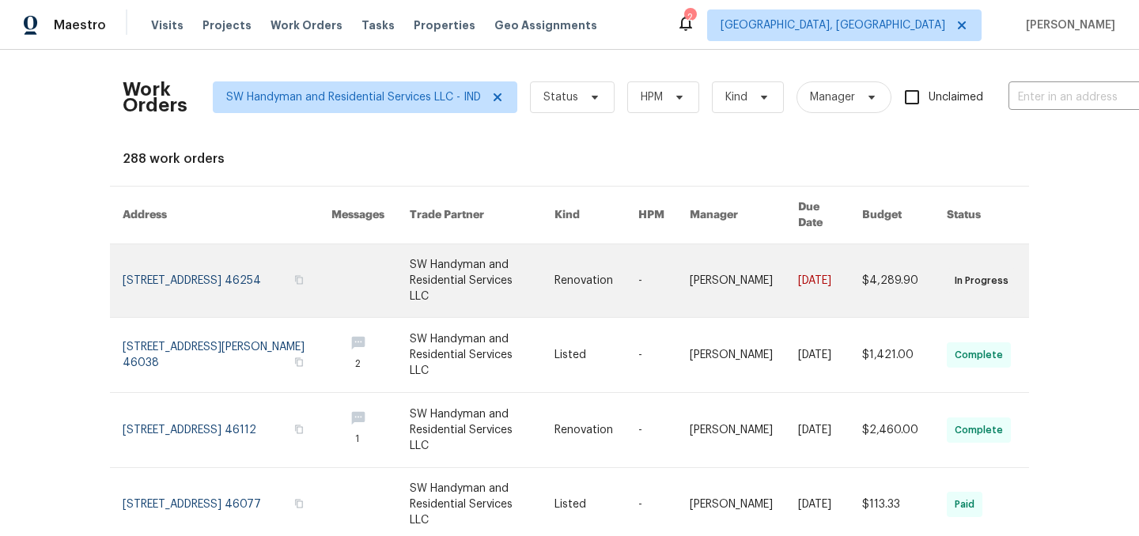
click at [201, 256] on link at bounding box center [227, 280] width 209 height 73
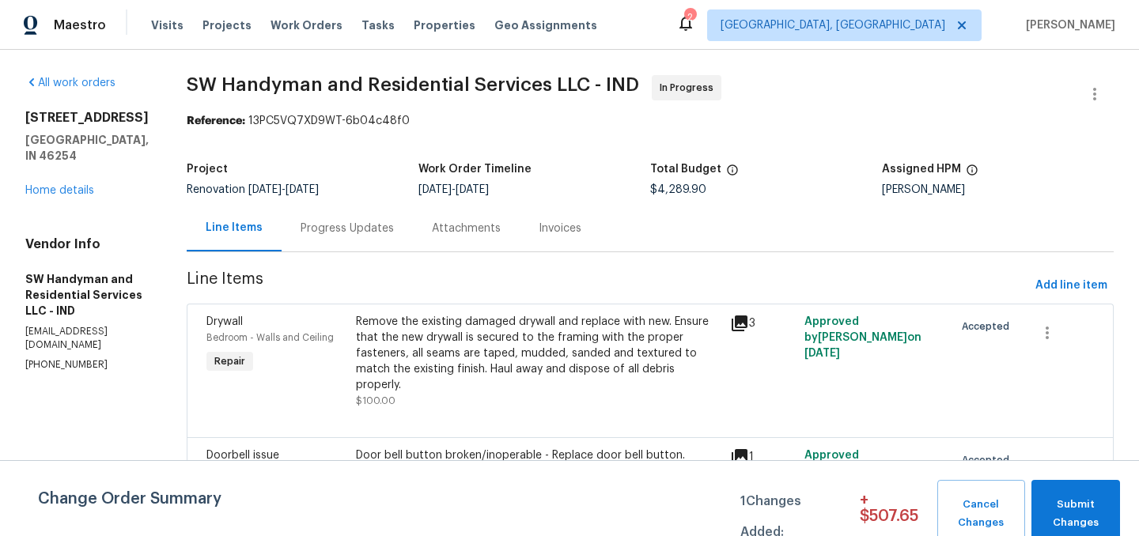
click at [326, 229] on div "Progress Updates" at bounding box center [347, 229] width 93 height 16
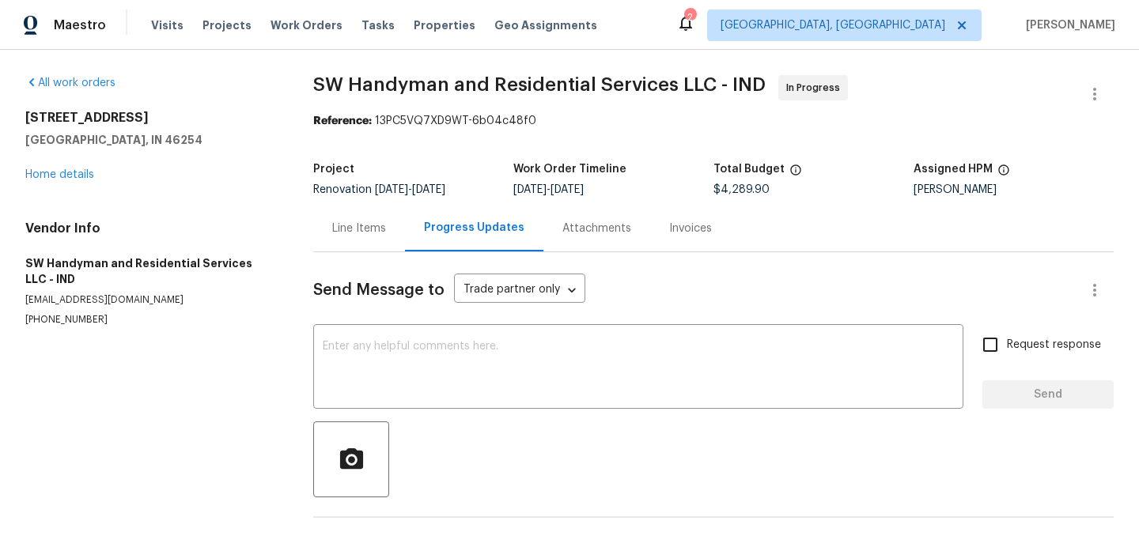
click at [342, 226] on div "Line Items" at bounding box center [359, 229] width 54 height 16
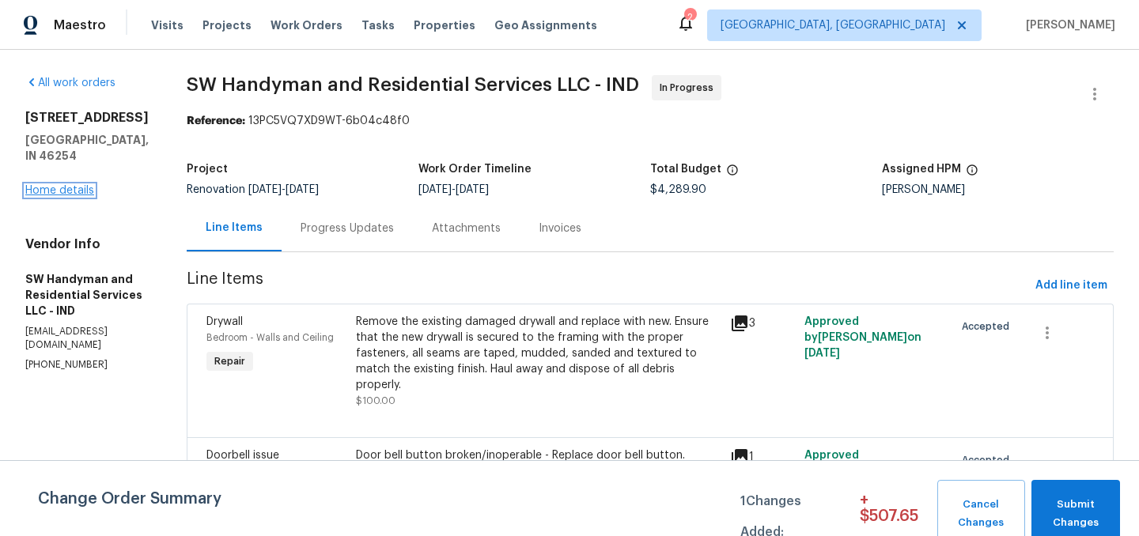
click at [85, 191] on link "Home details" at bounding box center [59, 190] width 69 height 11
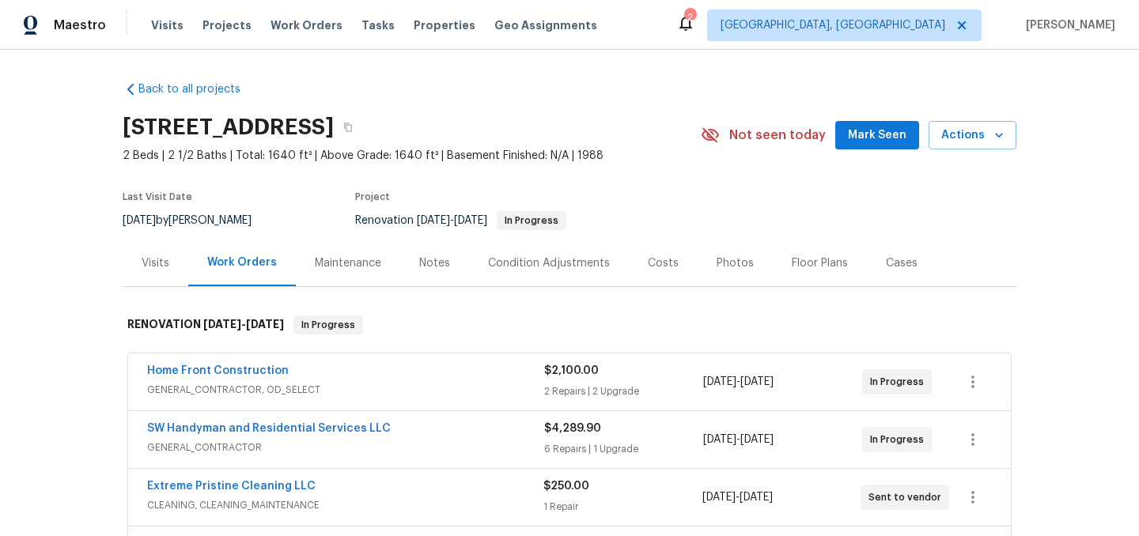
click at [555, 260] on div "Condition Adjustments" at bounding box center [549, 263] width 122 height 16
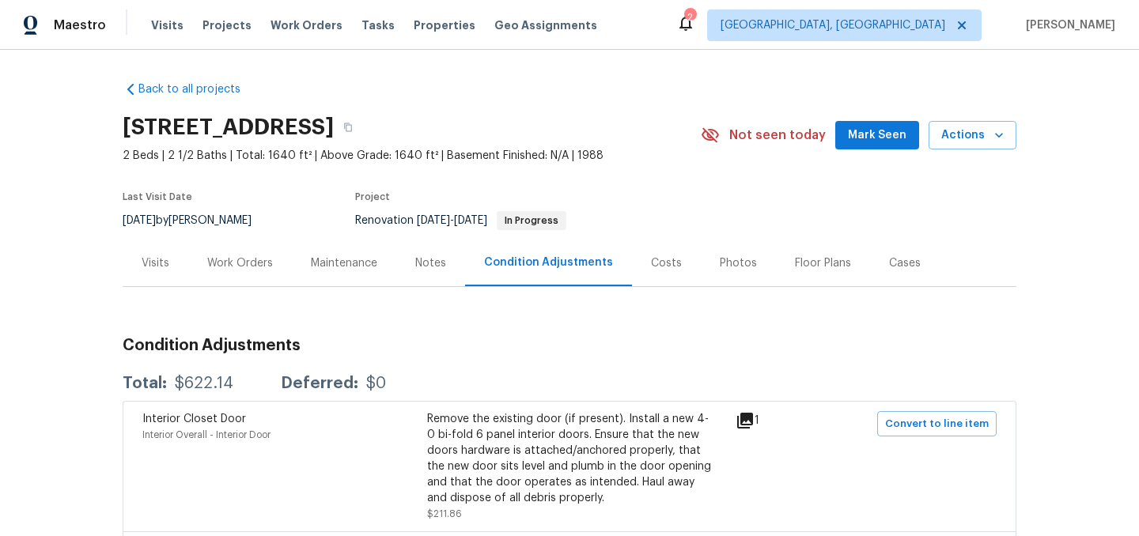
click at [259, 274] on div "Work Orders" at bounding box center [240, 263] width 104 height 47
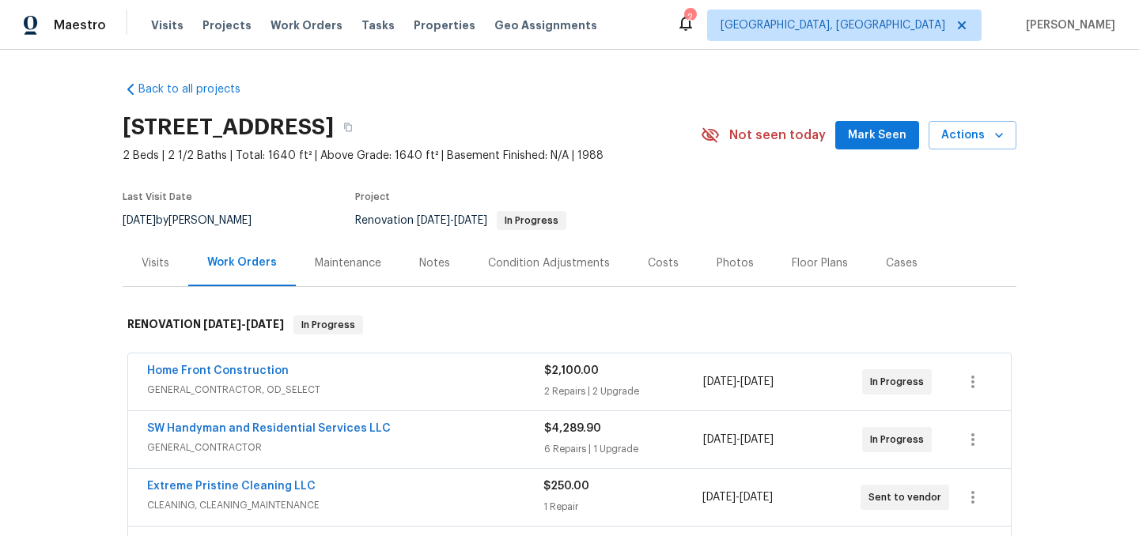
click at [610, 69] on div "Back to all projects 6430 Cotton Bay Dr N, Indianapolis, IN 46254 2 Beds | 2 1/…" at bounding box center [570, 402] width 894 height 667
click at [297, 28] on span "Work Orders" at bounding box center [306, 25] width 72 height 16
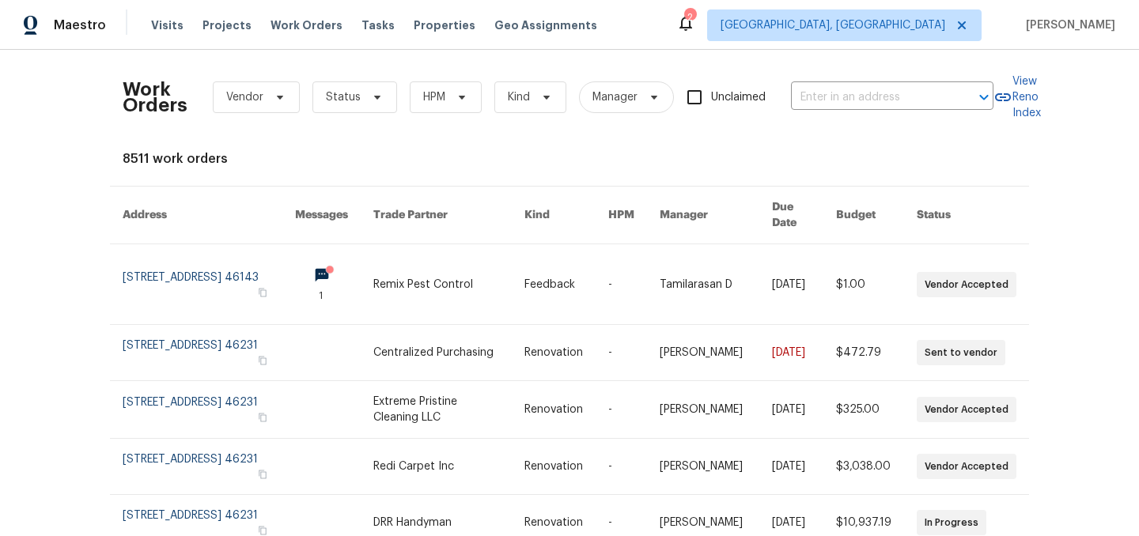
click at [695, 20] on div "2" at bounding box center [689, 17] width 11 height 16
click at [695, 29] on icon at bounding box center [685, 22] width 19 height 19
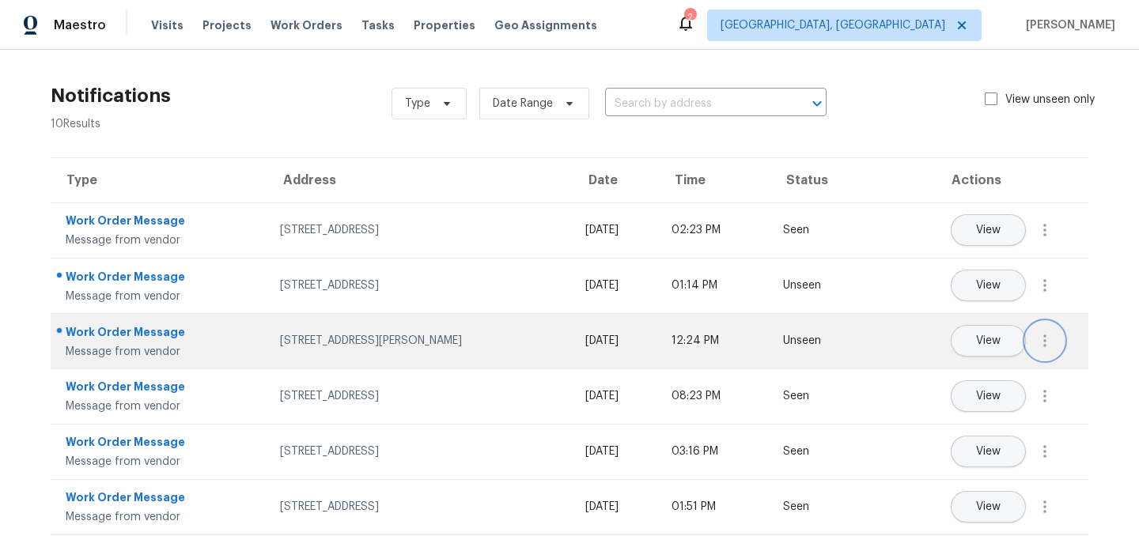
click at [1042, 336] on icon "button" at bounding box center [1044, 340] width 19 height 19
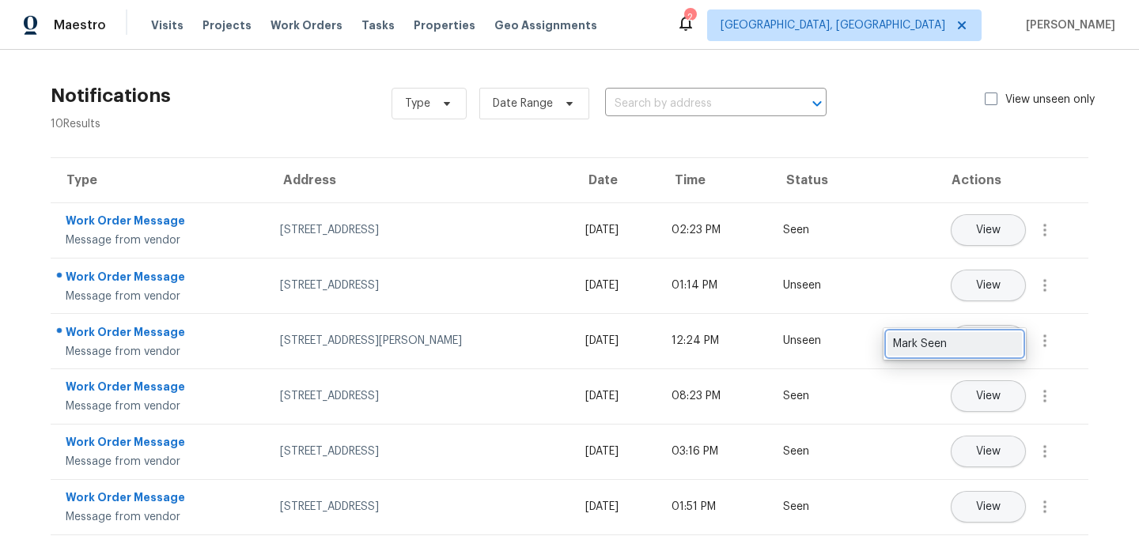
click at [1000, 342] on div "Mark Seen" at bounding box center [954, 344] width 123 height 16
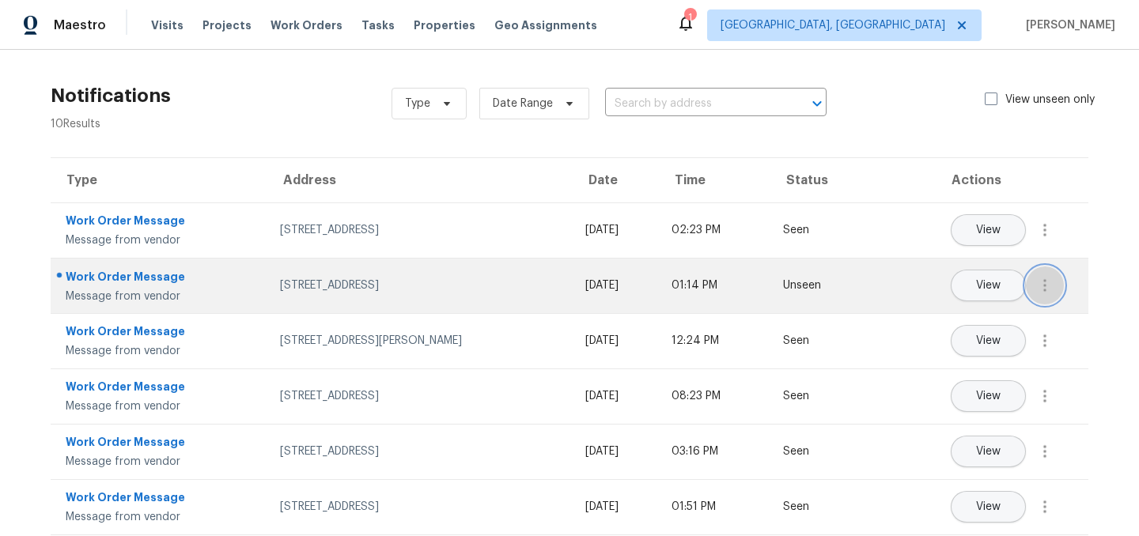
click at [1048, 299] on button "button" at bounding box center [1045, 286] width 38 height 38
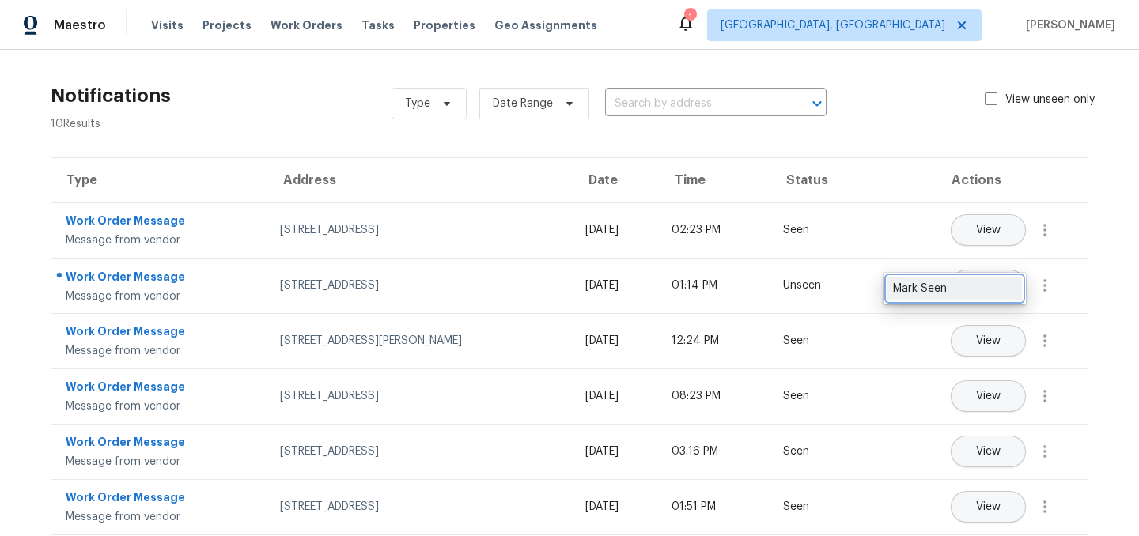
click at [1004, 286] on div "Mark Seen" at bounding box center [954, 289] width 123 height 16
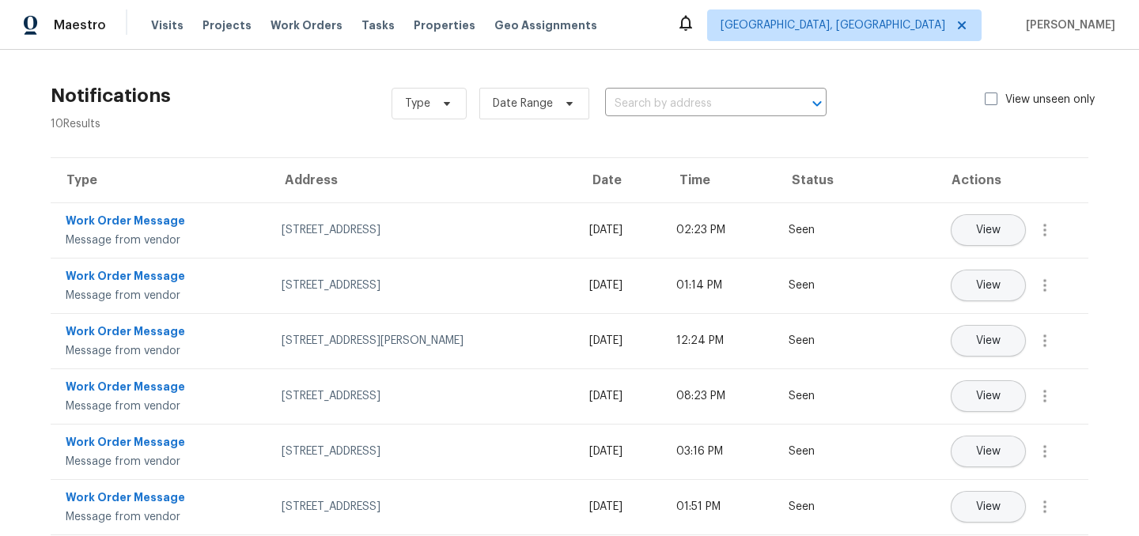
click at [286, 81] on div "Notifications 10 Results Type Date Range ​ View unseen only" at bounding box center [569, 103] width 1088 height 57
